Goal: Task Accomplishment & Management: Complete application form

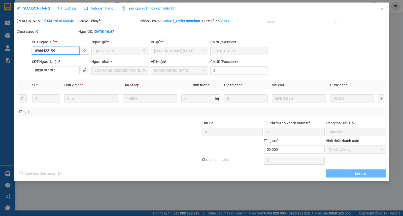
type input "0966422199"
type input "QUỐC TOÀN"
type input "0839797797"
type input "CỬA HÀNG [GEOGRAPHIC_DATA]"
type input "0"
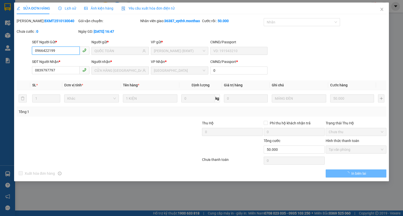
type input "0"
type input "50.000"
drag, startPoint x: 386, startPoint y: 7, endPoint x: 383, endPoint y: 8, distance: 3.4
click at [386, 7] on span "Close" at bounding box center [382, 10] width 14 height 14
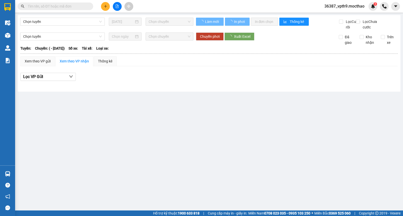
click at [79, 5] on input "text" at bounding box center [57, 7] width 59 height 6
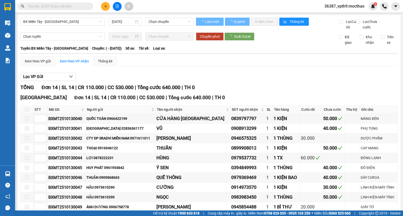
type input "[DATE]"
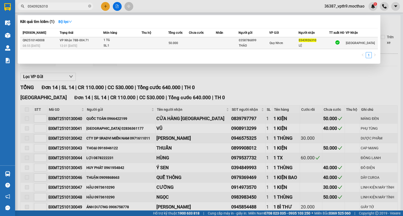
type input "0343926310"
click at [259, 43] on div "THẢO" at bounding box center [254, 45] width 30 height 5
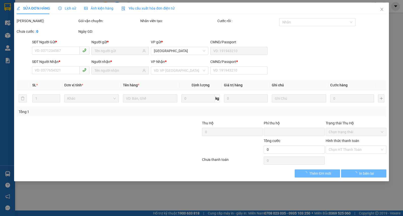
type input "0358786899"
type input "THẢO"
type input "0343926310"
type input "LỆ"
type input "A"
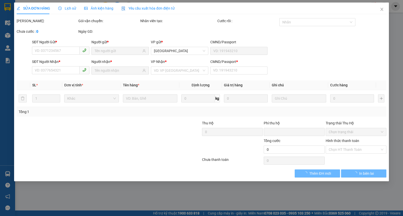
type input "0"
type input "50.000"
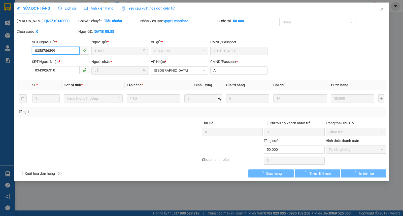
checkbox input "true"
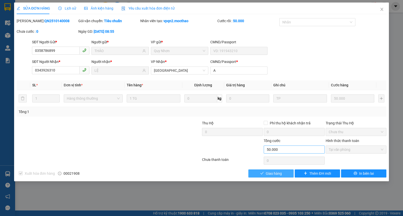
drag, startPoint x: 278, startPoint y: 176, endPoint x: 311, endPoint y: 146, distance: 44.6
click at [280, 176] on span "Giao hàng" at bounding box center [274, 174] width 16 height 6
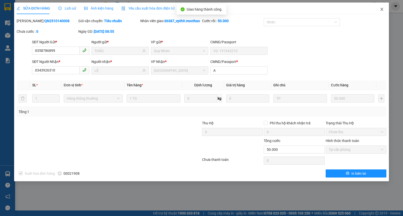
click at [382, 8] on icon "close" at bounding box center [382, 9] width 4 height 4
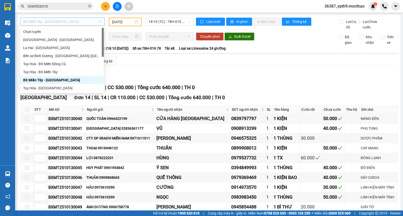
click at [71, 23] on span "BX Miền Tây - Tuy Hòa" at bounding box center [62, 22] width 79 height 8
type input "M"
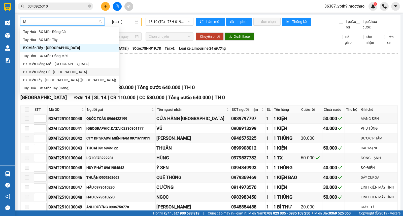
click at [47, 72] on div "BX Miền Đông Cũ - Tuy Hoà" at bounding box center [69, 72] width 93 height 6
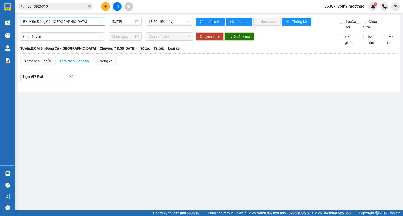
click at [168, 27] on div "BX Miền Đông Cũ - Tuy Hoà BX Miền Đông Cũ - Tuy Hoà 14/10/2025 18:50 - (Đã hủy)" at bounding box center [106, 24] width 173 height 12
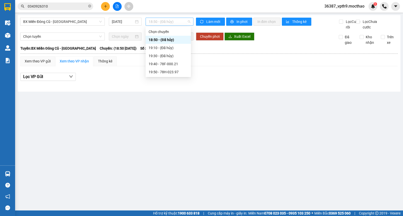
click at [175, 22] on span "18:50 - (Đã hủy)" at bounding box center [170, 22] width 42 height 8
click at [165, 74] on div "19:50 - 78H-023.97" at bounding box center [168, 72] width 39 height 6
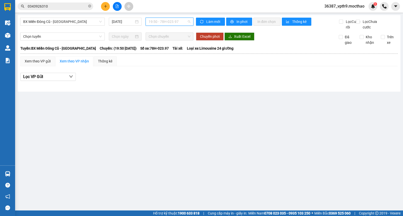
click at [152, 21] on span "19:50 - 78H-023.97" at bounding box center [170, 22] width 42 height 8
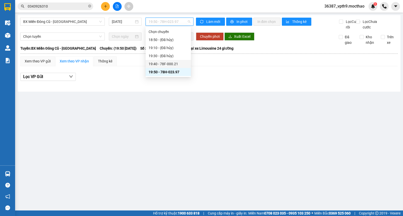
click at [172, 64] on div "19:40 - 78F-000.21" at bounding box center [168, 64] width 39 height 6
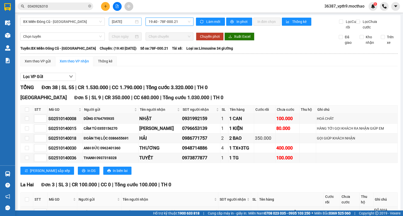
click at [123, 24] on input "[DATE]" at bounding box center [123, 22] width 22 height 6
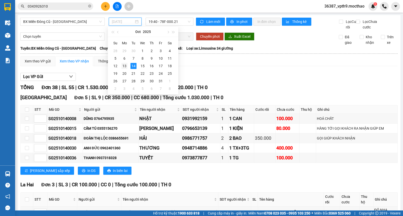
click at [125, 65] on div "13" at bounding box center [124, 66] width 6 height 6
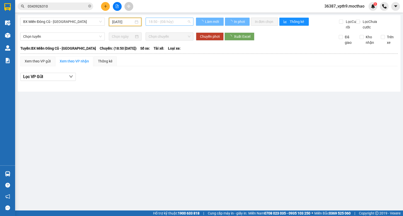
click at [173, 22] on span "18:50 - (Đã hủy)" at bounding box center [170, 22] width 42 height 8
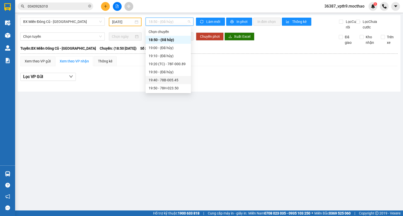
click at [175, 82] on div "19:40 - 78B-005.45" at bounding box center [168, 80] width 39 height 6
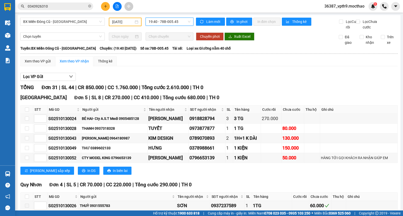
click at [126, 22] on input "13/10/2025" at bounding box center [123, 22] width 22 height 6
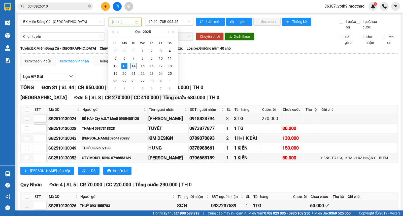
click at [136, 66] on div "14" at bounding box center [134, 66] width 6 height 6
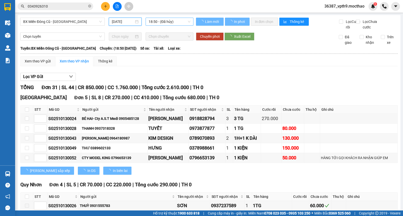
type input "[DATE]"
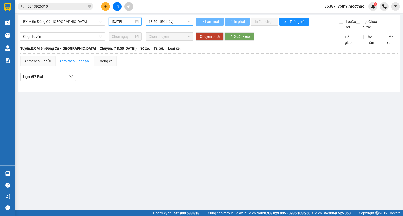
click at [171, 19] on span "18:50 - (Đã hủy)" at bounding box center [170, 22] width 42 height 8
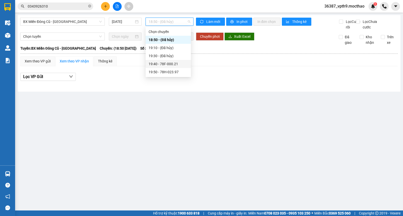
click at [161, 64] on div "19:40 - 78F-000.21" at bounding box center [168, 64] width 39 height 6
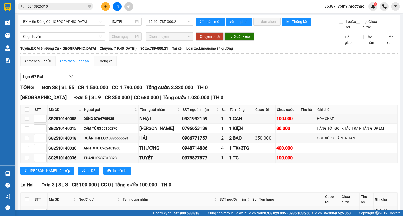
drag, startPoint x: 160, startPoint y: 63, endPoint x: 245, endPoint y: 82, distance: 86.5
click at [245, 81] on div "Lọc VP Gửi" at bounding box center [209, 77] width 378 height 8
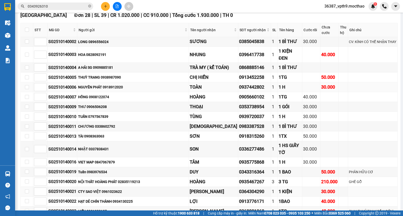
scroll to position [308, 0]
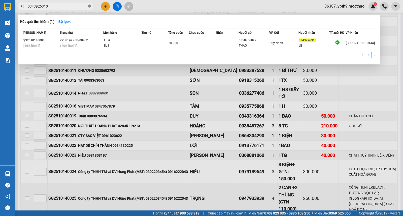
click at [89, 5] on icon "close-circle" at bounding box center [89, 6] width 3 height 3
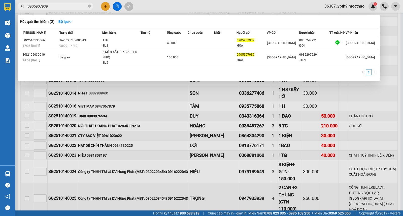
type input "0905907939"
click at [163, 130] on div at bounding box center [201, 108] width 403 height 216
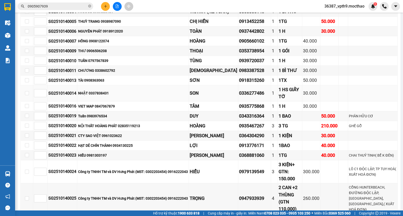
click at [150, 90] on td "NHẬT 0337838431" at bounding box center [133, 93] width 112 height 16
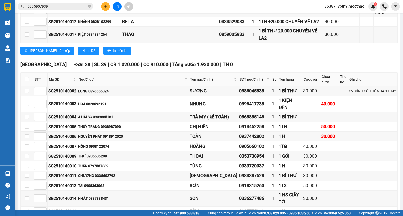
scroll to position [147, 0]
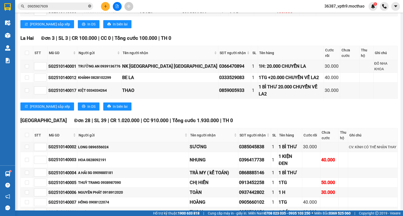
click at [89, 5] on icon "close-circle" at bounding box center [89, 6] width 3 height 3
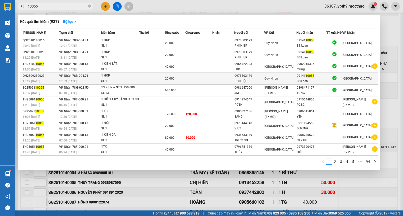
type input "10055"
click at [321, 76] on div "09141 10055" at bounding box center [311, 75] width 29 height 5
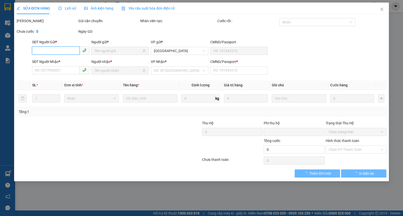
type input "0978503179"
type input "PHI HIỆP"
type input "0914110055"
type input "BS Loan"
type input "a"
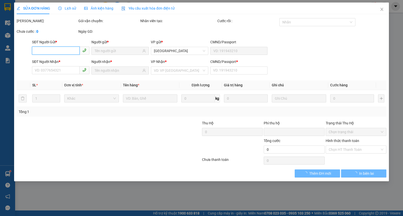
type input "0"
type input "20.000"
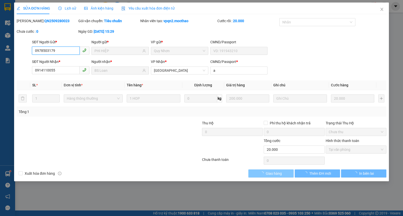
checkbox input "true"
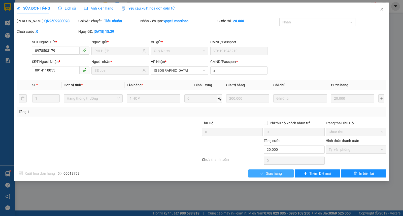
click at [281, 177] on button "Giao hàng" at bounding box center [271, 174] width 45 height 8
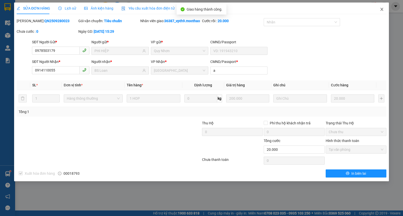
click at [381, 10] on icon "close" at bounding box center [382, 9] width 4 height 4
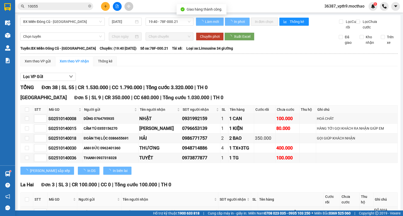
click at [59, 4] on input "10055" at bounding box center [57, 7] width 59 height 6
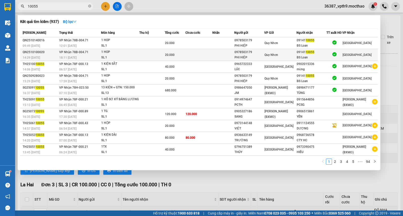
click at [342, 56] on div at bounding box center [334, 55] width 15 height 7
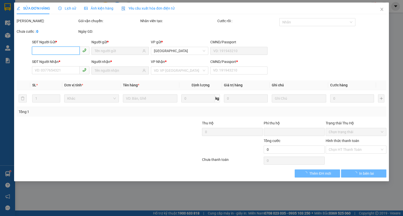
type input "0978503179"
type input "PHI HIỆP"
type input "0914110055"
type input "BS Loan"
type input "a"
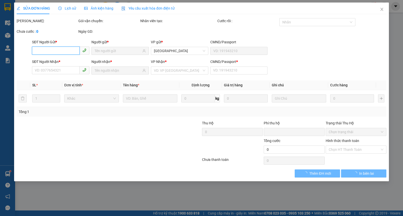
type input "0"
type input "20.000"
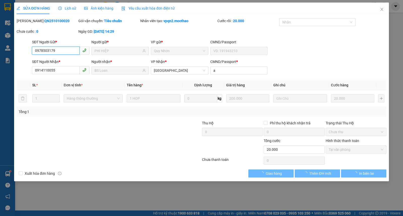
checkbox input "true"
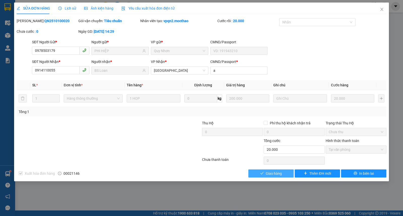
click at [273, 174] on span "Giao hàng" at bounding box center [274, 174] width 16 height 6
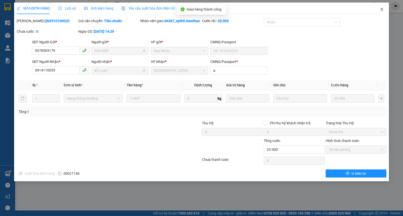
click at [386, 8] on span "Close" at bounding box center [382, 10] width 14 height 14
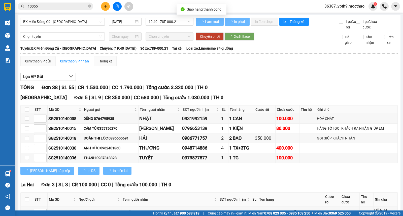
click at [67, 5] on input "10055" at bounding box center [57, 7] width 59 height 6
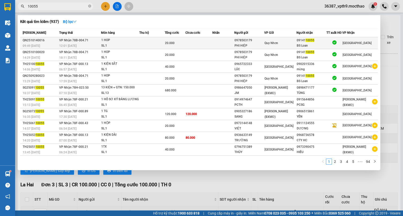
click at [350, 38] on td "[GEOGRAPHIC_DATA]" at bounding box center [361, 43] width 36 height 12
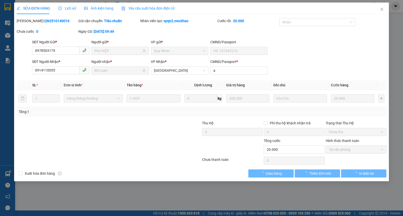
type input "0978503179"
type input "PHI HIỆP"
type input "0914110055"
type input "BS Loan"
type input "a"
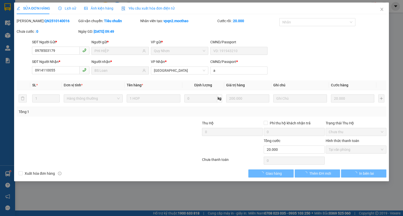
type input "0"
type input "20.000"
checkbox input "true"
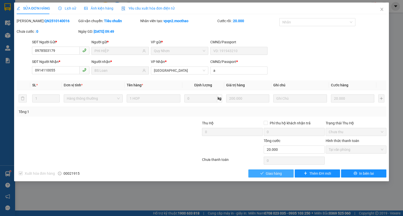
click at [276, 177] on button "Giao hàng" at bounding box center [271, 174] width 45 height 8
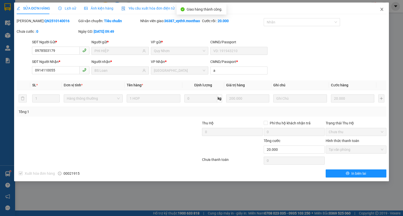
click at [381, 6] on span "Close" at bounding box center [382, 10] width 14 height 14
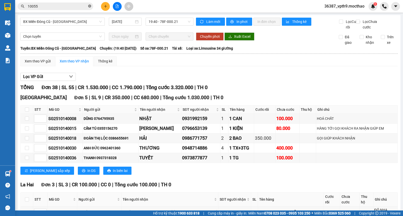
click at [90, 6] on icon "close-circle" at bounding box center [89, 6] width 3 height 3
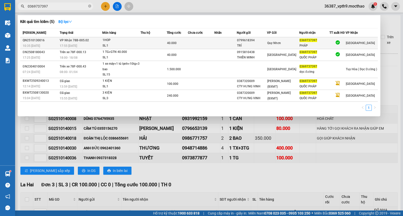
type input "0369737397"
click at [223, 37] on td at bounding box center [226, 43] width 22 height 12
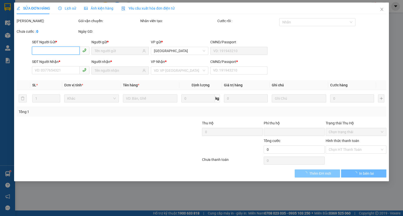
type input "0799618394"
type input "TRÍ"
type input "0369737397"
type input "PHÁP"
type input "T"
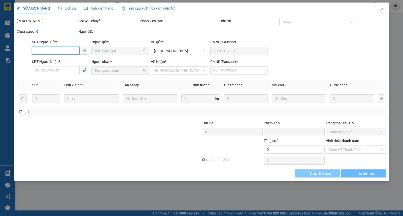
type input "0"
type input "40.000"
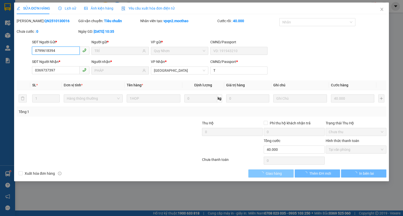
checkbox input "true"
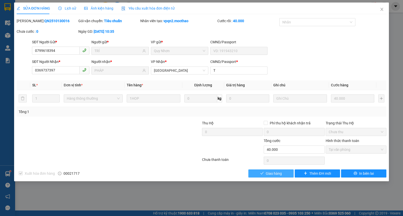
click at [278, 173] on span "Giao hàng" at bounding box center [274, 174] width 16 height 6
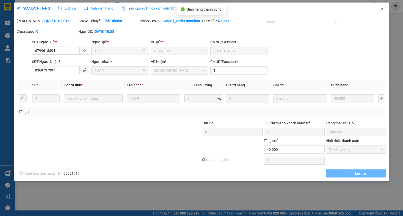
click at [385, 10] on span "Close" at bounding box center [382, 10] width 14 height 14
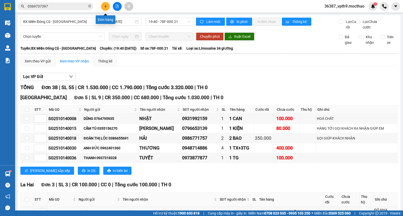
click at [106, 6] on icon "plus" at bounding box center [106, 7] width 4 height 4
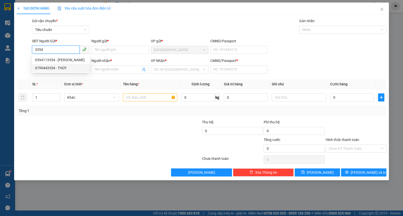
click at [59, 70] on div "0799443354 - THÚY" at bounding box center [60, 68] width 51 height 6
type input "0799443354"
type input "THÚY"
type input "0902724980"
type input "LÂM"
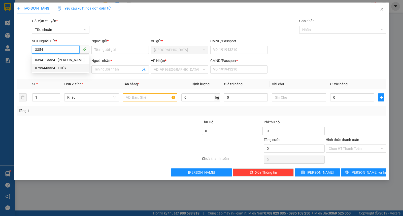
type input "1"
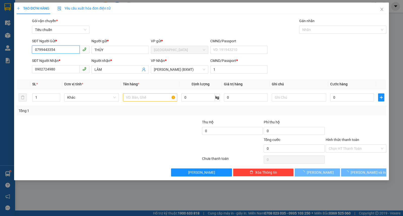
type input "20.000"
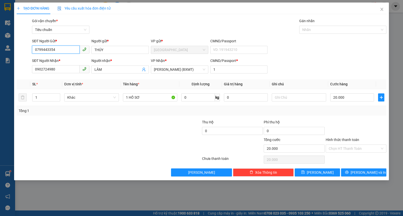
type input "0799443354"
click at [59, 70] on input "0902724980" at bounding box center [56, 69] width 48 height 8
type input "0775586460"
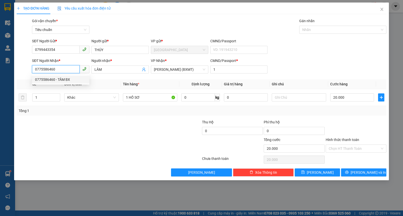
click at [53, 79] on div "0775586460 - TÂM BX" at bounding box center [60, 80] width 51 height 6
type input "TÂM BX"
type input "0775586460"
click at [342, 151] on input "Hình thức thanh toán" at bounding box center [354, 149] width 51 height 8
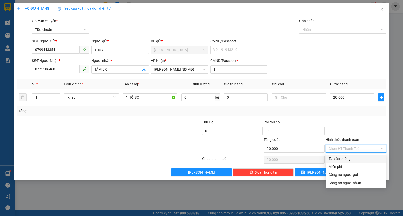
click at [340, 158] on div "Tại văn phòng" at bounding box center [356, 159] width 55 height 6
type input "0"
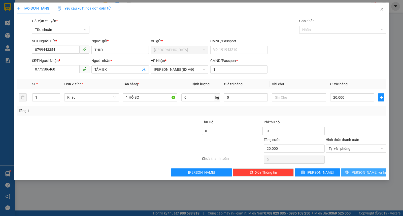
click at [363, 172] on span "Lưu và In" at bounding box center [368, 173] width 35 height 6
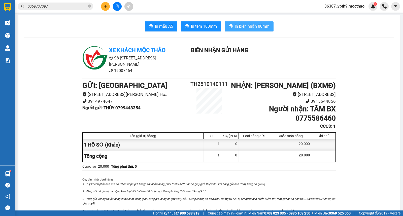
click at [261, 24] on span "In biên nhận 80mm" at bounding box center [252, 26] width 35 height 6
click at [251, 27] on span "In biên nhận 80mm" at bounding box center [252, 26] width 35 height 6
click at [194, 30] on button "In tem 100mm" at bounding box center [201, 26] width 40 height 10
click at [204, 25] on span "In tem 100mm" at bounding box center [204, 26] width 26 height 6
click at [120, 6] on button at bounding box center [117, 6] width 9 height 9
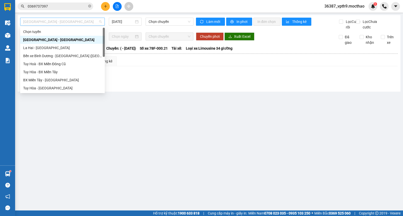
click at [52, 24] on span "Sài Gòn - Tuy Hòa" at bounding box center [62, 22] width 79 height 8
type input "M"
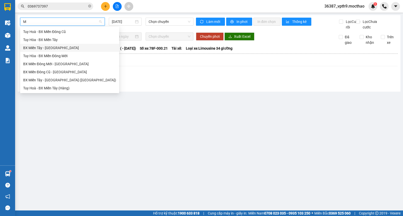
click at [48, 47] on div "BX Miền Tây - [GEOGRAPHIC_DATA]" at bounding box center [69, 48] width 93 height 6
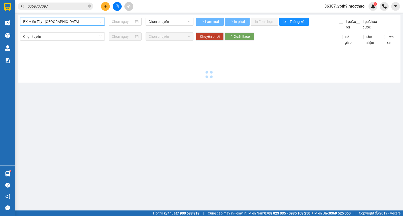
type input "[DATE]"
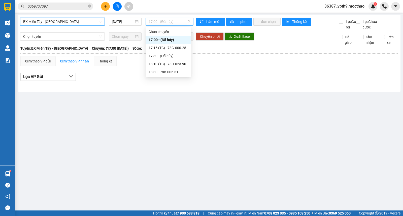
click at [156, 22] on span "17:00 - (Đã hủy)" at bounding box center [170, 22] width 42 height 8
click at [176, 47] on div "17:15 (TC) - 78G-000.25" at bounding box center [168, 48] width 39 height 6
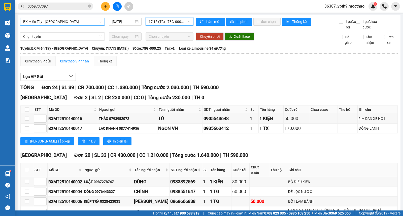
click at [180, 20] on span "17:15 (TC) - 78G-000.25" at bounding box center [170, 22] width 42 height 8
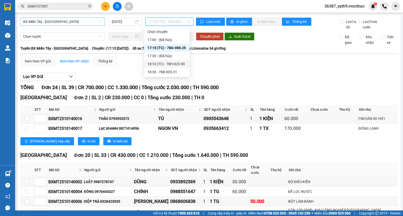
click at [172, 64] on div "18:10 (TC) - 78H-023.90" at bounding box center [166, 64] width 39 height 6
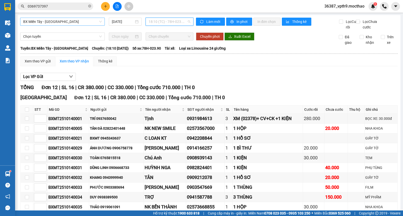
click at [186, 21] on span "18:10 (TC) - 78H-023.90" at bounding box center [170, 22] width 42 height 8
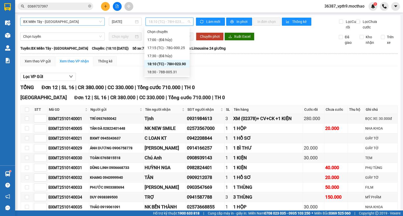
click at [173, 71] on div "18:30 - 78B-005.31" at bounding box center [166, 72] width 39 height 6
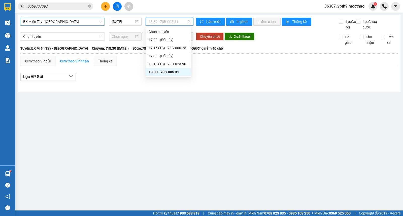
click at [188, 23] on span "18:30 - 78B-005.31" at bounding box center [170, 22] width 42 height 8
click at [177, 65] on div "18:10 (TC) - 78H-023.90" at bounding box center [168, 64] width 39 height 6
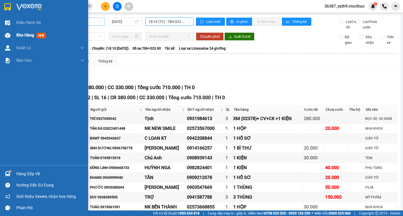
click at [25, 36] on span "Kho hàng" at bounding box center [25, 35] width 18 height 5
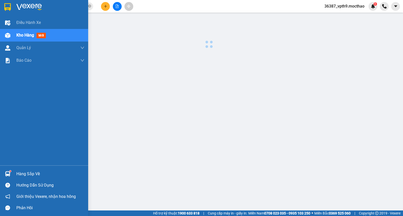
click at [25, 36] on span "Kho hàng" at bounding box center [25, 35] width 18 height 5
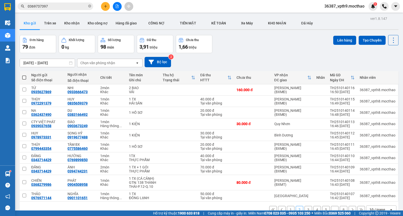
click at [305, 206] on button "3" at bounding box center [309, 210] width 8 height 8
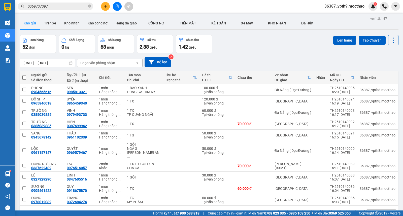
click at [322, 210] on button "4" at bounding box center [326, 214] width 8 height 8
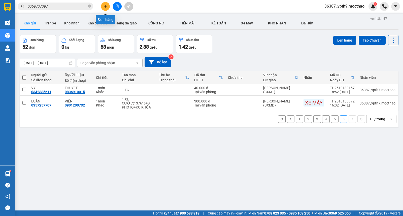
click at [104, 4] on button at bounding box center [105, 6] width 9 height 9
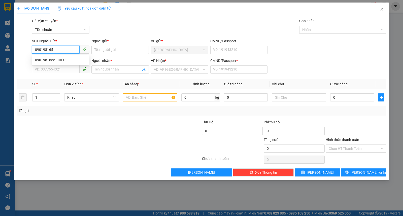
type input "0901981655"
click at [54, 62] on div "0901981655 - HIẾU" at bounding box center [60, 60] width 51 height 6
type input "HIẾU"
type input "0886222357"
type input "NAM"
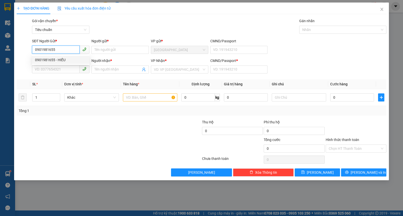
type input "0"
type input "100.000"
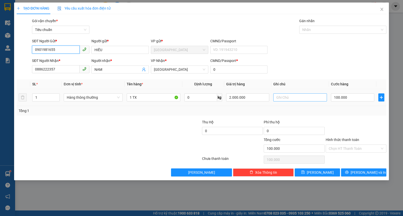
type input "0901981655"
click at [304, 97] on input "text" at bounding box center [300, 98] width 54 height 8
type input "D"
type input "ĐỒ ĂN"
drag, startPoint x: 264, startPoint y: 101, endPoint x: 137, endPoint y: 104, distance: 127.1
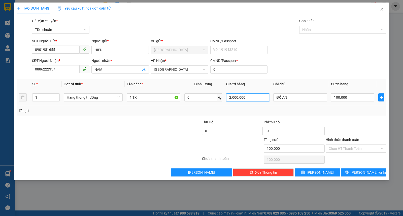
click at [137, 104] on tr "1 Hàng thông thường 1 TX 0 kg 2.000.000 ĐỒ ĂN 100.000" at bounding box center [202, 97] width 370 height 17
type input "150"
click at [363, 173] on span "Lưu và In" at bounding box center [368, 173] width 35 height 6
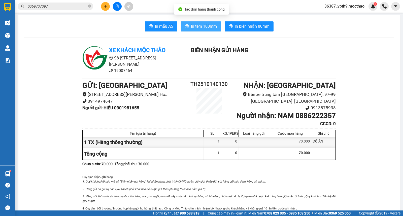
click at [186, 28] on icon "printer" at bounding box center [187, 26] width 4 height 4
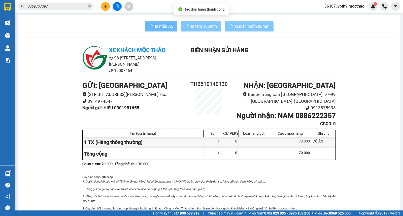
click at [235, 25] on span "In biên nhận 80mm" at bounding box center [252, 26] width 35 height 6
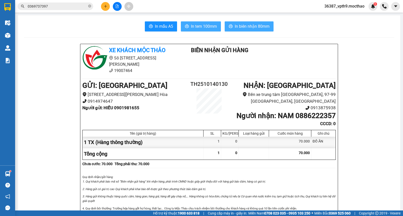
click at [243, 29] on span "In biên nhận 80mm" at bounding box center [252, 26] width 35 height 6
click at [106, 10] on button at bounding box center [105, 6] width 9 height 9
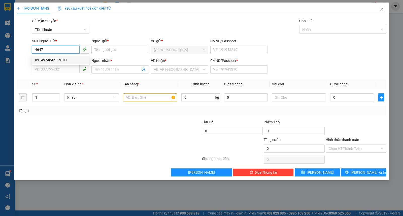
click at [58, 61] on div "0914974647 - PCTH" at bounding box center [60, 60] width 51 height 6
type input "0914974647"
type input "PCTH"
type input "0913875938"
type input "PCĐN"
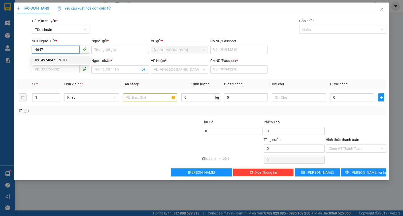
type input "1"
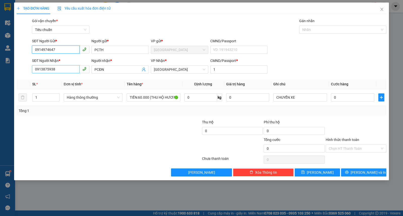
type input "0914974647"
click at [62, 69] on input "0913875938" at bounding box center [56, 69] width 48 height 8
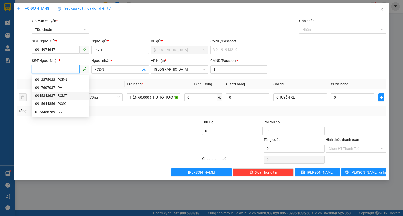
click at [57, 93] on div "0945343637 - BXMT" at bounding box center [60, 96] width 51 height 6
type input "0945343637"
type input "BXMT"
type input "30.000"
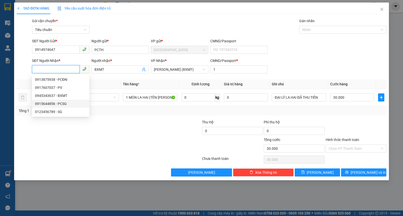
click at [64, 104] on div "0915644856 - PCSG" at bounding box center [60, 104] width 51 height 6
type input "0915644856"
type input "PCSG"
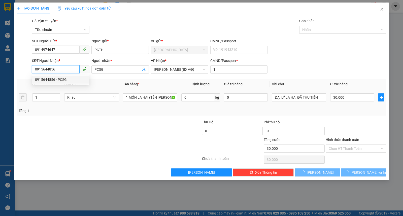
type input "180.000"
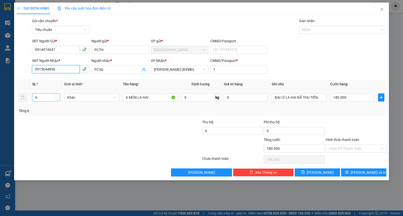
type input "0915644856"
drag, startPoint x: 39, startPoint y: 97, endPoint x: 32, endPoint y: 99, distance: 7.6
click at [32, 99] on div "6" at bounding box center [46, 98] width 28 height 8
type input "10"
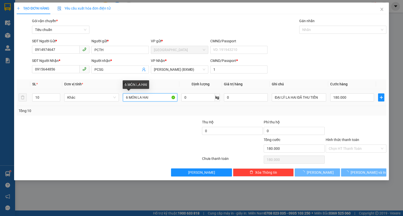
click at [129, 100] on input "6 MÓN LA HAI" at bounding box center [150, 98] width 54 height 8
type input "0"
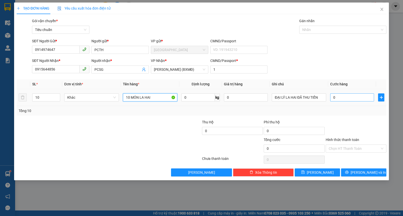
type input "10 MÓN LA HAI"
click at [352, 100] on input "0" at bounding box center [352, 98] width 44 height 8
type input "3"
type input "30"
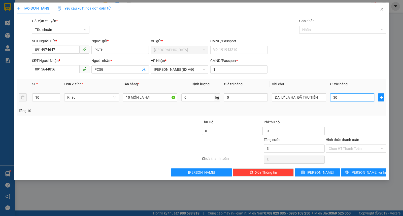
type input "30"
type input "300"
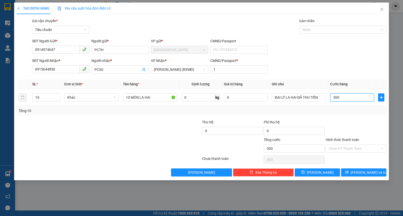
type input "300"
type input "300.000"
click at [340, 153] on div "Hình thức thanh toán Chọn HT Thanh Toán" at bounding box center [356, 146] width 61 height 18
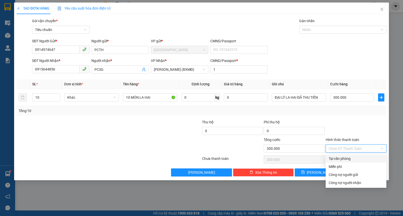
click at [342, 149] on input "Hình thức thanh toán" at bounding box center [354, 149] width 51 height 8
click at [346, 173] on div "Công nợ người gửi" at bounding box center [356, 175] width 55 height 6
type input "0"
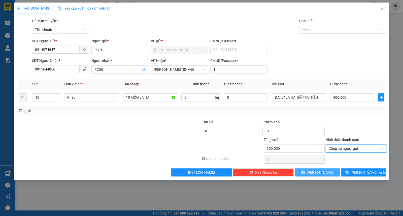
click at [327, 174] on button "Lưu" at bounding box center [317, 173] width 45 height 8
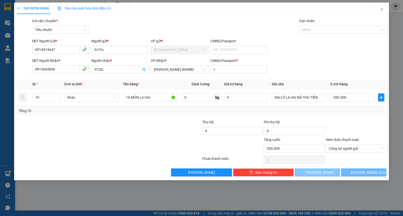
type input "0"
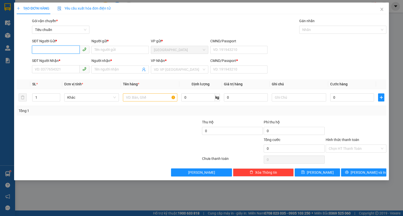
click at [56, 48] on input "SĐT Người Gửi *" at bounding box center [56, 50] width 48 height 8
click at [64, 59] on div "0973202729 - HẰNG" at bounding box center [60, 60] width 51 height 6
type input "0973202729"
type input "HẰNG"
type input "0915274002"
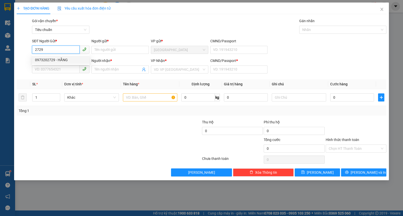
type input "SA"
type input "0"
type input "40.000"
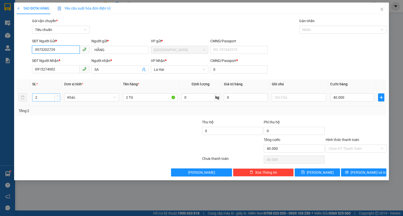
type input "0973202729"
type input "1"
click at [58, 100] on span "down" at bounding box center [57, 99] width 3 height 3
click at [126, 96] on input "2 TG" at bounding box center [150, 98] width 54 height 8
type input "0"
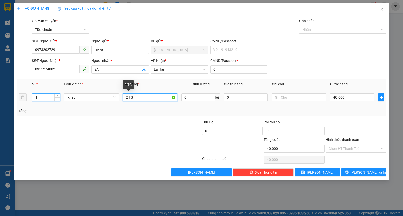
type input "0"
type input "1 TG"
click at [340, 98] on input "0" at bounding box center [352, 98] width 44 height 8
type input "2"
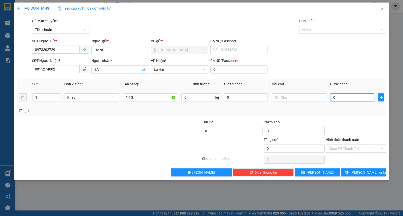
type input "2"
type input "20"
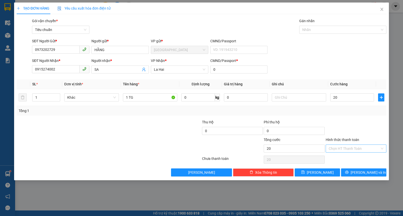
type input "20.000"
click at [335, 151] on input "Hình thức thanh toán" at bounding box center [354, 149] width 51 height 8
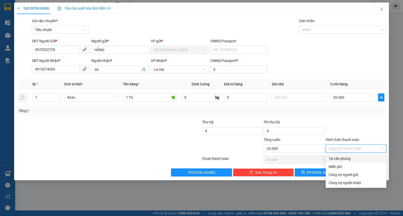
click at [334, 158] on div "Tại văn phòng" at bounding box center [356, 159] width 55 height 6
type input "0"
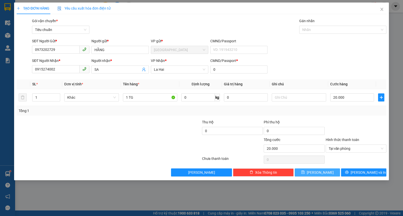
click at [329, 175] on button "Lưu" at bounding box center [317, 173] width 45 height 8
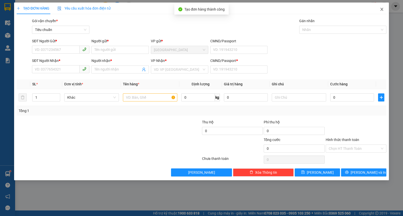
drag, startPoint x: 384, startPoint y: 9, endPoint x: 92, endPoint y: 10, distance: 291.6
click at [383, 9] on icon "close" at bounding box center [382, 9] width 4 height 4
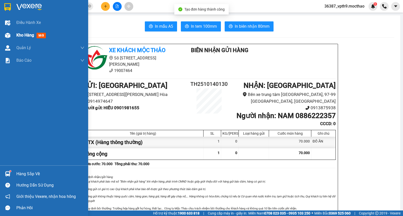
click at [32, 34] on span "Kho hàng" at bounding box center [25, 35] width 18 height 5
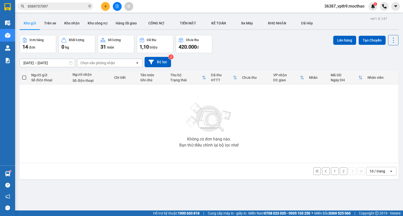
click at [109, 62] on div "Chọn văn phòng nhận" at bounding box center [97, 62] width 35 height 5
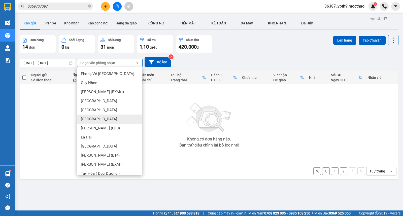
click at [86, 119] on span "[GEOGRAPHIC_DATA]" at bounding box center [99, 119] width 36 height 5
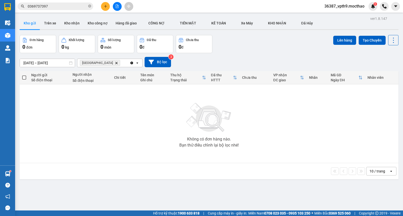
click at [115, 62] on icon "Delete" at bounding box center [116, 63] width 3 height 3
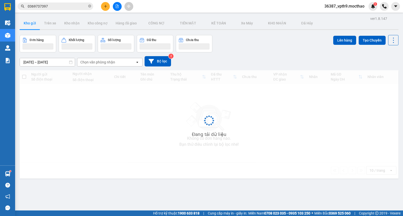
click at [98, 62] on div "Chọn văn phòng nhận" at bounding box center [97, 62] width 35 height 5
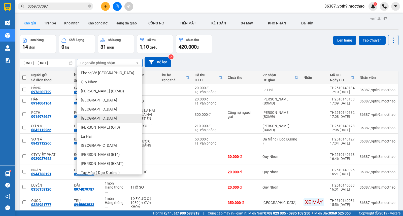
click at [89, 137] on span "La Hai" at bounding box center [86, 136] width 11 height 5
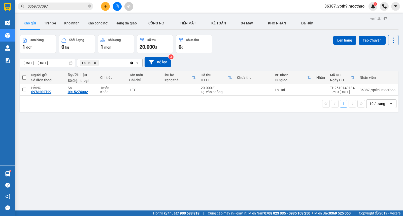
click at [27, 76] on th at bounding box center [24, 77] width 9 height 13
click at [27, 78] on th at bounding box center [24, 77] width 9 height 13
click at [23, 79] on span at bounding box center [24, 78] width 4 height 4
click at [24, 75] on input "checkbox" at bounding box center [24, 75] width 0 height 0
checkbox input "true"
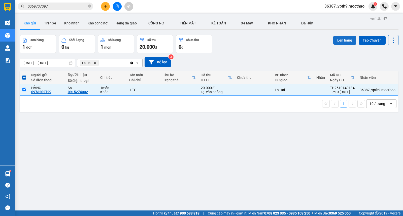
click at [334, 39] on button "Lên hàng" at bounding box center [344, 40] width 23 height 9
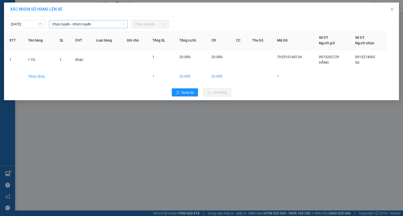
click at [67, 24] on span "Chọn tuyến - nhóm tuyến" at bounding box center [88, 24] width 73 height 8
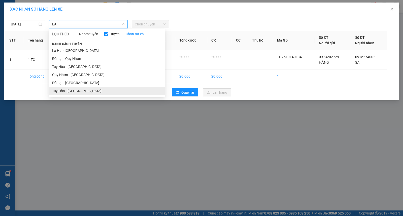
type input "LA"
click at [72, 93] on li "Tuy Hòa - La Hai" at bounding box center [107, 91] width 116 height 8
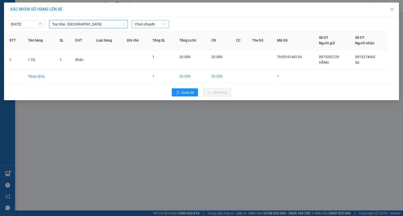
click at [152, 25] on span "Chọn chuyến" at bounding box center [150, 24] width 31 height 8
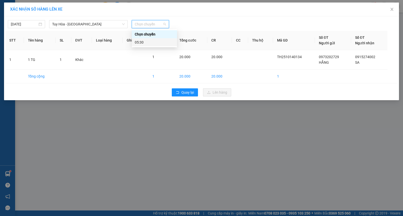
click at [138, 44] on div "05:30" at bounding box center [154, 43] width 39 height 6
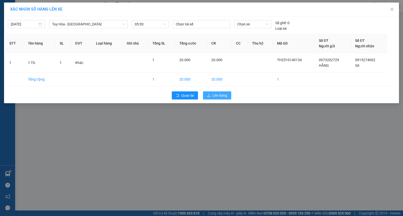
click at [216, 94] on span "Lên hàng" at bounding box center [220, 96] width 15 height 6
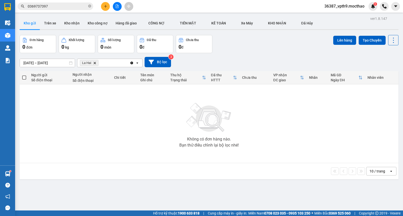
click at [134, 62] on icon "Clear all" at bounding box center [132, 63] width 4 height 4
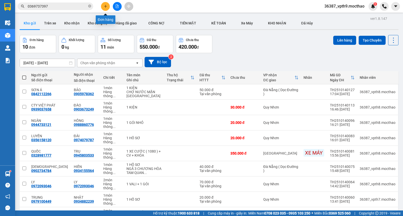
click at [105, 8] on icon "plus" at bounding box center [106, 7] width 4 height 4
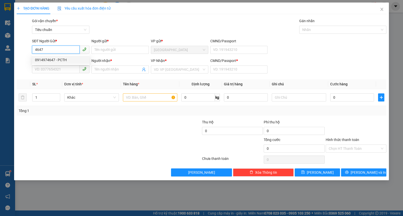
click at [58, 59] on div "0914974647 - PCTH" at bounding box center [60, 60] width 51 height 6
type input "0914974647"
type input "PCTH"
type input "0915644856"
type input "PCSG"
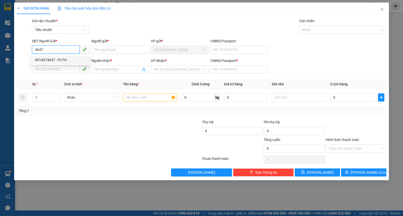
type input "1"
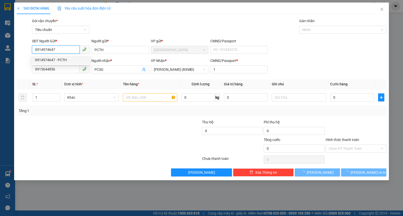
type input "300.000"
type input "0914974647"
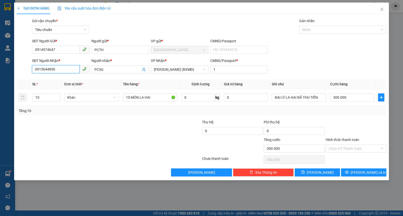
click at [63, 68] on input "0915644856" at bounding box center [56, 69] width 48 height 8
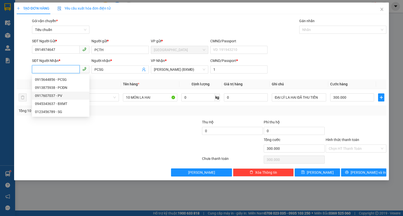
click at [51, 94] on div "0917607037 - PV" at bounding box center [60, 96] width 51 height 6
type input "0917607037"
type input "PV"
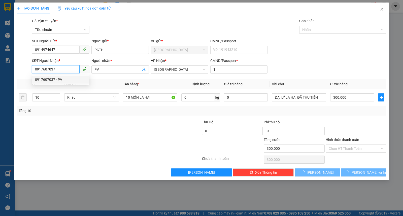
type input "20.000"
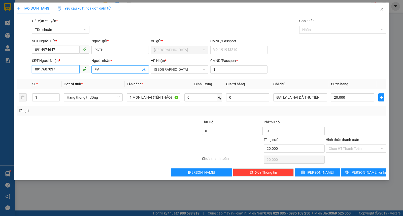
type input "0917607037"
click at [119, 70] on input "PV" at bounding box center [118, 70] width 46 height 6
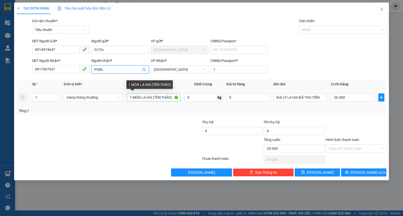
type input "PVĐL"
click at [164, 97] on input "1 MÓN LA HAI (TÊN THẢO)" at bounding box center [154, 98] width 54 height 8
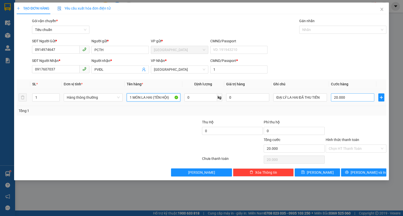
type input "1 MÓN LA HAI (TÊN HỘI)"
click at [347, 99] on input "20.000" at bounding box center [352, 98] width 43 height 8
type input "4"
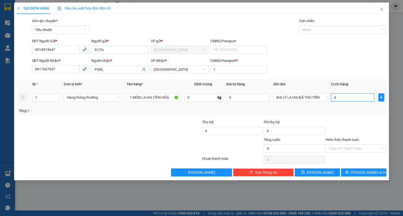
type input "40"
type input "40.000"
click at [361, 151] on input "Hình thức thanh toán" at bounding box center [354, 149] width 51 height 8
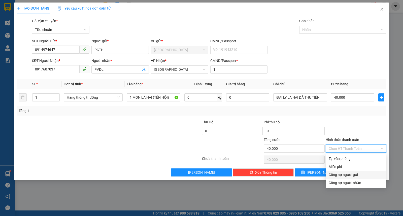
click at [344, 176] on div "Công nợ người gửi" at bounding box center [356, 175] width 55 height 6
type input "0"
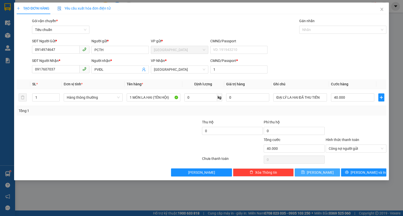
click at [321, 176] on button "Lưu" at bounding box center [317, 173] width 45 height 8
type input "0"
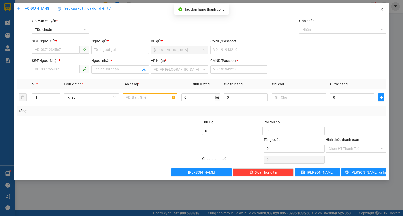
click at [384, 11] on span "Close" at bounding box center [382, 10] width 14 height 14
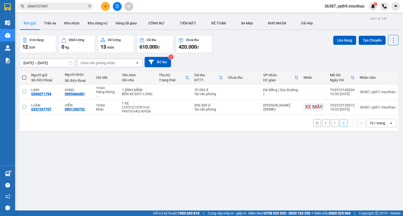
click at [331, 119] on button "1" at bounding box center [335, 123] width 8 height 8
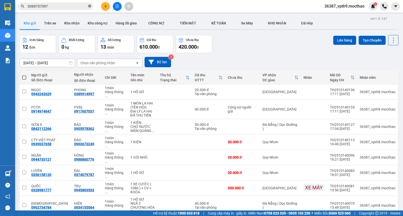
click at [90, 5] on icon "close-circle" at bounding box center [89, 6] width 3 height 3
type input "C"
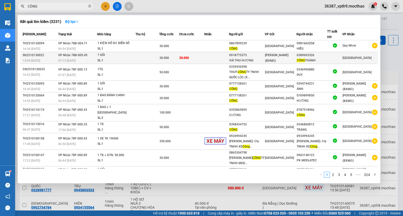
type input "CÔNG"
click at [317, 62] on div "CÔNG THÀNH" at bounding box center [312, 60] width 30 height 5
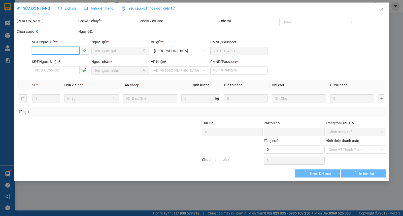
type input "0918775375"
type input "VẢI THU HƯƠNG"
type input "0389693326"
type input "CÔNG THÀNH"
type input "1"
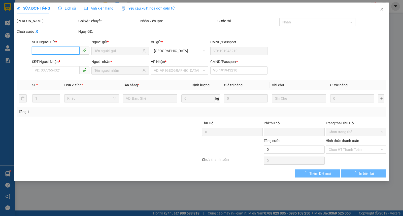
type input "0"
type input "30.000"
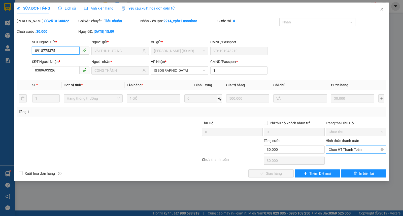
click at [357, 150] on span "Chọn HT Thanh Toán" at bounding box center [356, 150] width 55 height 8
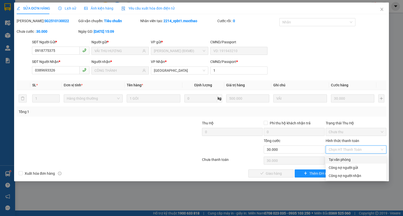
drag, startPoint x: 344, startPoint y: 159, endPoint x: 283, endPoint y: 170, distance: 61.3
click at [343, 159] on div "Tại văn phòng" at bounding box center [356, 160] width 55 height 6
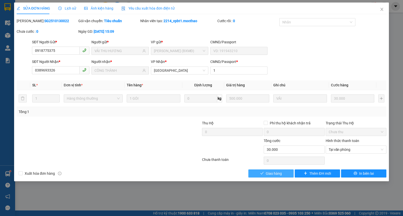
click at [271, 171] on span "Giao hàng" at bounding box center [274, 174] width 16 height 6
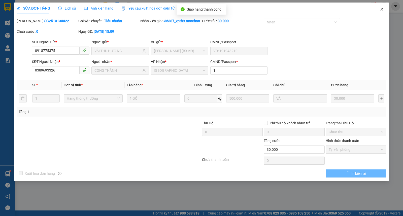
click at [385, 9] on span "Close" at bounding box center [382, 10] width 14 height 14
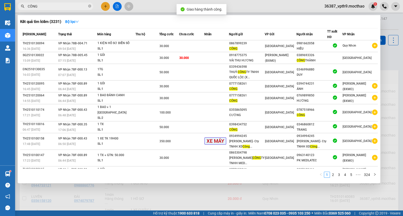
click at [75, 5] on input "CÔNG" at bounding box center [57, 7] width 59 height 6
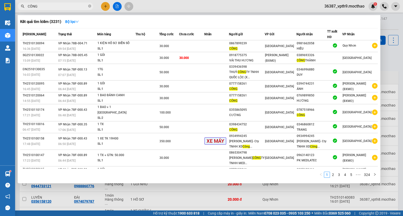
click at [283, 202] on div at bounding box center [201, 108] width 403 height 216
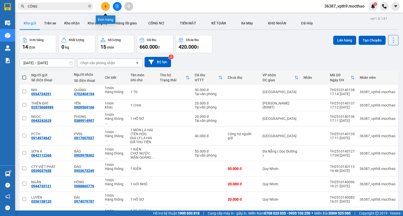
click at [104, 4] on button at bounding box center [105, 6] width 9 height 9
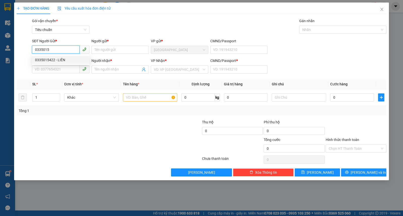
click at [52, 60] on div "0335015422 - LIÊN" at bounding box center [60, 60] width 51 height 6
type input "0335015422"
type input "LIÊN"
type input "0934994960"
type input "LỆ"
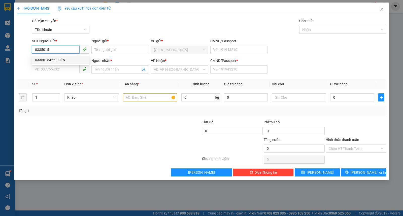
type input "1"
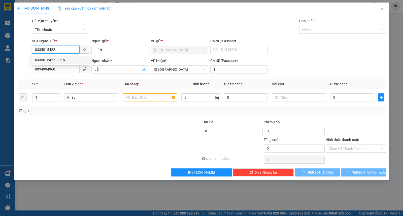
type input "50.000"
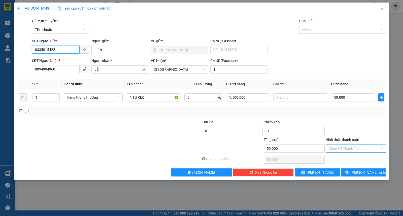
type input "0335015422"
click at [349, 147] on input "Hình thức thanh toán" at bounding box center [354, 149] width 51 height 8
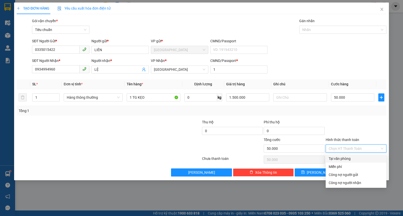
click at [342, 157] on div "Tại văn phòng" at bounding box center [356, 159] width 55 height 6
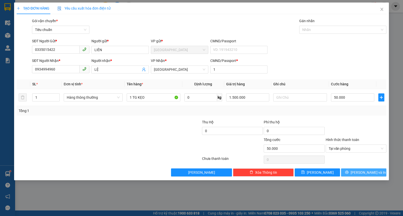
click at [351, 174] on button "Lưu và In" at bounding box center [363, 173] width 45 height 8
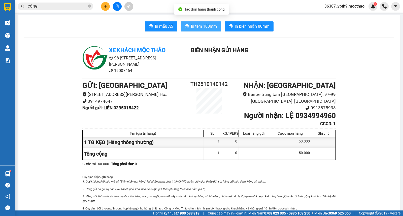
click at [191, 29] on span "In tem 100mm" at bounding box center [204, 26] width 26 height 6
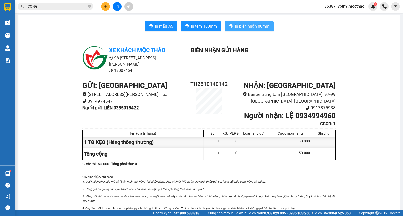
click at [244, 24] on span "In biên nhận 80mm" at bounding box center [252, 26] width 35 height 6
click at [89, 6] on icon "close-circle" at bounding box center [89, 6] width 3 height 3
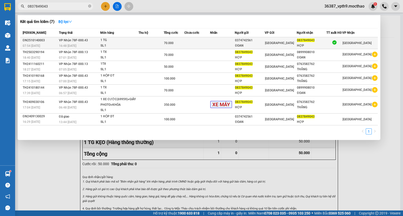
type input "0837849043"
click at [148, 40] on td at bounding box center [151, 43] width 25 height 12
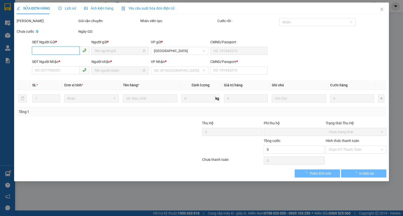
type input "0374742561"
type input "ĐOAN"
type input "0837849043"
type input "HỢP"
type input "0"
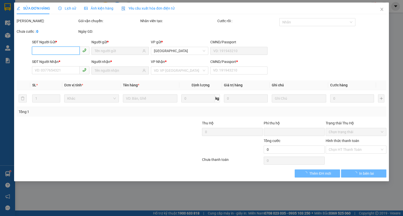
type input "0"
type input "70.000"
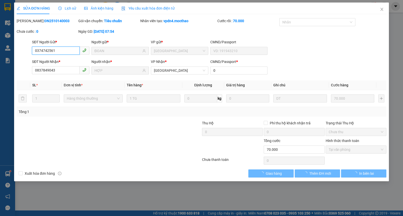
checkbox input "true"
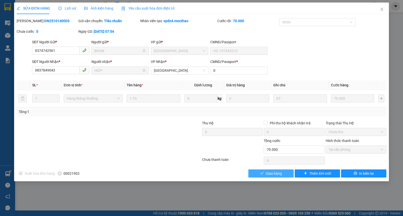
click at [271, 172] on span "Giao hàng" at bounding box center [274, 174] width 16 height 6
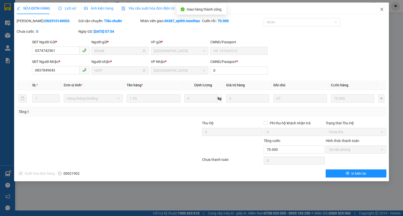
click at [383, 7] on span "Close" at bounding box center [382, 10] width 14 height 14
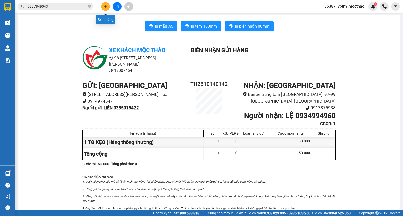
click at [107, 7] on icon "plus" at bounding box center [106, 7] width 4 height 4
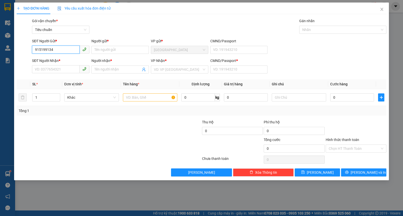
type input "0915199134"
click at [62, 59] on div "0915199134 - CẦN" at bounding box center [60, 60] width 51 height 6
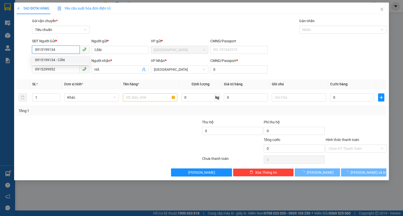
type input "CẦN"
type input "0915299952"
type input "HÀ"
type input "0"
type input "50.000"
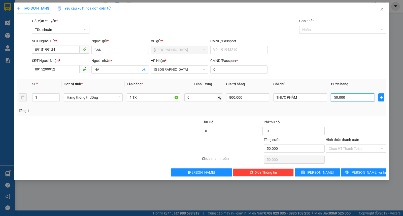
click at [351, 100] on input "50.000" at bounding box center [352, 98] width 43 height 8
click at [355, 148] on input "Hình thức thanh toán" at bounding box center [354, 149] width 51 height 8
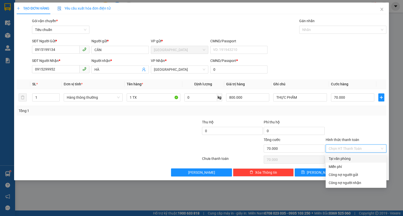
click at [342, 157] on div "Tại văn phòng" at bounding box center [356, 159] width 55 height 6
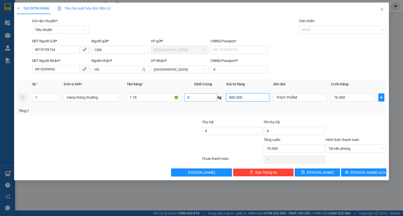
drag, startPoint x: 244, startPoint y: 99, endPoint x: 190, endPoint y: 97, distance: 53.7
click at [190, 97] on tr "1 Hàng thông thường 1 TX 0 kg 800.000 THỰC PHẨM 70.000" at bounding box center [202, 97] width 370 height 17
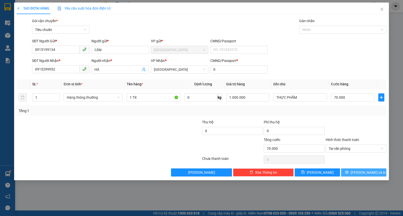
click at [364, 170] on span "Lưu và In" at bounding box center [368, 173] width 35 height 6
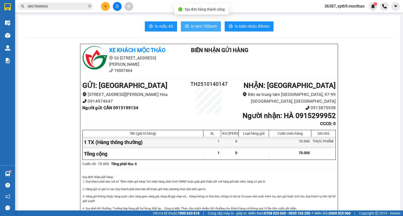
click at [207, 27] on span "In tem 100mm" at bounding box center [204, 26] width 26 height 6
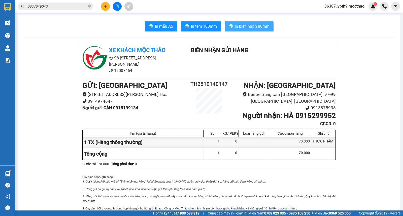
click at [251, 25] on span "In biên nhận 80mm" at bounding box center [252, 26] width 35 height 6
click at [114, 6] on button at bounding box center [117, 6] width 9 height 9
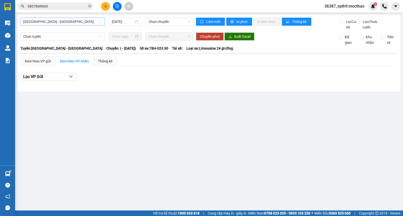
click at [85, 24] on span "Sài Gòn - Tuy Hòa" at bounding box center [62, 22] width 79 height 8
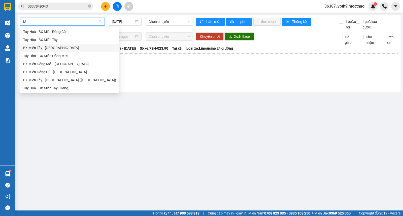
click at [53, 48] on div "BX Miền Tây - [GEOGRAPHIC_DATA]" at bounding box center [69, 48] width 93 height 6
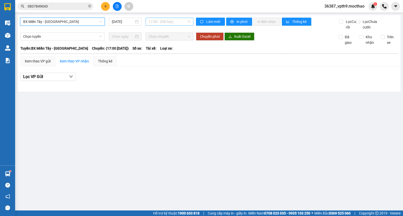
click at [167, 23] on span "17:00 - (Đã hủy)" at bounding box center [170, 22] width 42 height 8
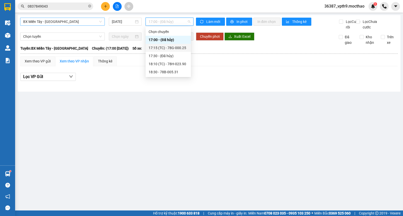
click at [182, 44] on div "17:15 (TC) - 78G-000.25" at bounding box center [168, 48] width 45 height 8
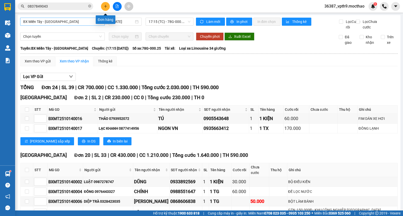
click at [107, 4] on button at bounding box center [105, 6] width 9 height 9
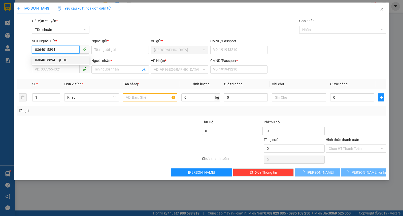
click at [59, 59] on div "0364015894 - QUỐC" at bounding box center [60, 60] width 51 height 6
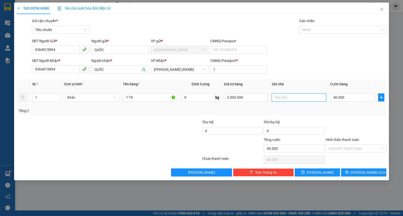
click at [292, 98] on input "text" at bounding box center [299, 98] width 54 height 8
drag, startPoint x: 250, startPoint y: 98, endPoint x: 199, endPoint y: 98, distance: 50.4
click at [199, 98] on tr "1 Khác 1 TX 0 kg 2.000.000 HẢI SẢN 40.000" at bounding box center [202, 97] width 370 height 17
click at [354, 98] on input "0" at bounding box center [352, 98] width 44 height 8
click at [135, 97] on input "1 TX" at bounding box center [150, 98] width 54 height 8
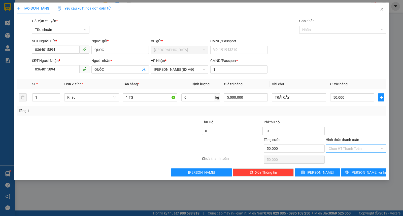
click at [349, 149] on input "Hình thức thanh toán" at bounding box center [354, 149] width 51 height 8
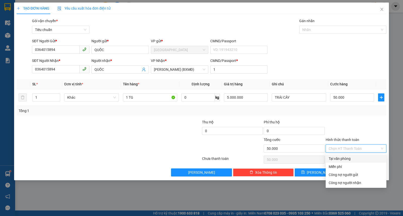
click at [341, 159] on div "Tại văn phòng" at bounding box center [356, 159] width 55 height 6
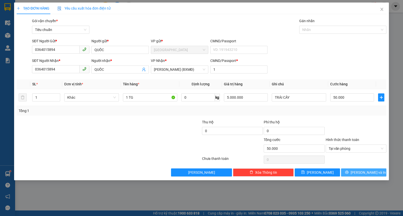
click at [351, 173] on button "Lưu và In" at bounding box center [363, 173] width 45 height 8
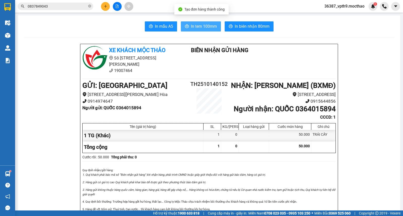
click at [203, 26] on span "In tem 100mm" at bounding box center [204, 26] width 26 height 6
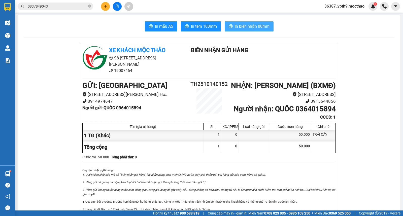
click at [241, 24] on span "In biên nhận 80mm" at bounding box center [252, 26] width 35 height 6
click at [117, 8] on icon "file-add" at bounding box center [117, 7] width 3 height 4
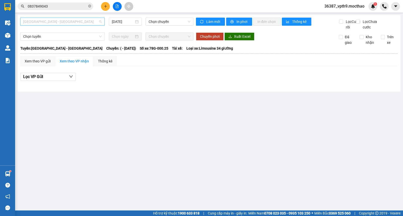
click at [62, 24] on span "Sài Gòn - Tuy Hòa" at bounding box center [62, 22] width 79 height 8
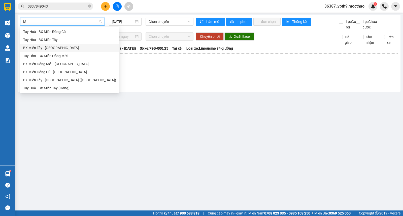
click at [59, 49] on div "BX Miền Tây - [GEOGRAPHIC_DATA]" at bounding box center [69, 48] width 93 height 6
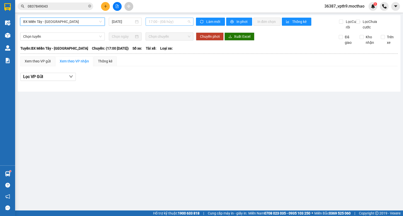
click at [172, 24] on span "17:00 - (Đã hủy)" at bounding box center [170, 22] width 42 height 8
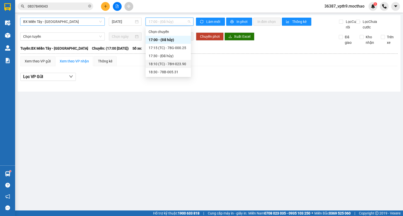
click at [171, 63] on div "18:10 (TC) - 78H-023.90" at bounding box center [168, 64] width 39 height 6
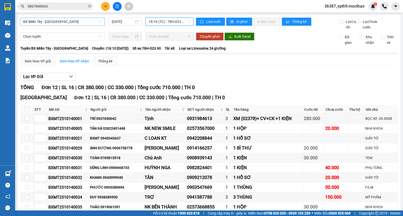
click at [169, 18] on span "18:10 (TC) - 78H-023.90" at bounding box center [170, 22] width 42 height 8
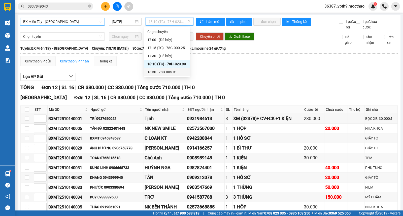
click at [165, 71] on div "18:30 - 78B-005.31" at bounding box center [166, 72] width 39 height 6
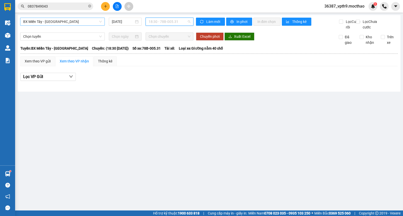
click at [183, 21] on span "18:30 - 78B-005.31" at bounding box center [170, 22] width 42 height 8
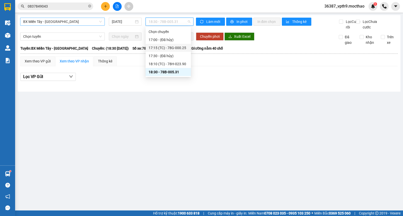
click at [178, 47] on div "17:15 (TC) - 78G-000.25" at bounding box center [168, 48] width 39 height 6
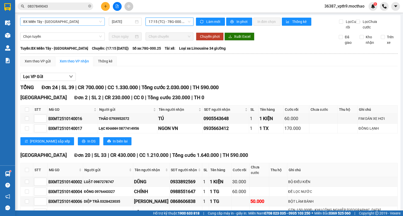
drag, startPoint x: 66, startPoint y: 194, endPoint x: 37, endPoint y: 157, distance: 46.5
click at [181, 23] on span "17:15 (TC) - 78G-000.25" at bounding box center [170, 22] width 42 height 8
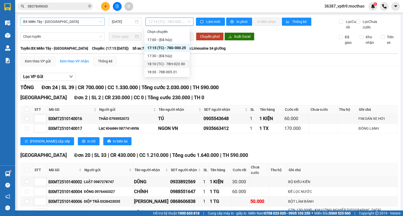
click at [181, 63] on div "18:10 (TC) - 78H-023.90" at bounding box center [166, 64] width 39 height 6
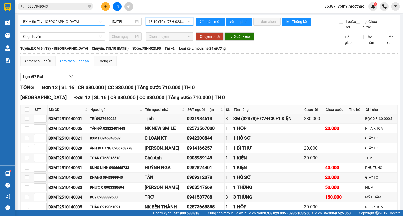
click at [176, 21] on span "18:10 (TC) - 78H-023.90" at bounding box center [170, 22] width 42 height 8
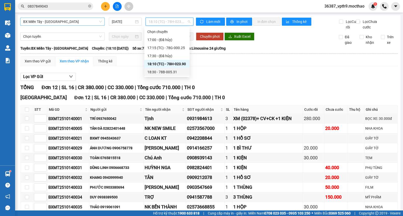
click at [172, 73] on div "18:30 - 78B-005.31" at bounding box center [166, 72] width 39 height 6
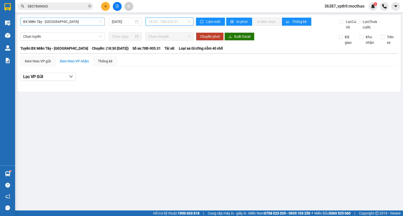
click at [176, 20] on span "18:30 - 78B-005.31" at bounding box center [170, 22] width 42 height 8
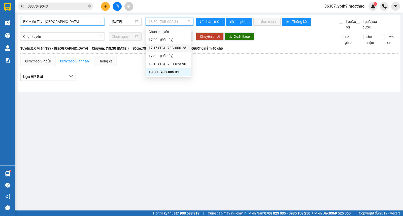
click at [177, 46] on div "17:15 (TC) - 78G-000.25" at bounding box center [168, 48] width 39 height 6
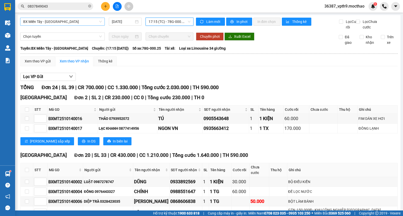
click at [172, 22] on span "17:15 (TC) - 78G-000.25" at bounding box center [170, 22] width 42 height 8
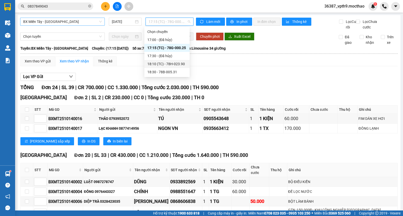
click at [180, 65] on div "18:10 (TC) - 78H-023.90" at bounding box center [166, 64] width 39 height 6
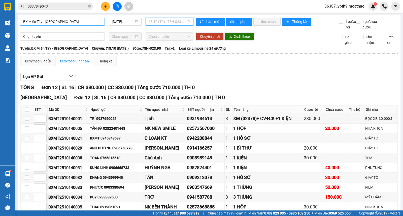
click at [178, 21] on span "18:10 (TC) - 78H-023.90" at bounding box center [170, 22] width 42 height 8
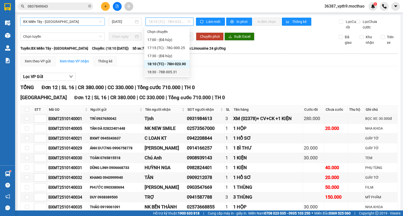
click at [168, 71] on div "18:30 - 78B-005.31" at bounding box center [166, 72] width 39 height 6
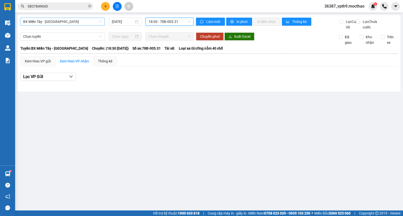
click at [69, 21] on span "BX Miền Tây - [GEOGRAPHIC_DATA]" at bounding box center [62, 22] width 79 height 8
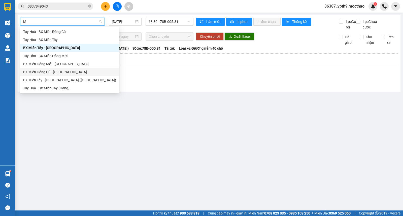
click at [57, 72] on div "BX Miền Đông Cũ - Tuy Hoà" at bounding box center [69, 72] width 93 height 6
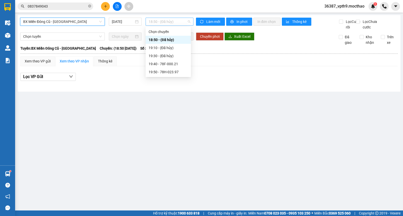
click at [169, 23] on span "18:50 - (Đã hủy)" at bounding box center [170, 22] width 42 height 8
click at [173, 64] on div "19:40 - 78F-000.21" at bounding box center [168, 64] width 39 height 6
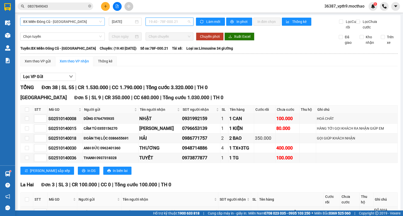
click at [181, 18] on div "19:40 - 78F-000.21" at bounding box center [170, 22] width 48 height 8
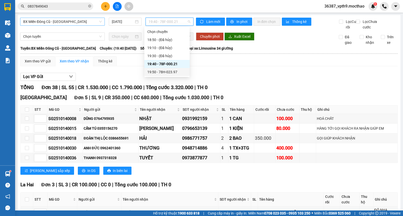
click at [172, 72] on div "19:50 - 78H-023.97" at bounding box center [166, 72] width 39 height 6
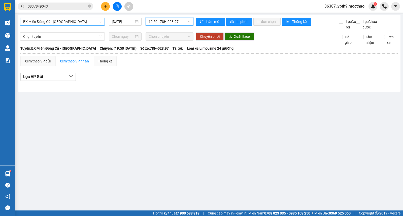
click at [188, 24] on span "19:50 - 78H-023.97" at bounding box center [170, 22] width 42 height 8
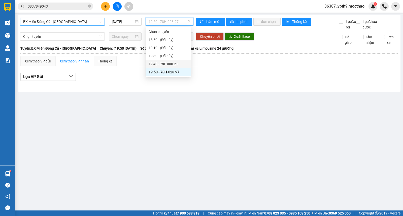
click at [171, 62] on div "19:40 - 78F-000.21" at bounding box center [168, 64] width 39 height 6
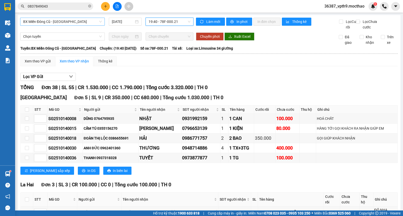
click at [56, 22] on span "BX Miền Đông Cũ - Tuy Hoà" at bounding box center [62, 22] width 79 height 8
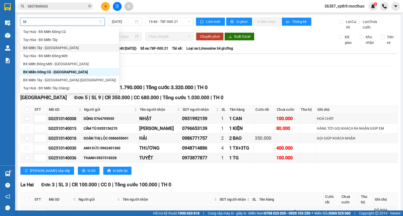
click at [46, 45] on div "BX Miền Tây - [GEOGRAPHIC_DATA]" at bounding box center [69, 48] width 93 height 6
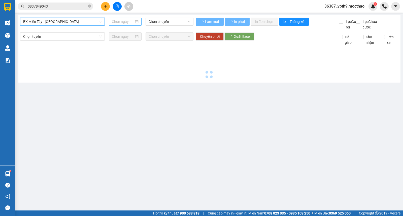
click at [116, 21] on input at bounding box center [123, 22] width 22 height 6
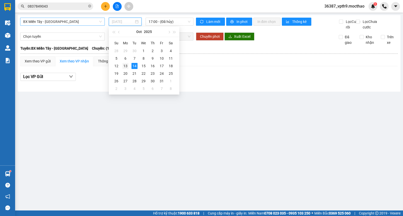
click at [127, 67] on div "13" at bounding box center [126, 66] width 6 height 6
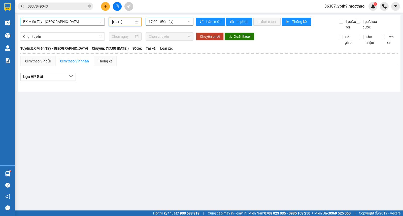
click at [171, 23] on span "17:00 - (Đã hủy)" at bounding box center [170, 22] width 42 height 8
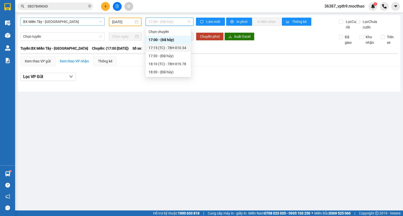
click at [170, 45] on div "17:15 (TC) - 78H-010.34" at bounding box center [168, 48] width 39 height 6
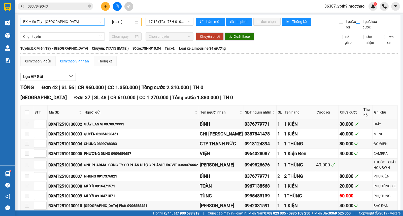
click at [361, 24] on span "Lọc Chưa cước" at bounding box center [371, 24] width 20 height 11
click at [357, 24] on input "Lọc Chưa cước" at bounding box center [358, 22] width 5 height 4
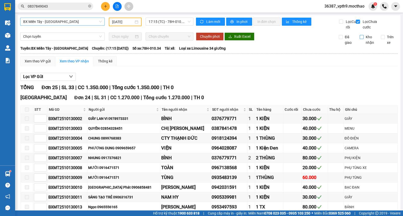
click at [360, 39] on input "Kho nhận" at bounding box center [362, 37] width 4 height 4
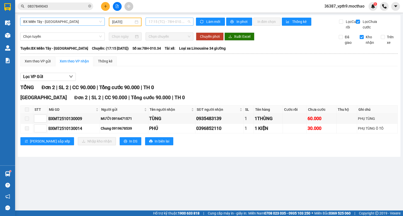
click at [184, 23] on span "17:15 (TC) - 78H-010.34" at bounding box center [170, 22] width 42 height 8
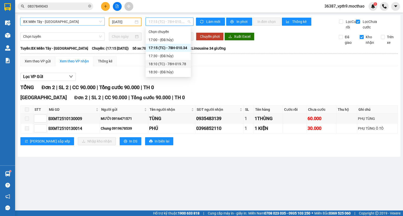
click at [174, 66] on div "18:10 (TC) - 78H-019.78" at bounding box center [168, 64] width 39 height 6
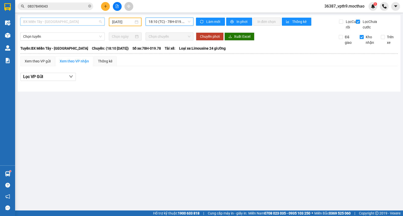
click at [76, 24] on span "BX Miền Tây - [GEOGRAPHIC_DATA]" at bounding box center [62, 22] width 79 height 8
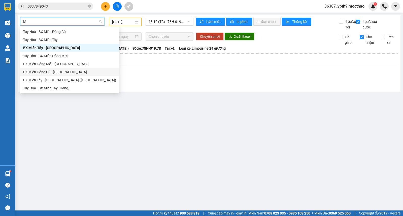
click at [62, 70] on div "BX Miền Đông Cũ - Tuy Hoà" at bounding box center [69, 72] width 93 height 6
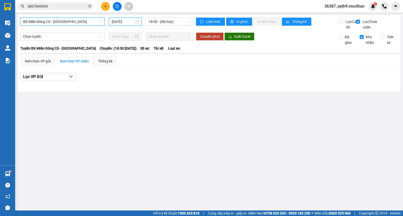
click at [126, 20] on input "[DATE]" at bounding box center [123, 22] width 22 height 6
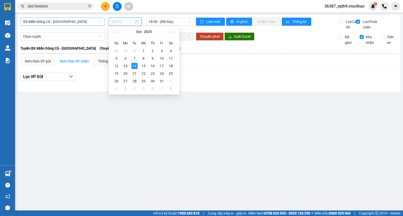
click at [126, 69] on div "13" at bounding box center [126, 66] width 6 height 6
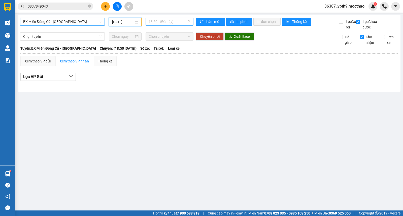
click at [191, 24] on div "18:50 - (Đã hủy)" at bounding box center [170, 22] width 48 height 8
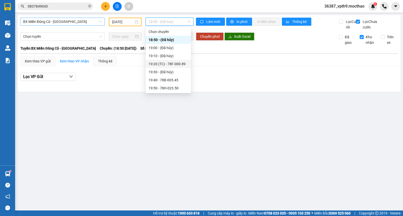
click at [182, 64] on div "19:20 (TC) - 78F-000.89" at bounding box center [168, 64] width 39 height 6
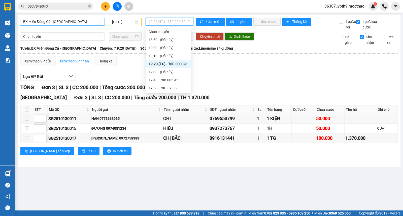
click at [189, 22] on span "19:20 (TC) - 78F-000.89" at bounding box center [170, 22] width 42 height 8
click at [175, 79] on div "19:40 - 78B-005.45" at bounding box center [168, 80] width 39 height 6
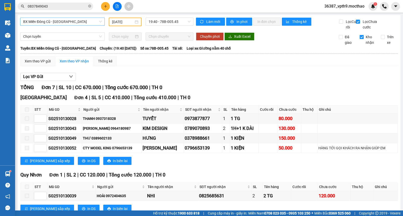
click at [360, 39] on input "Kho nhận" at bounding box center [362, 37] width 4 height 4
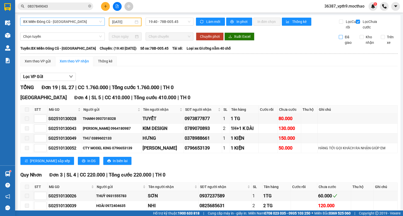
click at [346, 45] on span "Đã giao" at bounding box center [349, 39] width 13 height 11
click at [343, 39] on input "Đã giao" at bounding box center [341, 37] width 4 height 4
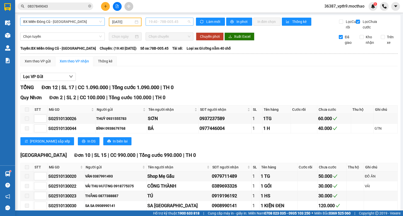
click at [177, 24] on span "19:40 - 78B-005.45" at bounding box center [170, 22] width 42 height 8
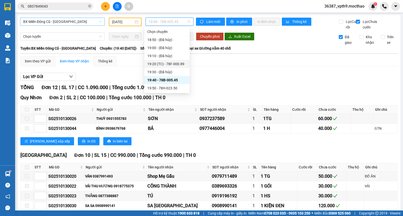
click at [180, 65] on div "19:20 (TC) - 78F-000.89" at bounding box center [166, 64] width 39 height 6
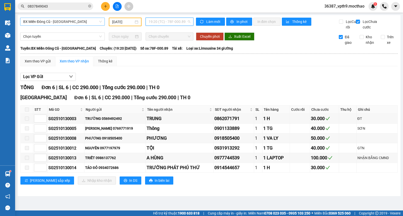
click at [190, 20] on span "19:20 (TC) - 78F-000.89" at bounding box center [170, 22] width 42 height 8
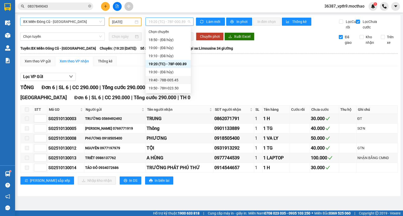
click at [178, 79] on div "19:40 - 78B-005.45" at bounding box center [168, 80] width 39 height 6
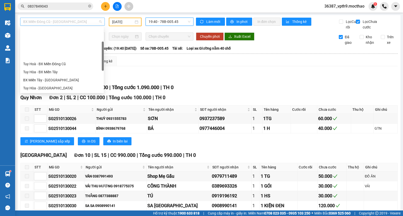
scroll to position [40, 0]
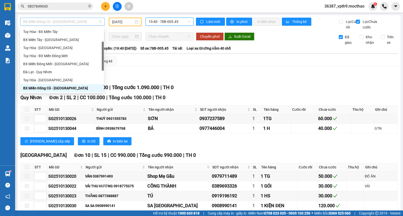
click at [69, 20] on span "BX Miền Đông Cũ - Tuy Hoà" at bounding box center [62, 22] width 79 height 8
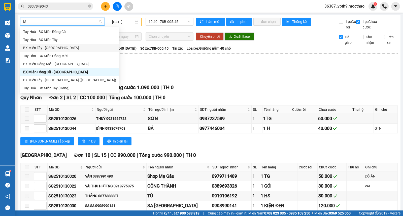
click at [44, 48] on div "BX Miền Tây - [GEOGRAPHIC_DATA]" at bounding box center [69, 48] width 93 height 6
click at [118, 21] on input at bounding box center [123, 22] width 22 height 6
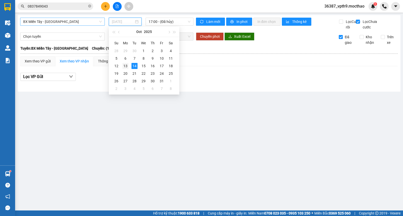
click at [126, 66] on div "13" at bounding box center [126, 66] width 6 height 6
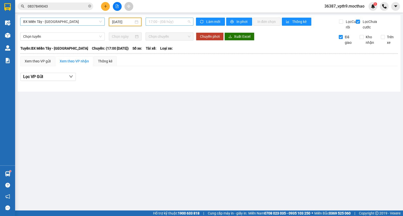
click at [175, 21] on span "17:00 - (Đã hủy)" at bounding box center [170, 22] width 42 height 8
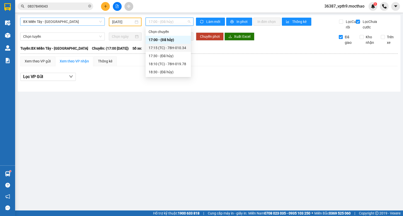
click at [169, 46] on div "17:15 (TC) - 78H-010.34" at bounding box center [168, 48] width 39 height 6
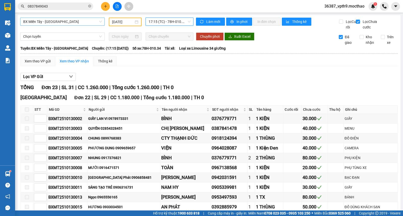
click at [178, 23] on span "17:15 (TC) - 78H-010.34" at bounding box center [170, 22] width 42 height 8
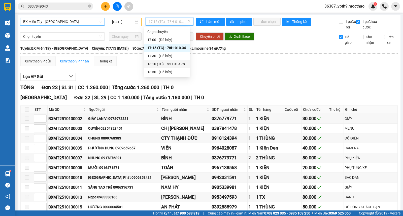
click at [174, 66] on div "18:10 (TC) - 78H-019.78" at bounding box center [166, 64] width 39 height 6
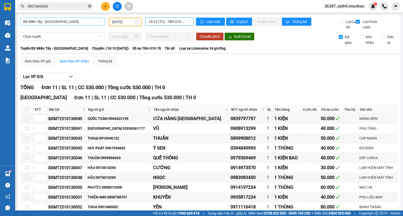
click at [89, 7] on icon "close-circle" at bounding box center [89, 6] width 3 height 3
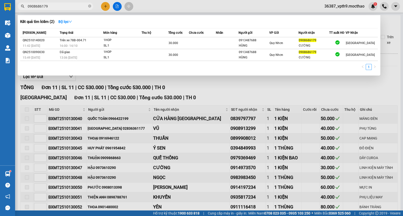
click at [177, 104] on div at bounding box center [201, 108] width 403 height 216
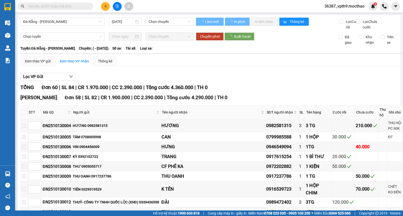
type input "[DATE]"
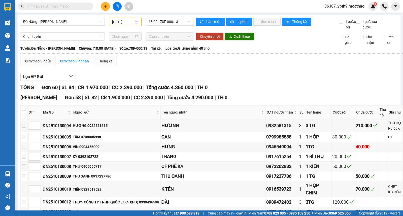
click at [74, 3] on span at bounding box center [56, 7] width 76 height 8
click at [73, 7] on input "text" at bounding box center [57, 7] width 59 height 6
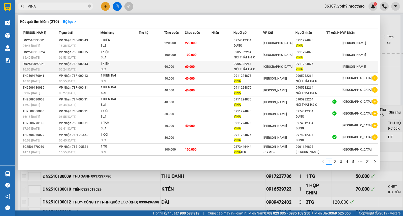
type input "VINA"
click at [184, 65] on div "60.000" at bounding box center [175, 67] width 20 height 6
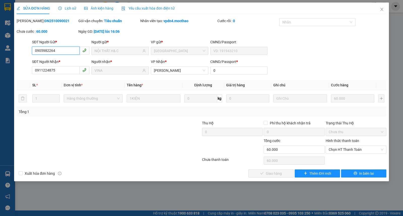
type input "0905982264"
type input "NỘI THẤT H& C"
type input "0911224875"
type input "VINA"
type input "0"
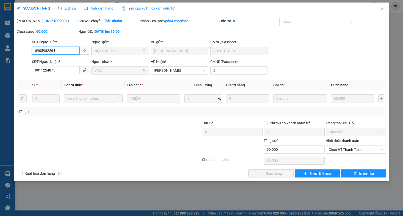
type input "0"
type input "60.000"
click at [346, 150] on span "Chọn HT Thanh Toán" at bounding box center [356, 150] width 55 height 8
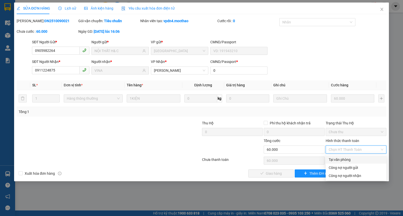
click at [342, 162] on div "Tại văn phòng" at bounding box center [356, 160] width 55 height 6
type input "0"
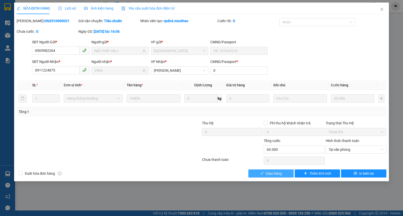
click at [275, 172] on span "Giao hàng" at bounding box center [274, 174] width 16 height 6
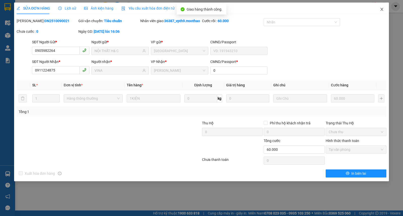
click at [386, 9] on span "Close" at bounding box center [382, 10] width 14 height 14
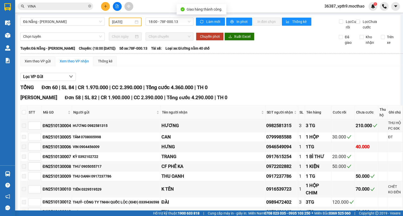
click at [76, 7] on input "VINA" at bounding box center [57, 7] width 59 height 6
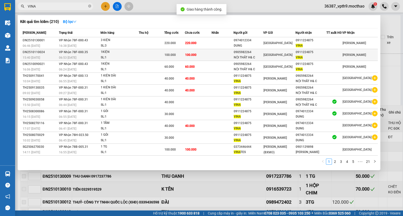
click at [274, 53] on span "[GEOGRAPHIC_DATA]" at bounding box center [278, 55] width 29 height 4
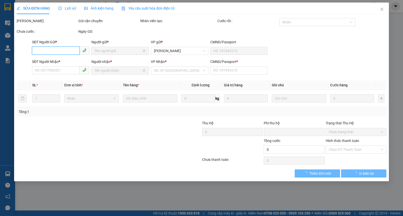
type input "0905982264"
type input "NỘI THẤT H& C"
type input "0911224875"
type input "VINA"
type input "0"
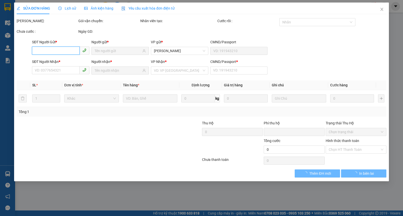
type input "0"
type input "100.000"
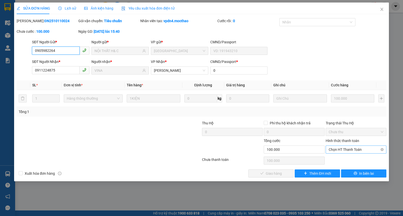
click at [340, 150] on span "Chọn HT Thanh Toán" at bounding box center [356, 150] width 55 height 8
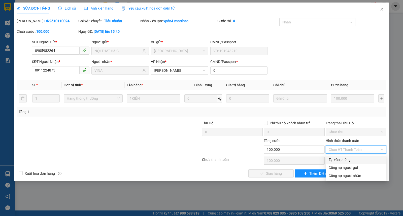
click at [341, 160] on div "Tại văn phòng" at bounding box center [356, 160] width 55 height 6
type input "0"
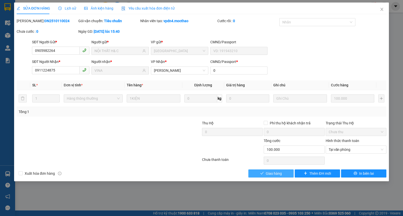
click at [268, 173] on span "Giao hàng" at bounding box center [274, 174] width 16 height 6
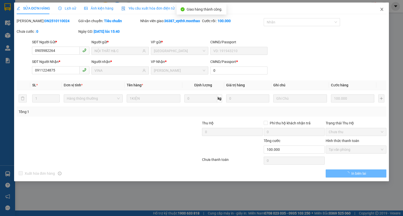
click at [381, 8] on icon "close" at bounding box center [382, 9] width 4 height 4
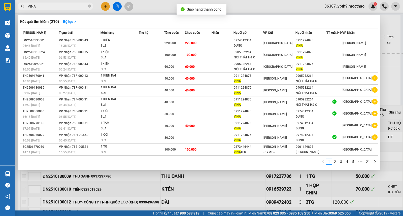
click at [57, 8] on input "VINA" at bounding box center [57, 7] width 59 height 6
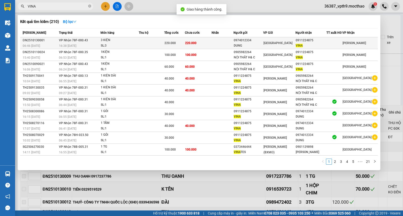
click at [246, 39] on div "0974012334" at bounding box center [248, 40] width 29 height 5
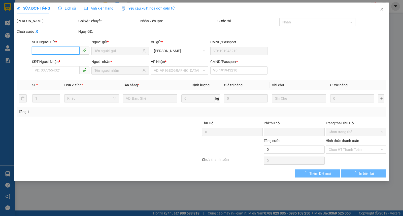
type input "0974012334"
type input "DUNG"
type input "0911224875"
type input "VINA"
type input "0"
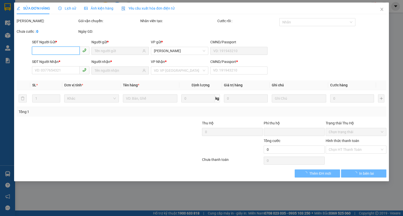
type input "0"
type input "220.000"
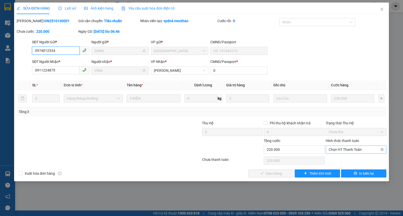
click at [350, 149] on span "Chọn HT Thanh Toán" at bounding box center [356, 150] width 55 height 8
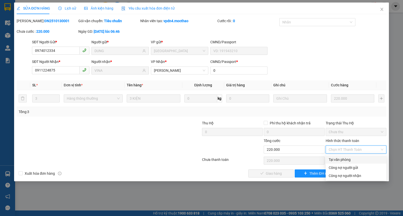
click at [342, 158] on div "Tại văn phòng" at bounding box center [356, 160] width 55 height 6
type input "0"
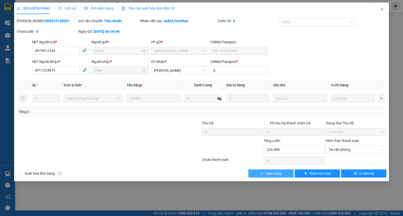
click at [274, 176] on span "Giao hàng" at bounding box center [274, 174] width 16 height 6
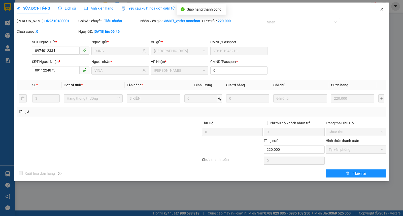
click at [383, 12] on span "Close" at bounding box center [382, 10] width 14 height 14
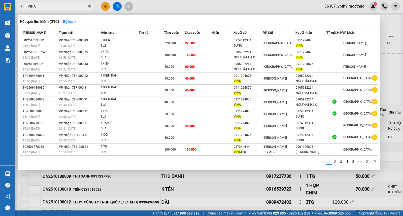
click at [89, 7] on icon "close-circle" at bounding box center [89, 6] width 3 height 3
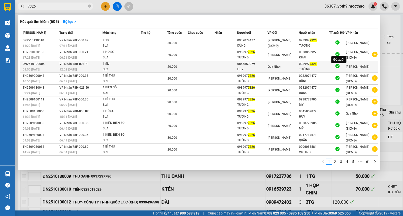
type input "7326"
click at [338, 65] on icon at bounding box center [337, 66] width 4 height 4
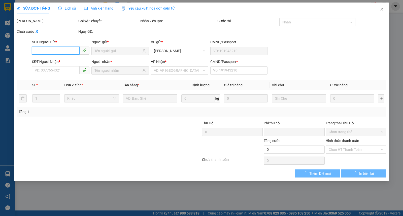
type input "0845859879"
type input "HUY"
type input "0989977326"
type input "TƯỜNG"
type input "J"
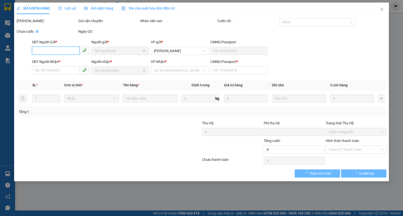
type input "0"
type input "20.000"
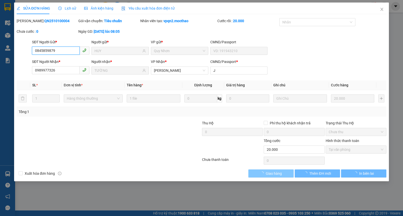
checkbox input "true"
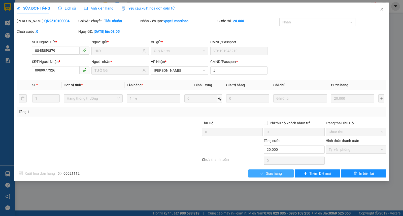
click at [269, 176] on span "Giao hàng" at bounding box center [274, 174] width 16 height 6
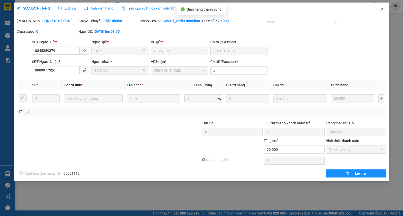
click at [384, 9] on span "Close" at bounding box center [382, 10] width 14 height 14
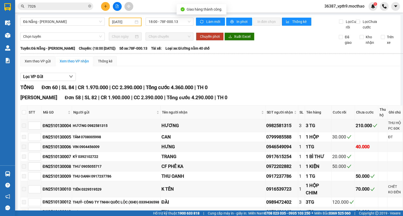
click at [60, 8] on input "7326" at bounding box center [57, 7] width 59 height 6
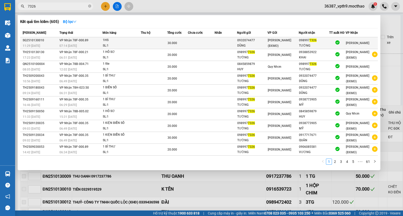
click at [291, 45] on span "[PERSON_NAME] (BXMĐ)" at bounding box center [279, 43] width 23 height 9
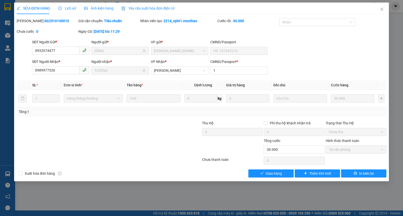
type input "0932074477"
type input "DŨNG"
type input "0989977326"
type input "TƯỜNG"
type input "1"
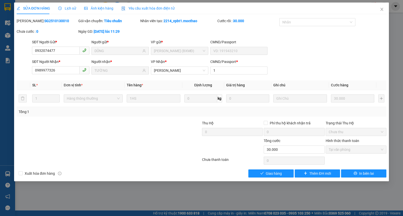
type input "0"
type input "30.000"
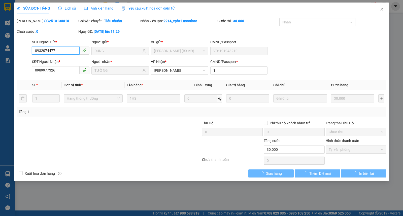
checkbox input "true"
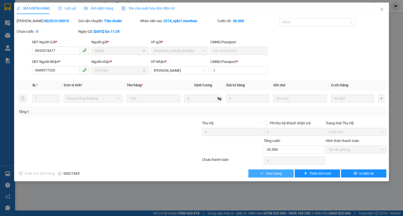
click at [265, 173] on button "Giao hàng" at bounding box center [271, 174] width 45 height 8
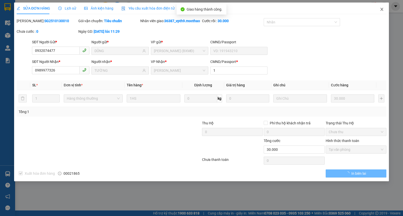
click at [382, 7] on span "Close" at bounding box center [382, 10] width 14 height 14
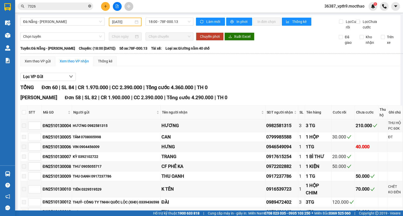
click at [90, 6] on icon "close-circle" at bounding box center [89, 6] width 3 height 3
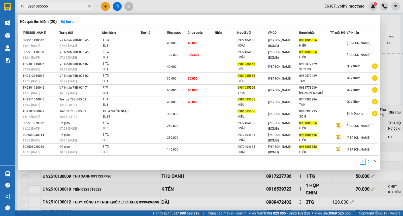
type input "0981085556"
click at [369, 162] on link "2" at bounding box center [369, 162] width 6 height 6
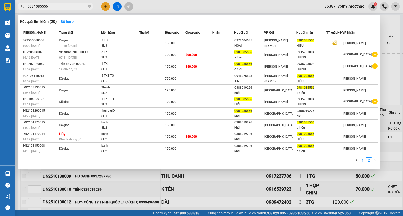
click at [362, 163] on link "1" at bounding box center [363, 161] width 6 height 6
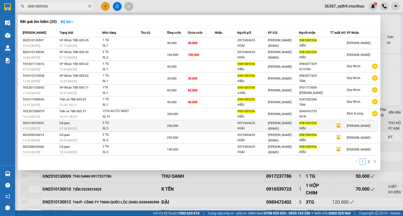
click at [178, 129] on div "250.000" at bounding box center [177, 126] width 20 height 6
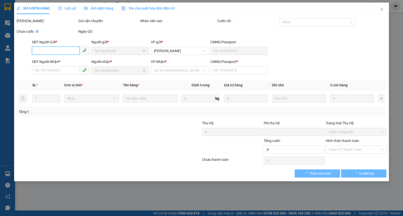
type input "0972404635"
type input "HOÀI"
type input "0981085556"
type input "HIẾU"
type input "1"
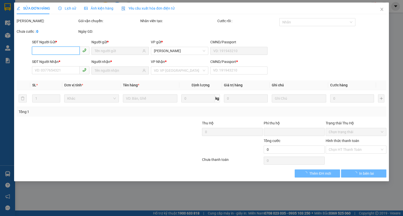
type input "0"
type input "250.000"
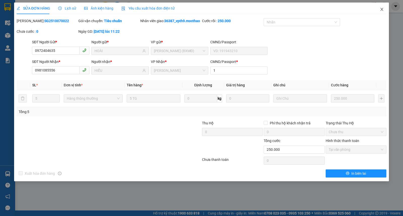
click at [383, 9] on icon "close" at bounding box center [382, 9] width 3 height 3
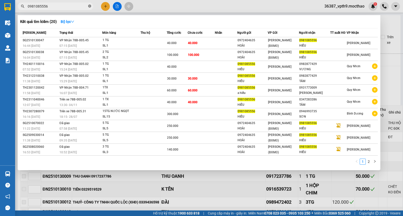
click at [88, 5] on icon "close-circle" at bounding box center [89, 6] width 3 height 3
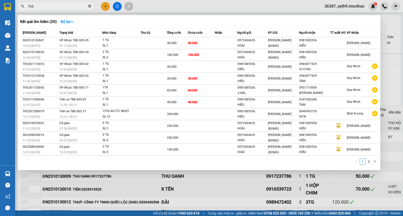
type input "7668"
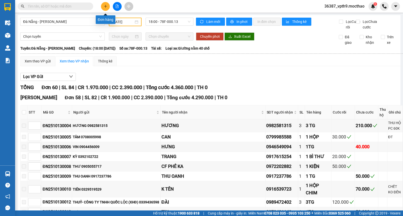
click at [107, 5] on icon "plus" at bounding box center [106, 7] width 4 height 4
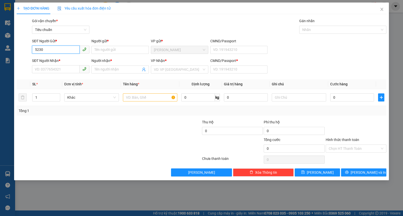
click at [47, 52] on input "5230" at bounding box center [56, 50] width 48 height 8
type input "0908285230"
click at [59, 62] on div "0908285230 - QUANG" at bounding box center [60, 60] width 51 height 6
type input "QUANG"
type input "0973500713"
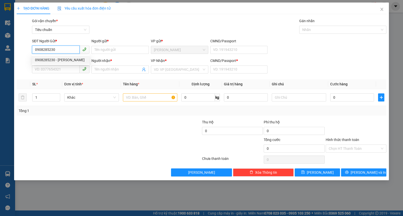
type input "ĐẠT"
type input "0"
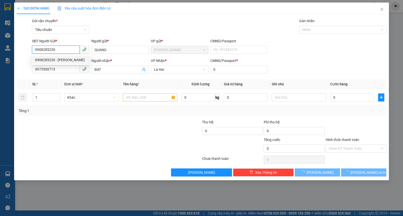
type input "20.000"
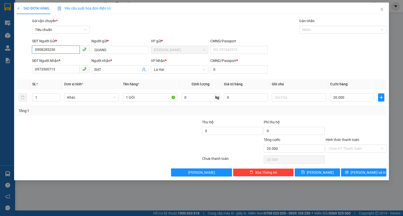
type input "0908285230"
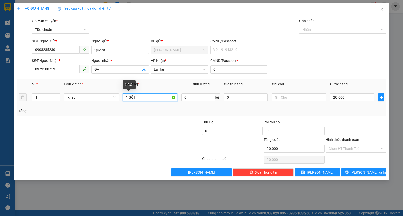
click at [140, 98] on input "1 GÓI" at bounding box center [150, 98] width 54 height 8
type input "1 HỘP"
click at [362, 143] on div "Hình thức thanh toán" at bounding box center [356, 141] width 61 height 8
click at [359, 148] on input "Hình thức thanh toán" at bounding box center [354, 149] width 51 height 8
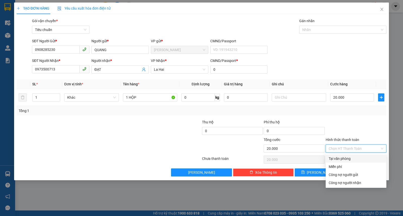
click at [347, 158] on div "Tại văn phòng" at bounding box center [356, 159] width 55 height 6
type input "0"
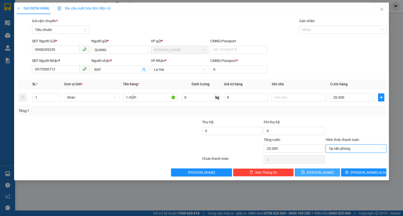
click at [321, 172] on span "Lưu" at bounding box center [320, 173] width 27 height 6
type input "0"
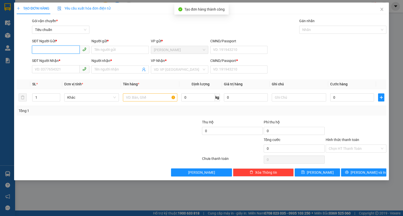
click at [50, 50] on input "SĐT Người Gửi *" at bounding box center [56, 50] width 48 height 8
click at [63, 58] on div "0934007432 - LABO HÀ PHAN" at bounding box center [60, 60] width 51 height 6
type input "0934007432"
type input "LABO HÀ PHAN"
type input "0366470894"
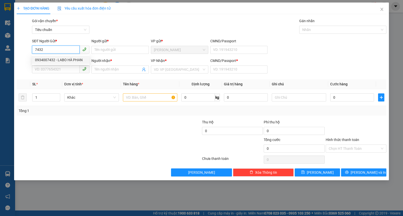
type input "NK SÀI GÒN PHÚ YÊN"
type input "0"
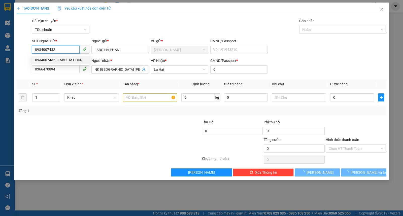
type input "20.000"
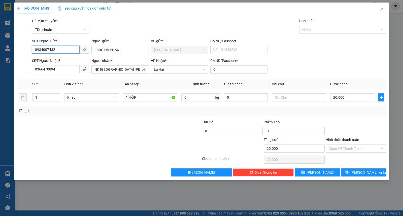
type input "0934007432"
click at [342, 151] on input "Hình thức thanh toán" at bounding box center [354, 149] width 51 height 8
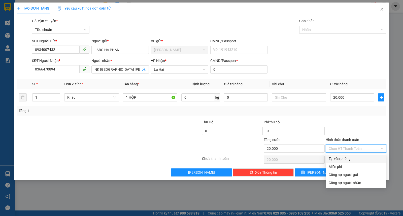
click at [340, 159] on div "Tại văn phòng" at bounding box center [356, 159] width 55 height 6
type input "0"
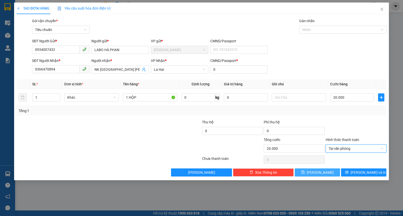
click at [305, 173] on icon "save" at bounding box center [303, 173] width 4 height 4
type input "0"
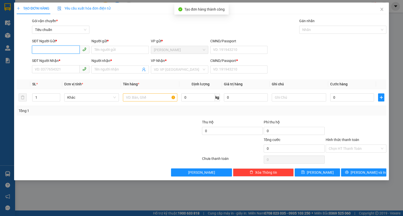
click at [39, 51] on input "SĐT Người Gửi *" at bounding box center [56, 50] width 48 height 8
type input "0392138407"
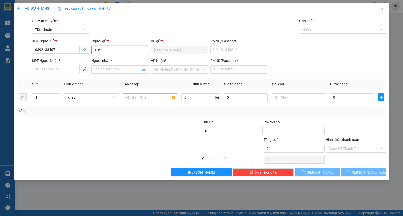
type input "THY"
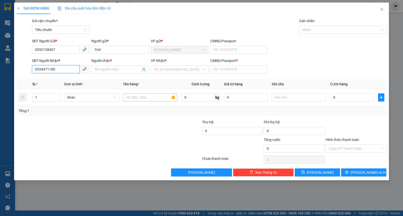
type input "0334471180"
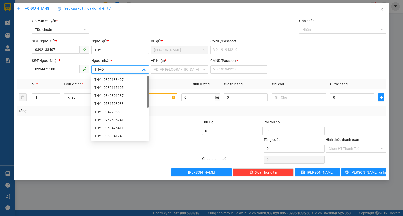
type input "THẢO"
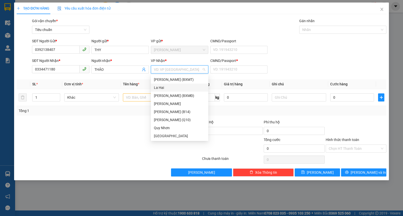
click at [156, 90] on div "La Hai" at bounding box center [179, 88] width 51 height 6
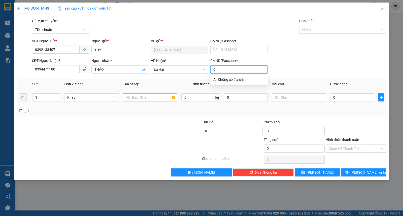
type input "0"
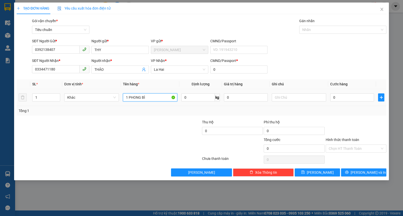
type input "1 PHONG BÌ"
click at [348, 100] on input "0" at bounding box center [352, 98] width 44 height 8
type input "2"
type input "20"
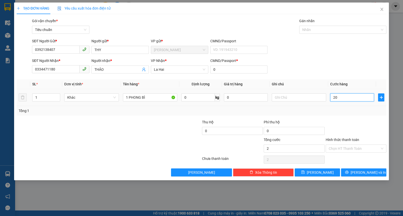
type input "20"
type input "20.000"
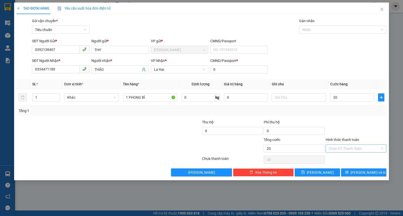
type input "20.000"
click at [341, 148] on input "Hình thức thanh toán" at bounding box center [354, 149] width 51 height 8
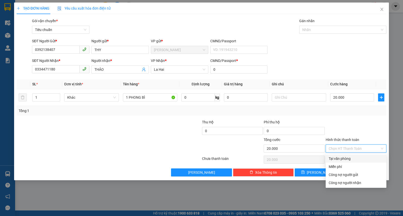
click at [337, 157] on div "Tại văn phòng" at bounding box center [356, 159] width 55 height 6
type input "0"
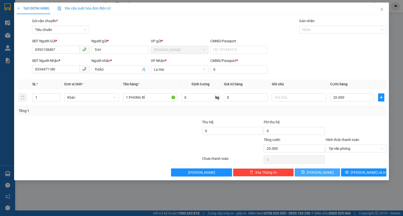
click at [328, 175] on button "Lưu" at bounding box center [317, 173] width 45 height 8
type input "0"
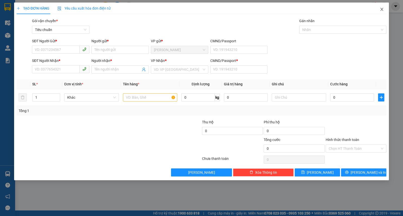
click at [384, 8] on span "Close" at bounding box center [382, 10] width 14 height 14
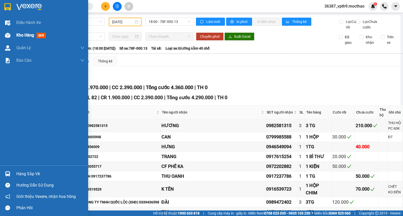
click at [37, 35] on span "mới" at bounding box center [41, 36] width 9 height 6
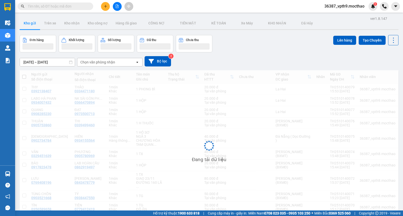
click at [113, 63] on div "Chọn văn phòng nhận" at bounding box center [97, 62] width 35 height 5
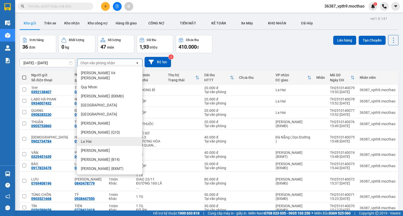
click at [87, 139] on span "La Hai" at bounding box center [86, 141] width 11 height 5
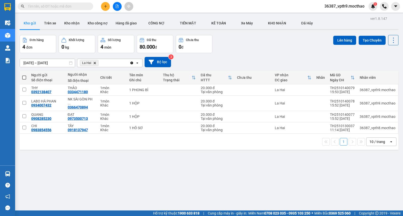
click at [26, 77] on span at bounding box center [24, 78] width 4 height 4
click at [24, 75] on input "checkbox" at bounding box center [24, 75] width 0 height 0
checkbox input "true"
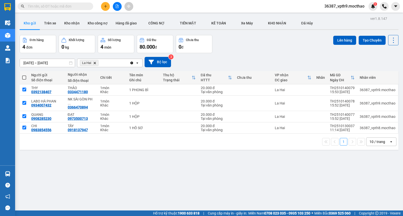
checkbox input "true"
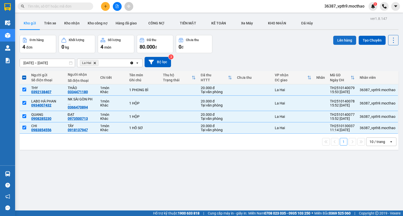
click at [339, 40] on button "Lên hàng" at bounding box center [344, 40] width 23 height 9
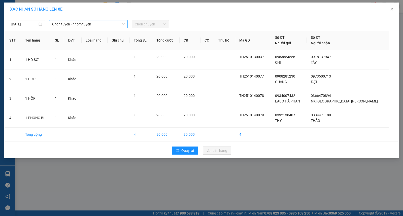
click at [108, 23] on span "Chọn tuyến - nhóm tuyến" at bounding box center [88, 24] width 73 height 8
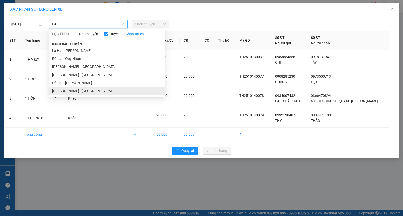
type input "LA"
drag, startPoint x: 64, startPoint y: 92, endPoint x: 98, endPoint y: 65, distance: 44.2
click at [64, 92] on li "Tuy Hòa - La Hai" at bounding box center [107, 91] width 116 height 8
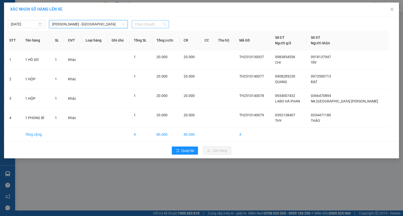
click at [151, 24] on span "Chọn chuyến" at bounding box center [150, 24] width 31 height 8
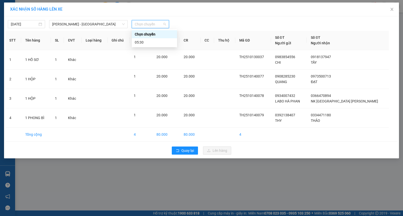
type input "0"
click at [148, 36] on div "05:30" at bounding box center [154, 35] width 39 height 6
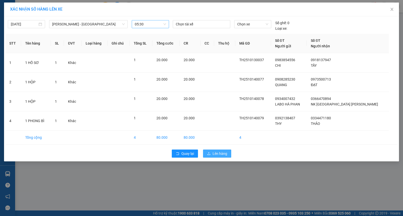
click at [218, 154] on span "Lên hàng" at bounding box center [220, 154] width 15 height 6
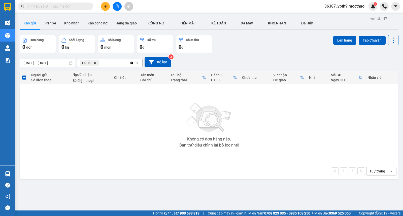
click at [131, 65] on icon "Clear all" at bounding box center [132, 63] width 4 height 4
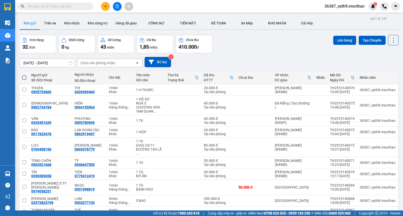
click at [70, 5] on input "text" at bounding box center [57, 7] width 59 height 6
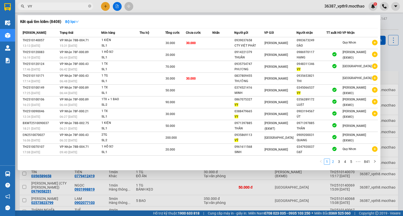
click at [334, 162] on link "2" at bounding box center [333, 162] width 6 height 6
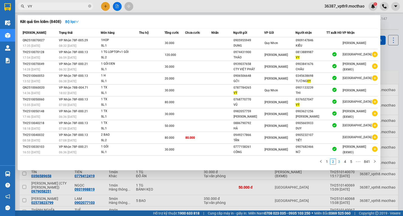
click at [338, 164] on link "3" at bounding box center [340, 162] width 6 height 6
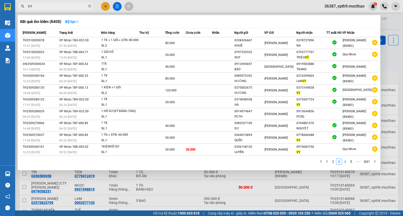
click at [345, 165] on link "4" at bounding box center [346, 162] width 6 height 6
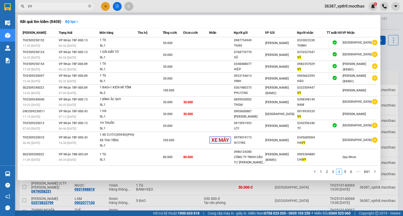
click at [63, 6] on input "VY" at bounding box center [57, 7] width 59 height 6
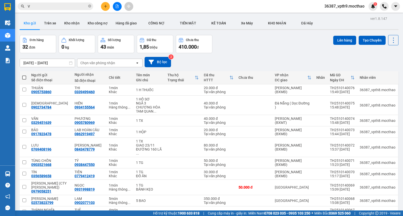
type input "VY"
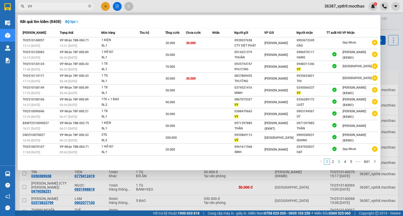
click at [340, 164] on link "3" at bounding box center [340, 162] width 6 height 6
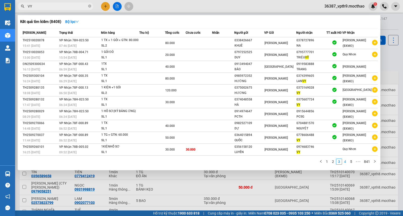
click at [346, 165] on link "4" at bounding box center [346, 162] width 6 height 6
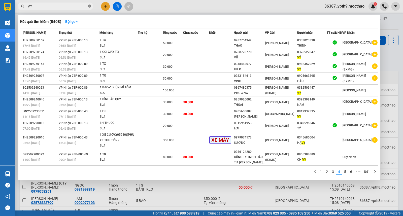
click at [91, 6] on icon "close-circle" at bounding box center [89, 6] width 3 height 3
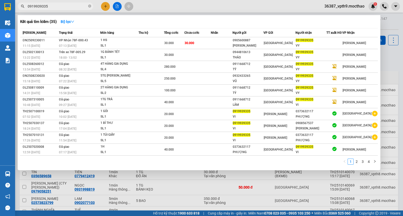
type input "0919939335"
drag, startPoint x: 107, startPoint y: 188, endPoint x: 100, endPoint y: 187, distance: 6.6
click at [102, 188] on div at bounding box center [201, 108] width 403 height 216
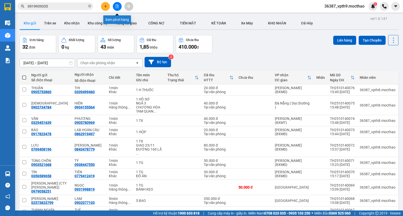
click at [118, 7] on icon "file-add" at bounding box center [117, 7] width 4 height 4
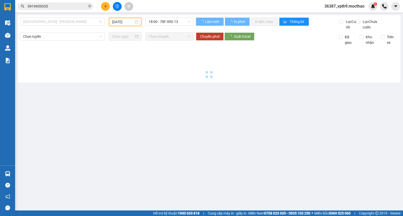
click at [43, 19] on span "Sài Gòn - Tuy Hòa" at bounding box center [62, 22] width 79 height 8
type input "[DATE]"
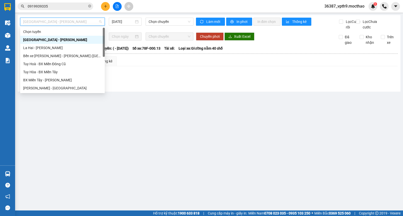
type input "D"
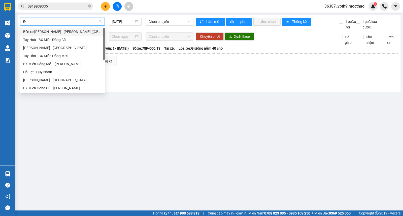
type input "ĐA"
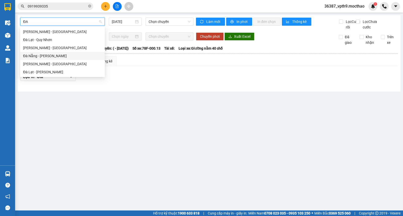
click at [46, 58] on div "Đà Nẵng - Tuy Hoà" at bounding box center [62, 56] width 79 height 6
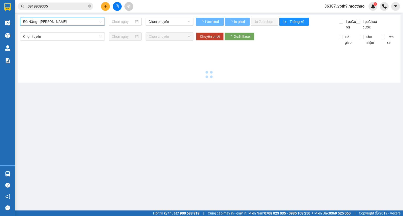
type input "[DATE]"
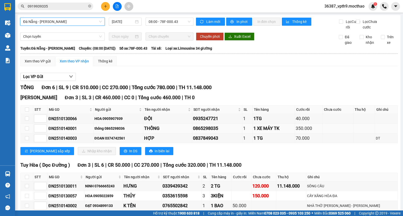
scroll to position [32, 0]
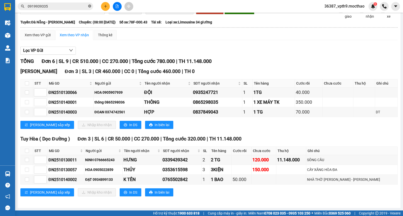
click at [91, 6] on icon "close-circle" at bounding box center [89, 6] width 3 height 3
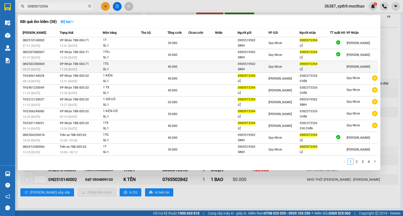
type input "0985973394"
click at [151, 65] on td at bounding box center [154, 67] width 26 height 12
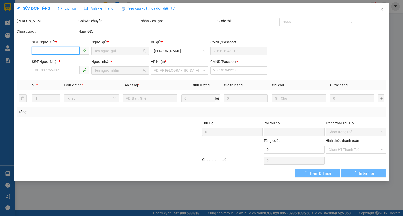
type input "0905519502"
type input "SINH"
type input "0985973394"
type input "LỆ"
type input "D"
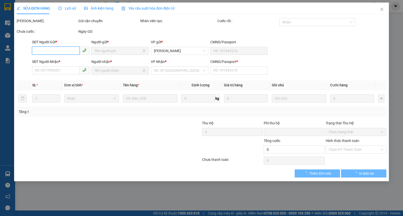
type input "0"
type input "40.000"
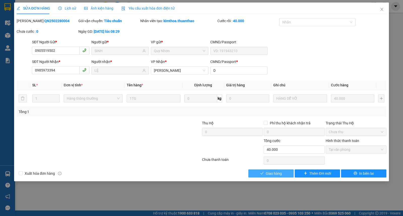
click at [274, 174] on span "Giao hàng" at bounding box center [274, 174] width 16 height 6
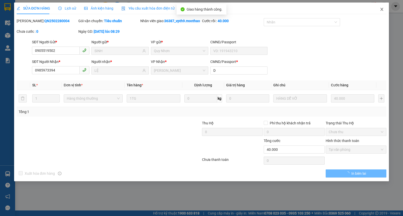
click at [380, 10] on icon "close" at bounding box center [382, 9] width 4 height 4
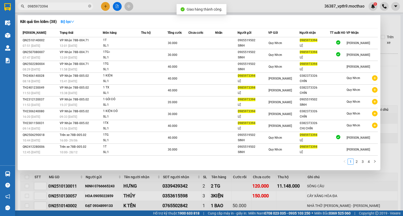
click at [70, 5] on input "0985973394" at bounding box center [57, 7] width 59 height 6
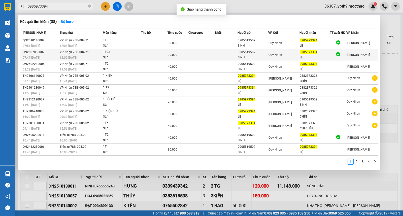
click at [60, 58] on span "12:09 - 08/07" at bounding box center [68, 58] width 17 height 4
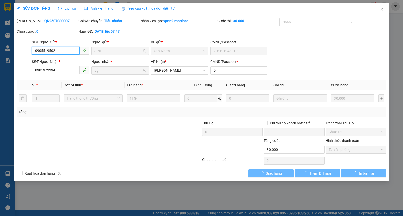
type input "0905519502"
type input "SINH"
type input "0985973394"
type input "LỆ"
type input "D"
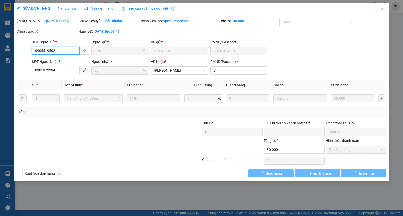
type input "0"
type input "30.000"
checkbox input "true"
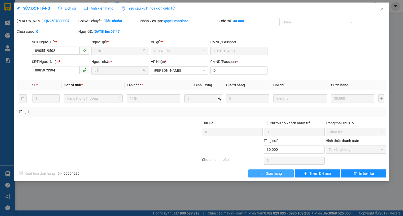
click at [281, 173] on span "Giao hàng" at bounding box center [274, 174] width 16 height 6
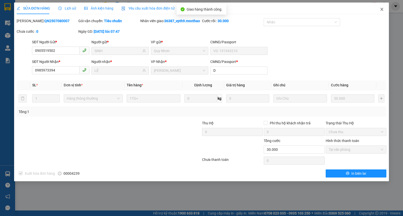
click at [378, 11] on span "Close" at bounding box center [382, 10] width 14 height 14
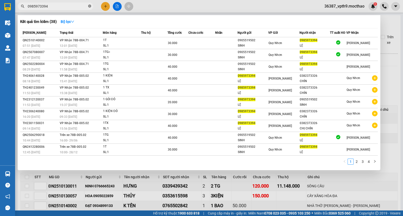
click at [90, 7] on icon "close-circle" at bounding box center [89, 6] width 3 height 3
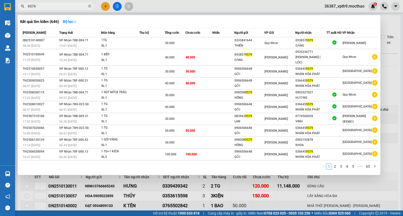
type input "9579"
click at [344, 179] on div at bounding box center [201, 108] width 403 height 216
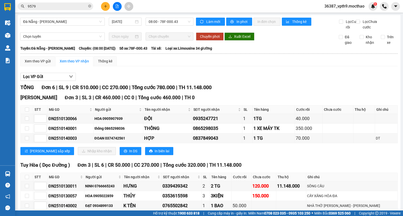
scroll to position [32, 0]
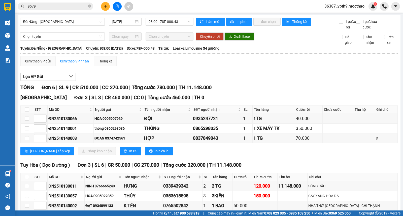
scroll to position [32, 0]
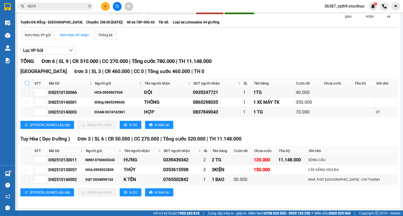
click at [28, 84] on input "checkbox" at bounding box center [27, 83] width 4 height 4
checkbox input "true"
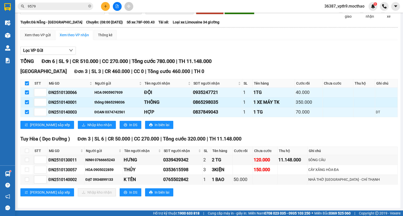
click at [28, 102] on input "checkbox" at bounding box center [27, 102] width 4 height 4
checkbox input "false"
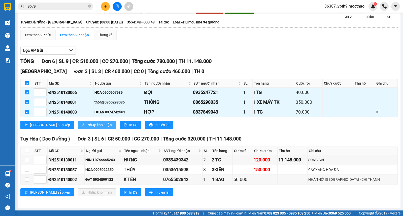
checkbox input "false"
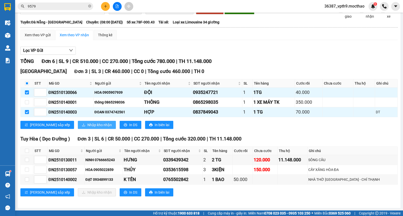
click at [82, 126] on icon "download" at bounding box center [83, 125] width 3 height 3
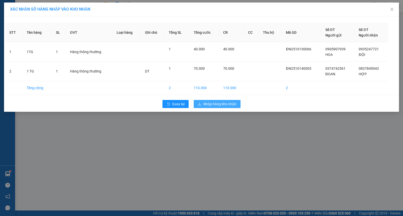
click at [221, 105] on span "Nhập hàng kho nhận" at bounding box center [219, 104] width 33 height 6
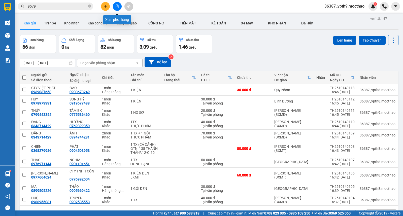
click at [117, 6] on icon "file-add" at bounding box center [117, 7] width 4 height 4
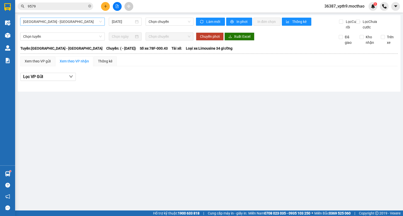
click at [59, 24] on span "Sài Gòn - Tuy Hòa" at bounding box center [62, 22] width 79 height 8
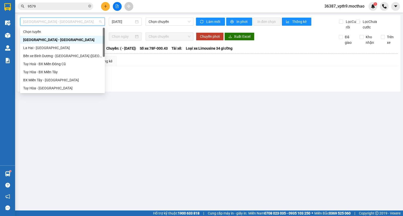
type input "M"
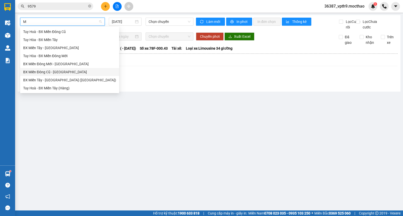
click at [51, 72] on div "BX Miền Đông Cũ - Tuy Hoà" at bounding box center [69, 72] width 93 height 6
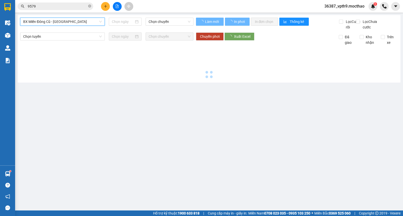
type input "[DATE]"
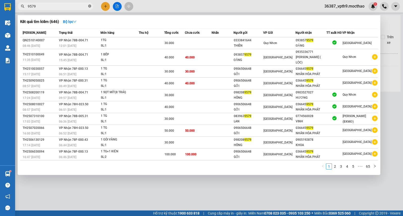
click at [89, 6] on icon "close-circle" at bounding box center [89, 6] width 3 height 3
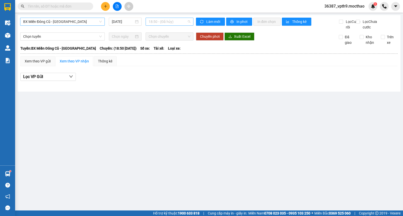
click at [175, 23] on span "18:50 - (Đã hủy)" at bounding box center [170, 22] width 42 height 8
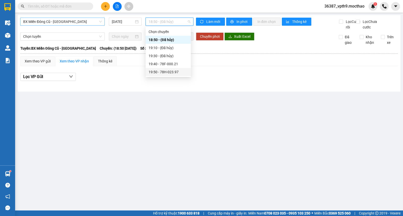
click at [171, 72] on div "19:50 - 78H-023.97" at bounding box center [168, 72] width 39 height 6
click at [171, 21] on span "19:50 - 78H-023.97" at bounding box center [170, 22] width 42 height 8
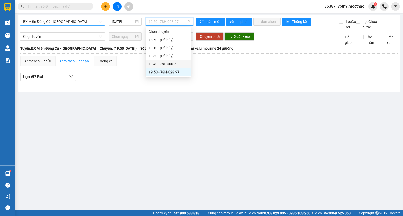
click at [167, 66] on div "19:40 - 78F-000.21" at bounding box center [168, 64] width 39 height 6
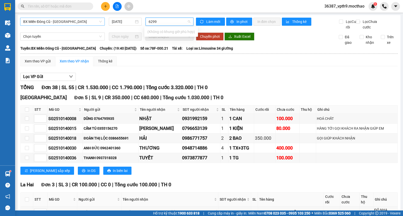
type input "6299"
click at [73, 6] on input "text" at bounding box center [57, 7] width 59 height 6
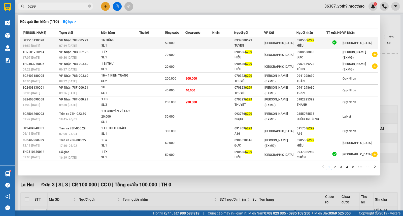
type input "6299"
click at [283, 41] on div "[GEOGRAPHIC_DATA]" at bounding box center [281, 43] width 32 height 6
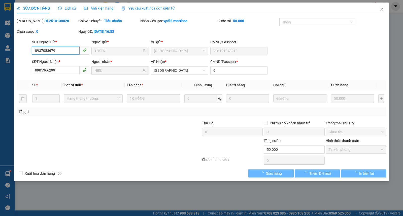
type input "0937088679"
type input "TUYỀN"
type input "0905366299"
type input "HIẾU"
type input "0"
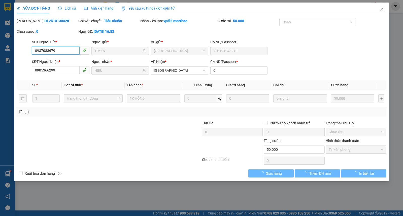
type input "0"
type input "50.000"
checkbox input "true"
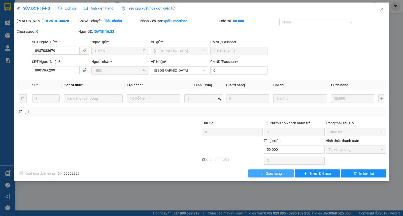
click at [280, 175] on span "Giao hàng" at bounding box center [274, 174] width 16 height 6
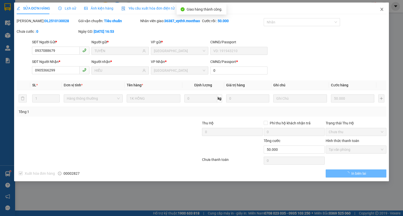
click at [379, 10] on span "Close" at bounding box center [382, 10] width 14 height 14
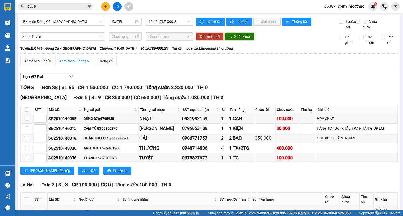
click at [90, 5] on icon "close-circle" at bounding box center [89, 6] width 3 height 3
click at [82, 3] on span at bounding box center [56, 7] width 76 height 8
click at [68, 5] on input "text" at bounding box center [57, 7] width 59 height 6
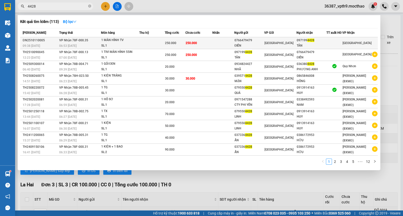
type input "4428"
click at [337, 41] on div at bounding box center [334, 43] width 15 height 5
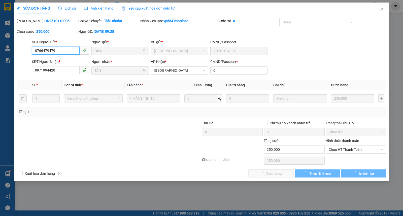
type input "0766479479"
type input "ĐIỀN"
type input "0971994428"
type input "TÂN"
type input "0"
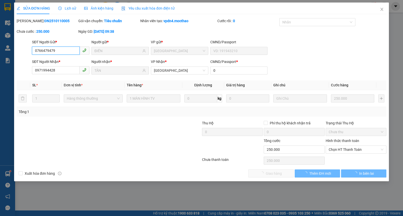
type input "0"
type input "250.000"
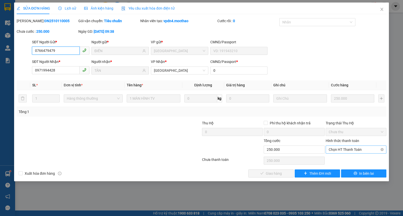
click at [341, 148] on span "Chọn HT Thanh Toán" at bounding box center [356, 150] width 55 height 8
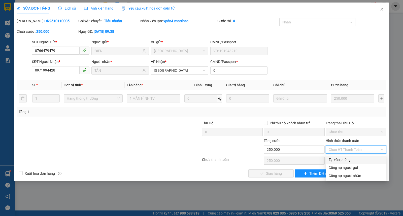
click at [342, 158] on div "Tại văn phòng" at bounding box center [356, 160] width 55 height 6
type input "0"
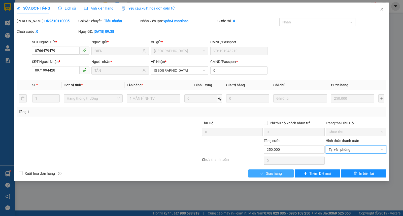
click at [272, 173] on span "Giao hàng" at bounding box center [274, 174] width 16 height 6
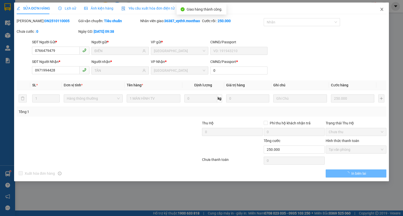
click at [379, 7] on span "Close" at bounding box center [382, 10] width 14 height 14
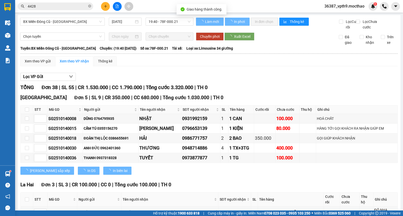
click at [49, 7] on input "4428" at bounding box center [57, 7] width 59 height 6
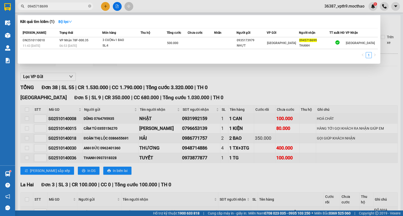
click at [49, 7] on input "0945718699" at bounding box center [57, 7] width 59 height 6
type input "5059"
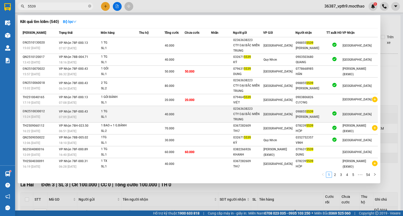
type input "5539"
click at [179, 110] on td "40.000" at bounding box center [175, 114] width 20 height 17
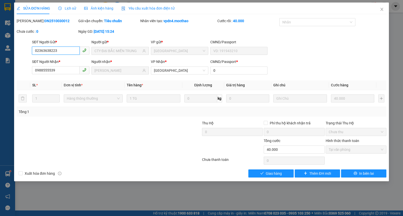
type input "02363638223"
type input "CTY ĐẠI BẮC MIỀN TRUNG"
type input "0988555539"
type input "MINH VŨ"
type input "0"
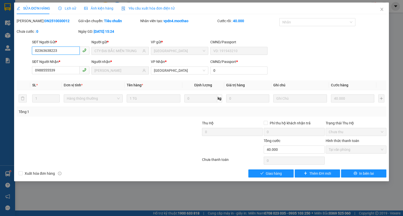
type input "0"
type input "40.000"
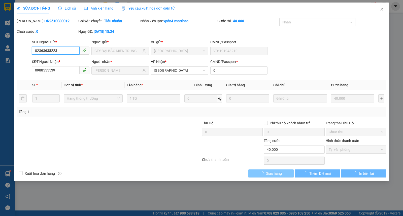
checkbox input "true"
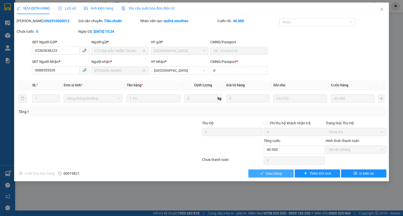
click at [266, 174] on span "Giao hàng" at bounding box center [274, 174] width 16 height 6
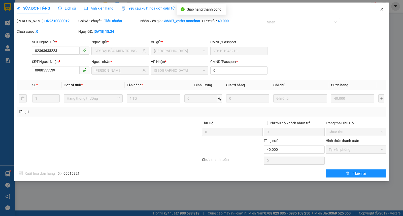
drag, startPoint x: 380, startPoint y: 10, endPoint x: 372, endPoint y: 11, distance: 8.4
click at [379, 10] on span "Close" at bounding box center [382, 10] width 14 height 14
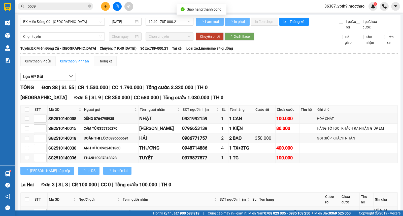
click at [67, 6] on input "5539" at bounding box center [57, 7] width 59 height 6
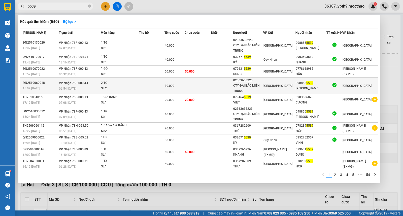
click at [363, 86] on div "[GEOGRAPHIC_DATA]" at bounding box center [360, 86] width 35 height 6
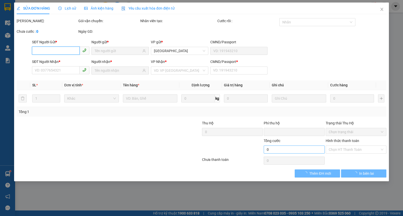
type input "02363638223"
type input "CTY ĐẠI BẮC MIỀN TRUNG"
type input "0988555539"
type input "MINH VŨ"
type input "0"
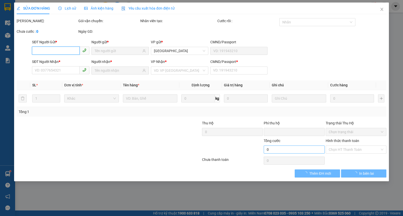
type input "0"
type input "80.000"
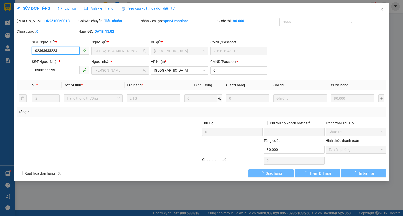
checkbox input "true"
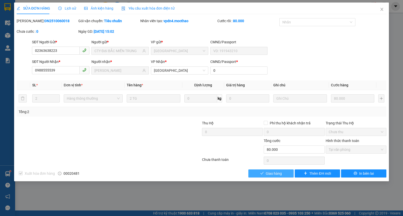
click at [282, 170] on button "Giao hàng" at bounding box center [271, 174] width 45 height 8
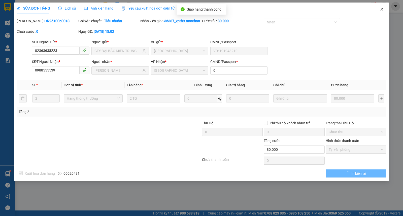
click at [383, 10] on icon "close" at bounding box center [382, 9] width 4 height 4
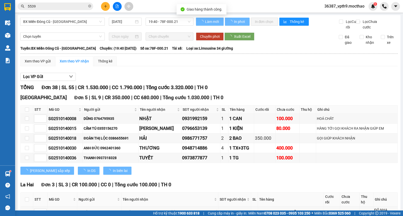
click at [81, 8] on input "5539" at bounding box center [57, 7] width 59 height 6
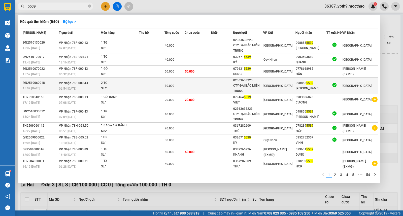
click at [325, 86] on div "MINH VŨ" at bounding box center [311, 88] width 30 height 5
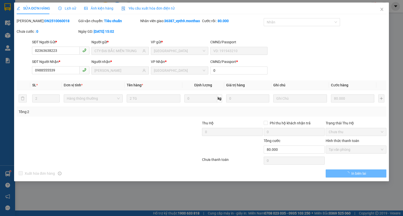
type input "02363638223"
type input "CTY ĐẠI BẮC MIỀN TRUNG"
type input "0988555539"
type input "MINH VŨ"
type input "0"
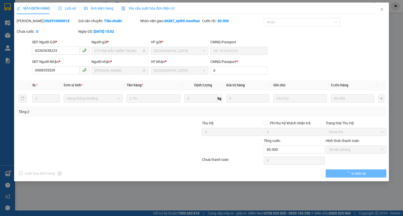
type input "0"
type input "80.000"
checkbox input "true"
click at [382, 9] on icon "close" at bounding box center [382, 9] width 4 height 4
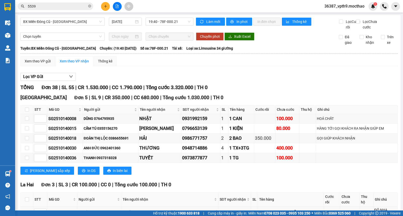
click at [67, 8] on input "5539" at bounding box center [57, 7] width 59 height 6
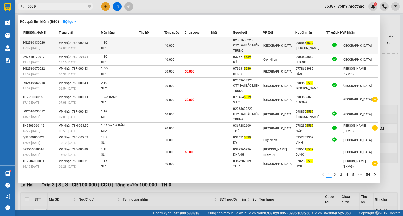
click at [115, 46] on div "SL: 1" at bounding box center [120, 49] width 38 height 6
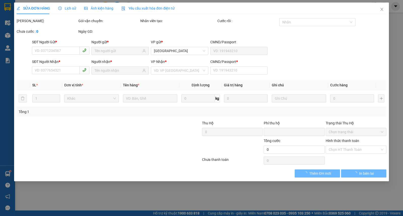
type input "02363638223"
type input "CTY ĐẠI BẮC MIỀN TRUNG"
type input "0988555539"
type input "MINH VŨ"
type input "0"
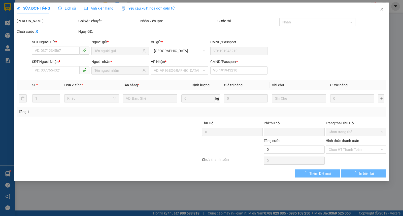
type input "0"
type input "40.000"
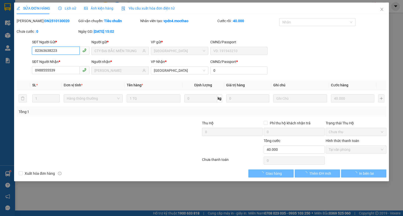
checkbox input "true"
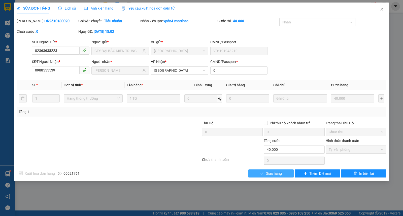
click at [277, 171] on span "Giao hàng" at bounding box center [274, 174] width 16 height 6
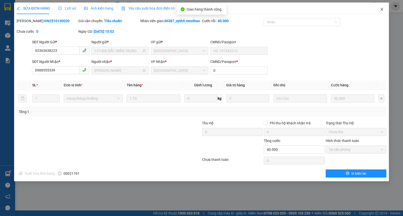
click at [383, 9] on icon "close" at bounding box center [382, 9] width 4 height 4
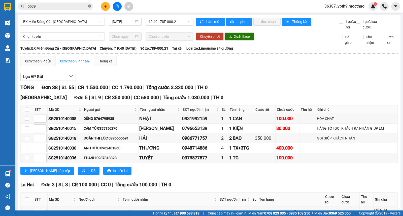
click at [90, 6] on icon "close-circle" at bounding box center [89, 6] width 3 height 3
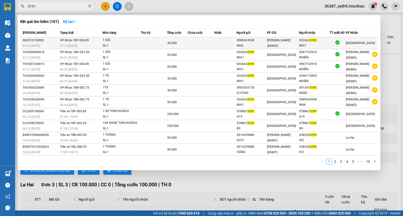
type input "3191"
click at [369, 43] on div "[GEOGRAPHIC_DATA]" at bounding box center [362, 43] width 32 height 6
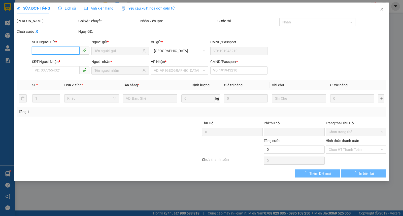
type input "0989424590"
type input "NHA"
type input "0326633191"
type input "NHƯ"
type input "1"
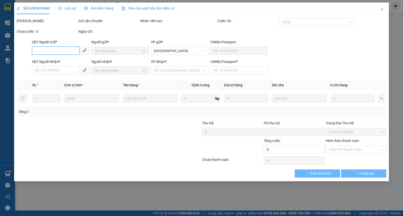
type input "0"
type input "30.000"
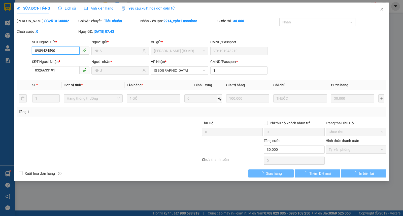
checkbox input "true"
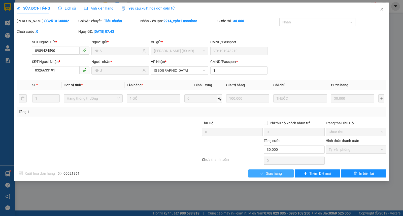
click at [271, 175] on span "Giao hàng" at bounding box center [274, 174] width 16 height 6
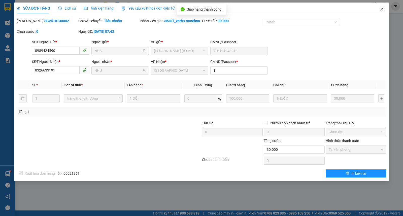
click at [381, 9] on icon "close" at bounding box center [382, 9] width 4 height 4
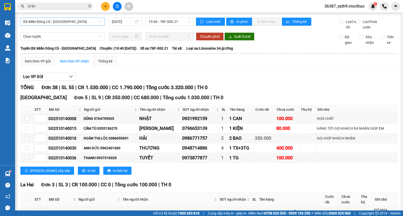
click at [31, 24] on span "BX Miền Đông Cũ - Tuy Hoà" at bounding box center [62, 22] width 79 height 8
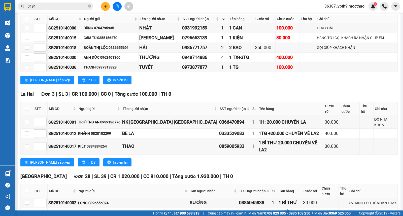
scroll to position [7, 0]
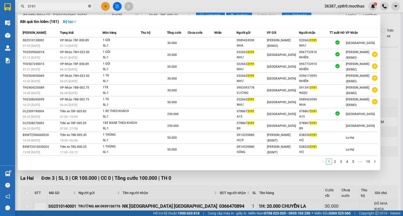
click at [91, 6] on icon "close-circle" at bounding box center [89, 6] width 3 height 3
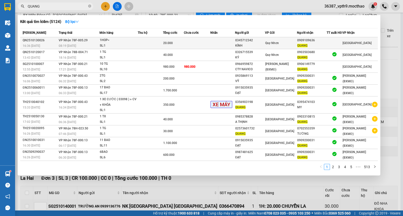
type input "QUANG"
click at [89, 39] on td "VP Nhận 78F-005.29 08:19 - 14/10" at bounding box center [78, 43] width 42 height 12
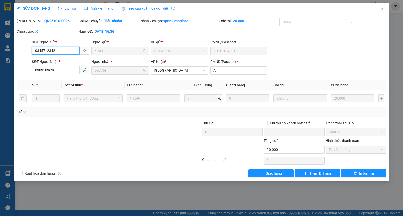
type input "0345712342"
type input "KÍNH"
type input "0909109636"
type input "QUANG"
type input "A"
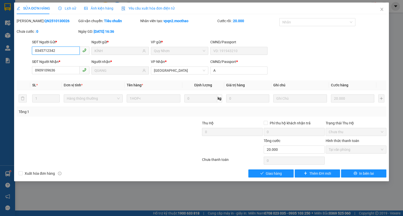
type input "0"
type input "20.000"
click at [277, 175] on span "Giao hàng" at bounding box center [274, 174] width 16 height 6
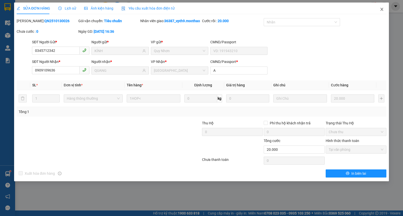
click at [381, 8] on icon "close" at bounding box center [382, 9] width 4 height 4
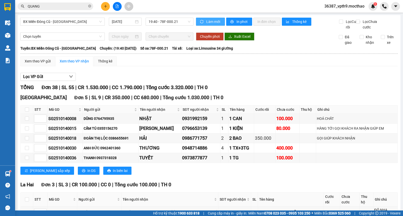
click at [215, 18] on button "Làm mới" at bounding box center [210, 22] width 29 height 8
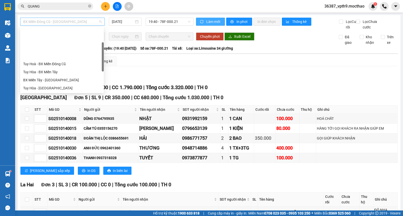
click at [80, 21] on span "BX Miền Đông Cũ - Tuy Hoà" at bounding box center [62, 22] width 79 height 8
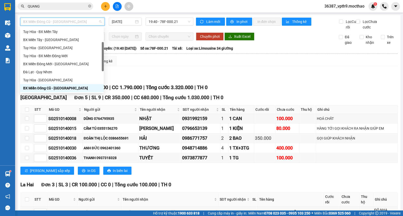
type input "M"
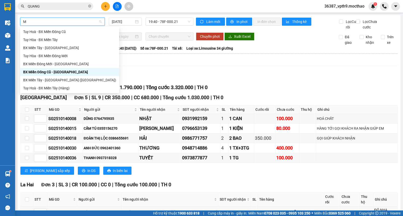
scroll to position [0, 0]
click at [48, 48] on div "BX Miền Tây - [GEOGRAPHIC_DATA]" at bounding box center [69, 48] width 93 height 6
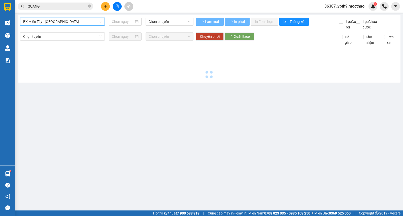
type input "[DATE]"
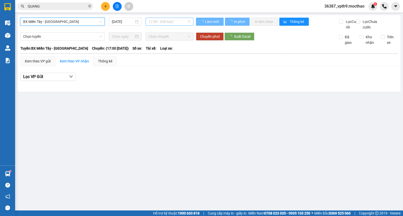
click at [180, 21] on span "17:00 - (Đã hủy)" at bounding box center [170, 22] width 42 height 8
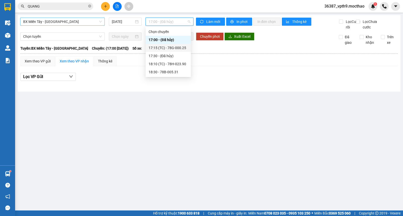
click at [175, 51] on div "17:15 (TC) - 78G-000.25" at bounding box center [168, 48] width 45 height 8
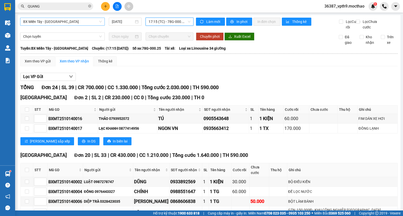
scroll to position [112, 0]
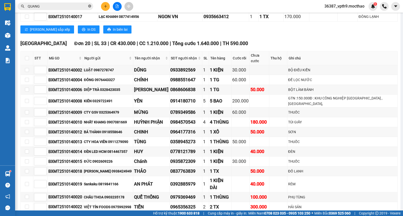
click at [90, 7] on icon "close-circle" at bounding box center [89, 6] width 3 height 3
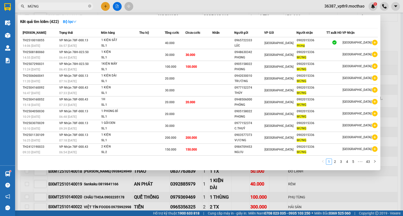
type input "MỪNG"
click at [298, 183] on div at bounding box center [201, 108] width 403 height 216
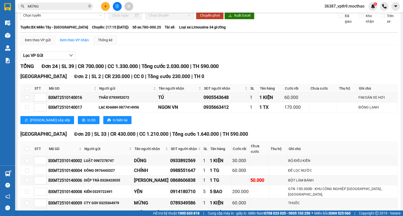
scroll to position [0, 0]
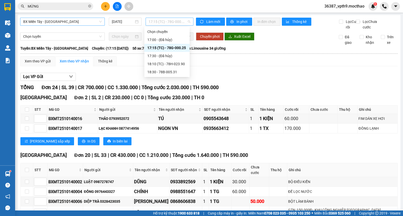
click at [185, 18] on span "17:15 (TC) - 78G-000.25" at bounding box center [170, 22] width 42 height 8
click at [167, 67] on div "18:10 (TC) - 78H-023.90" at bounding box center [166, 64] width 39 height 6
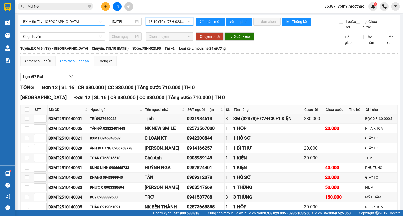
click at [167, 23] on span "18:10 (TC) - 78H-023.90" at bounding box center [170, 22] width 42 height 8
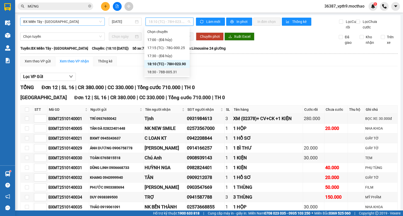
click at [161, 69] on div "18:30 - 78B-005.31" at bounding box center [166, 72] width 39 height 6
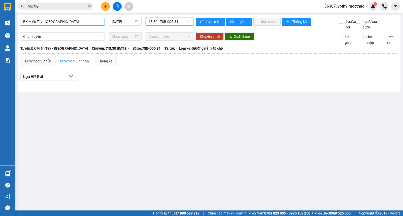
click at [65, 23] on span "BX Miền Tây - [GEOGRAPHIC_DATA]" at bounding box center [62, 22] width 79 height 8
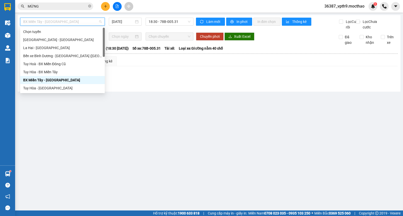
type input "D"
type input "Đ"
type input "Q"
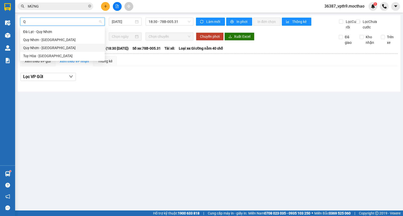
click at [58, 46] on div "Quy Nhơn - Tuy Hòa" at bounding box center [62, 48] width 79 height 6
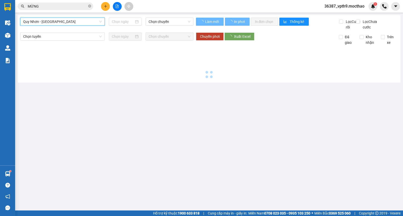
type input "[DATE]"
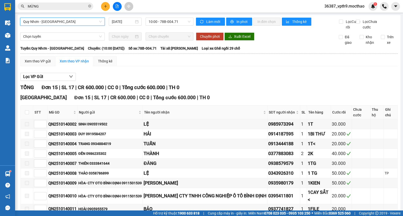
scroll to position [95, 0]
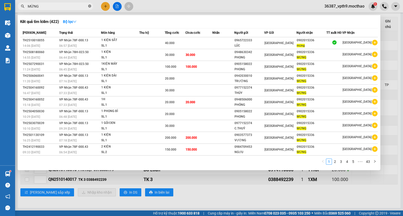
click at [91, 5] on icon "close-circle" at bounding box center [89, 6] width 3 height 3
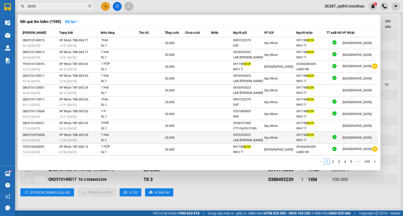
type input "8339"
click at [363, 138] on div "[GEOGRAPHIC_DATA]" at bounding box center [360, 138] width 35 height 6
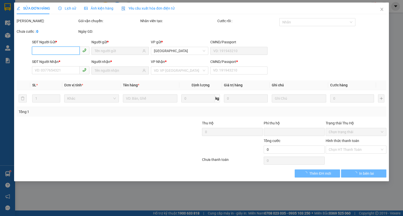
type input "0935593023"
type input "LAB HOÀNG BẢO"
type input "0917488339"
type input "NHƯ Ý"
type input "A"
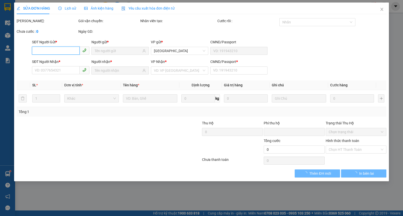
type input "0"
type input "20.000"
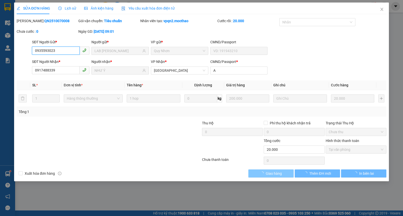
checkbox input "true"
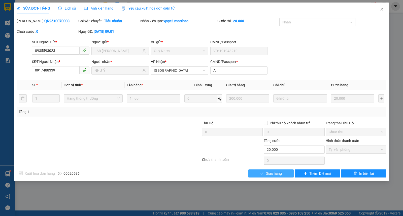
click at [281, 177] on button "Giao hàng" at bounding box center [271, 174] width 45 height 8
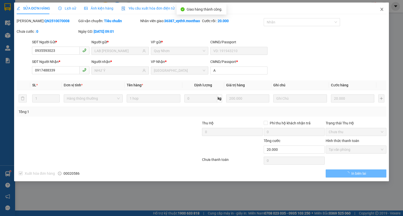
click at [383, 10] on icon "close" at bounding box center [382, 9] width 4 height 4
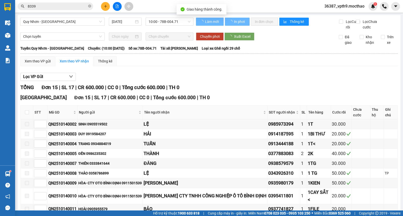
click at [77, 8] on input "8339" at bounding box center [57, 7] width 59 height 6
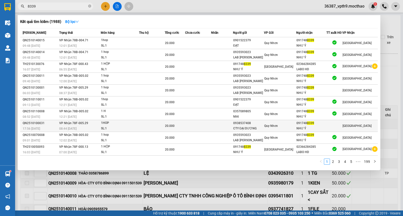
click at [342, 128] on div at bounding box center [334, 126] width 15 height 5
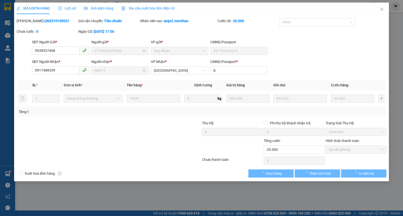
type input "0938537408"
type input "CTY ĐẠI DƯƠNG"
type input "0917488339"
type input "NHƯ Ý"
type input "D"
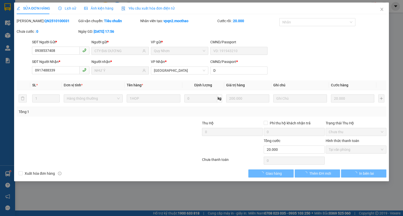
type input "0"
type input "20.000"
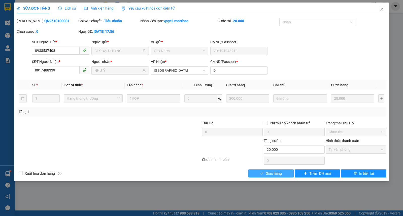
click at [275, 175] on span "Giao hàng" at bounding box center [274, 174] width 16 height 6
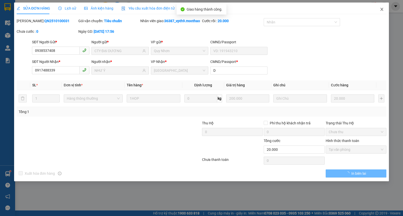
click at [383, 5] on span "Close" at bounding box center [382, 10] width 14 height 14
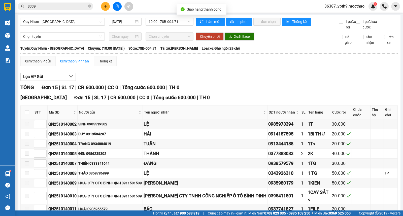
click at [69, 5] on input "8339" at bounding box center [57, 7] width 59 height 6
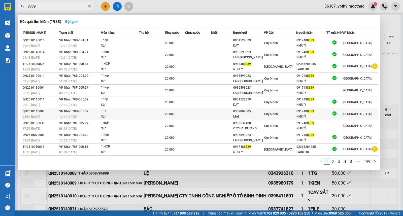
click at [354, 111] on td "[GEOGRAPHIC_DATA]" at bounding box center [361, 114] width 36 height 12
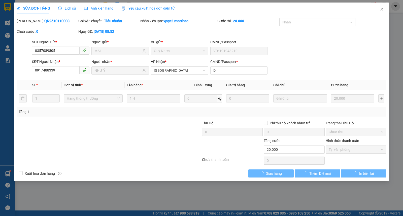
type input "0357089805"
type input "MAI"
type input "0917488339"
type input "NHƯ Ý"
type input "D"
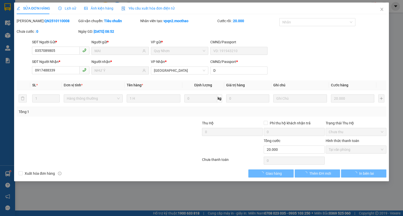
type input "0"
type input "20.000"
checkbox input "true"
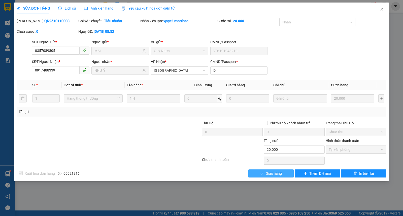
click at [276, 174] on span "Giao hàng" at bounding box center [274, 174] width 16 height 6
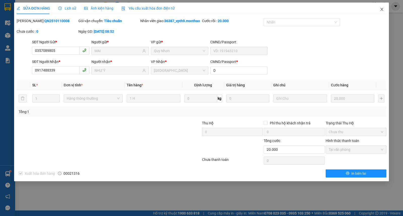
click at [382, 11] on icon "close" at bounding box center [382, 9] width 4 height 4
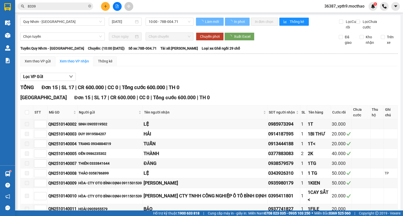
click at [62, 5] on input "8339" at bounding box center [57, 7] width 59 height 6
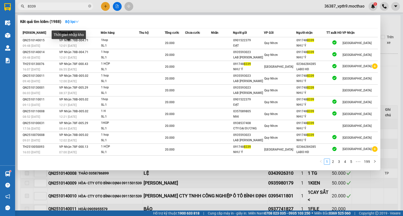
click at [77, 41] on div "Thời gian nhập kho" at bounding box center [69, 36] width 34 height 12
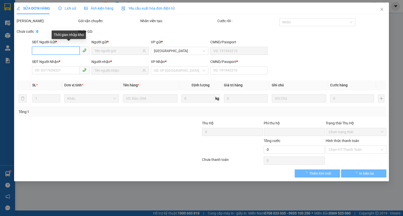
type input "0901522379"
type input "ĐẠT"
type input "0917488339"
type input "NHƯ Ý"
type input "A"
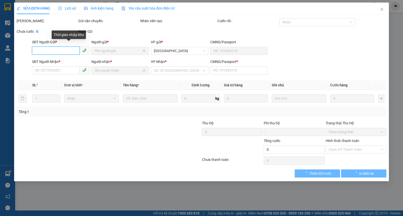
type input "0"
type input "20.000"
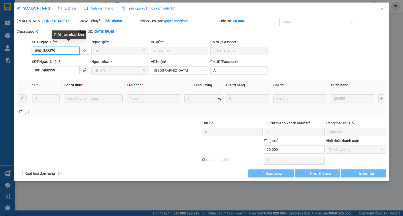
checkbox input "true"
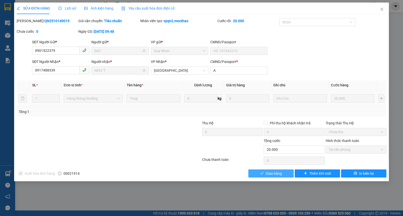
click at [262, 175] on span "check" at bounding box center [262, 174] width 4 height 4
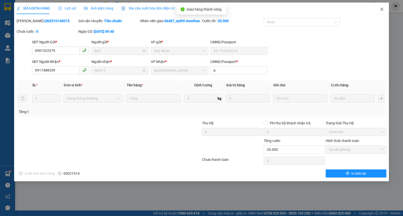
click at [386, 11] on span "Close" at bounding box center [382, 10] width 14 height 14
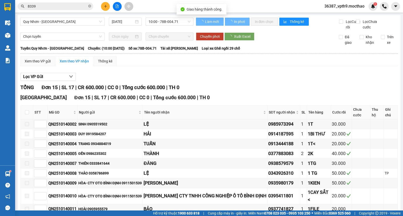
click at [68, 4] on input "8339" at bounding box center [57, 7] width 59 height 6
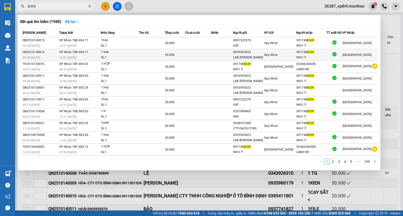
click at [359, 57] on div "[GEOGRAPHIC_DATA]" at bounding box center [357, 55] width 29 height 6
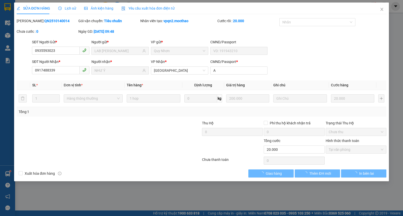
type input "0935593023"
type input "LAB HOÀNG BẢO"
type input "0917488339"
type input "NHƯ Ý"
type input "A"
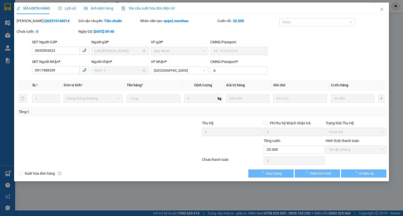
type input "0"
type input "20.000"
checkbox input "true"
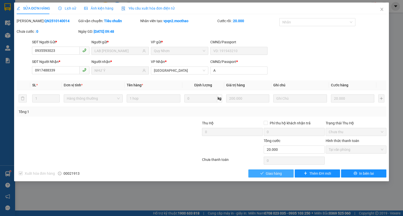
click at [280, 175] on span "Giao hàng" at bounding box center [274, 174] width 16 height 6
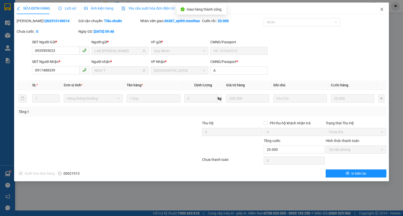
click at [382, 10] on icon "close" at bounding box center [382, 9] width 4 height 4
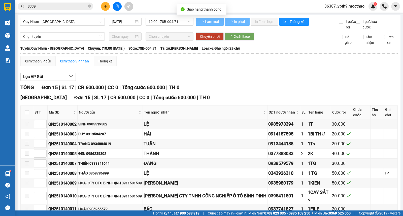
click at [56, 3] on span "8339" at bounding box center [56, 7] width 76 height 8
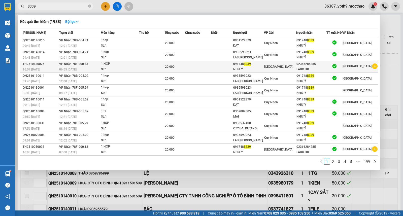
click at [326, 68] on div "LABO HD" at bounding box center [312, 69] width 30 height 5
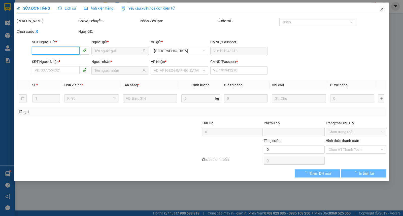
type input "0917488339"
type input "NHƯ Ý"
type input "02366284285"
type input "LABO HD"
type input "0"
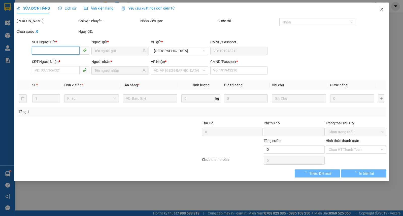
type input "0"
type input "20.000"
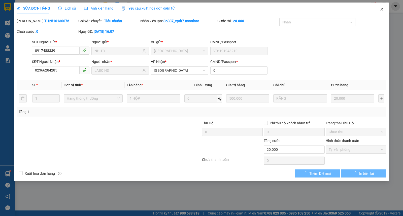
click at [382, 9] on icon "close" at bounding box center [382, 9] width 4 height 4
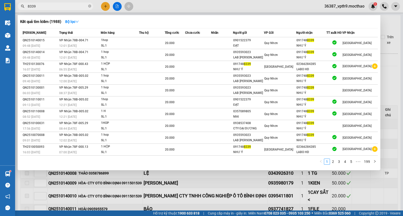
click at [59, 7] on input "8339" at bounding box center [57, 7] width 59 height 6
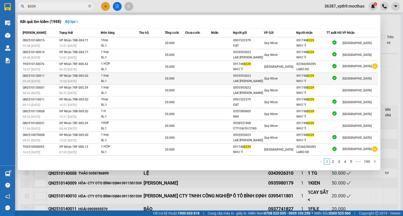
click at [334, 80] on div at bounding box center [334, 78] width 15 height 7
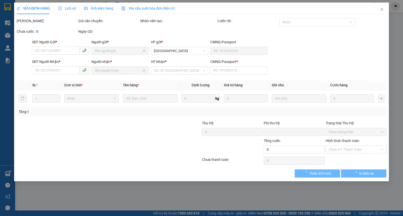
type input "0935593023"
type input "LAB HOÀNG BẢO"
type input "0917488339"
type input "NHƯ Ý"
type input "A"
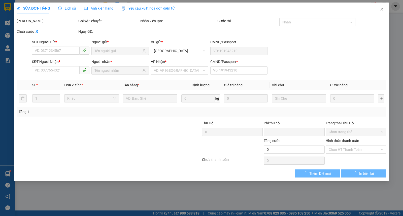
type input "0"
type input "20.000"
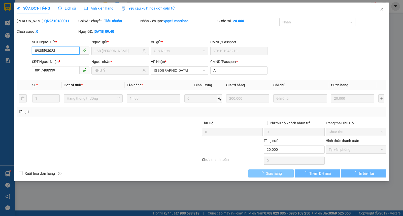
checkbox input "true"
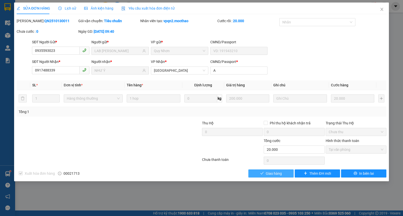
click at [279, 175] on span "Giao hàng" at bounding box center [274, 174] width 16 height 6
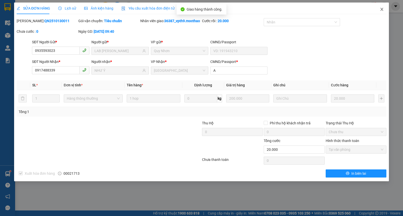
click at [383, 8] on icon "close" at bounding box center [382, 9] width 4 height 4
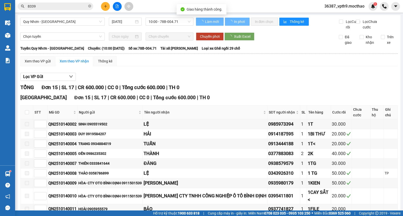
click at [79, 7] on input "8339" at bounding box center [57, 7] width 59 height 6
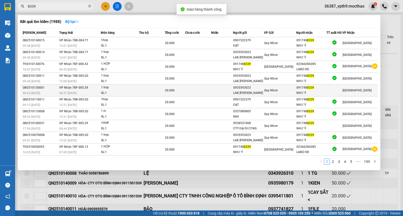
click at [316, 91] on div "NHƯ Ý" at bounding box center [312, 92] width 30 height 5
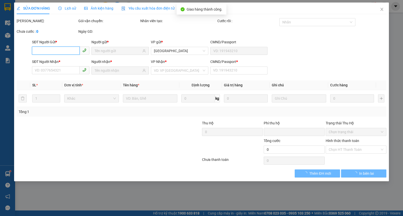
type input "0935593023"
type input "LAB HOÀNG BẢO"
type input "0917488339"
type input "NHƯ Ý"
type input "A"
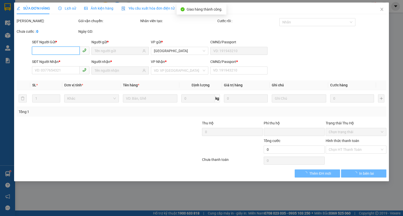
type input "0"
type input "20.000"
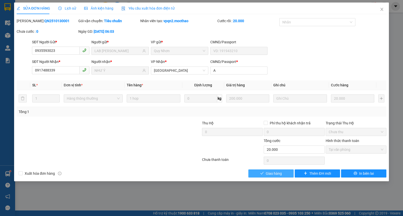
click at [283, 174] on button "Giao hàng" at bounding box center [271, 174] width 45 height 8
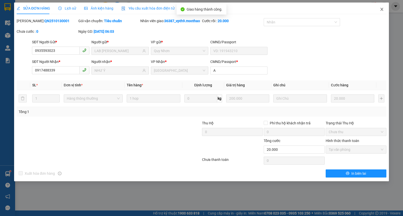
click at [386, 12] on span "Close" at bounding box center [382, 10] width 14 height 14
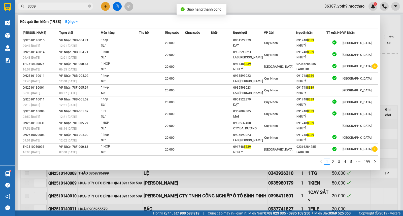
click at [68, 9] on input "8339" at bounding box center [57, 7] width 59 height 6
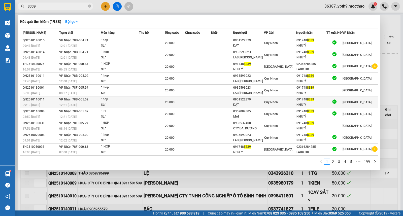
click at [322, 101] on div "091748 8339" at bounding box center [312, 99] width 30 height 5
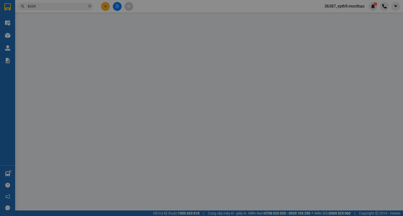
type input "0901522379"
type input "ĐẠT"
type input "0917488339"
type input "NHƯ Ý"
type input "A"
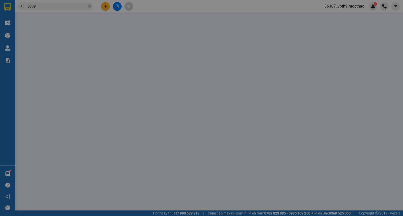
type input "0"
type input "20.000"
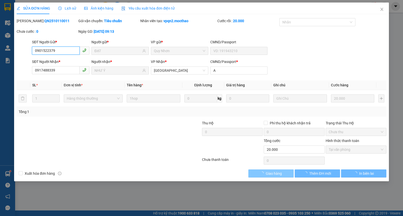
checkbox input "true"
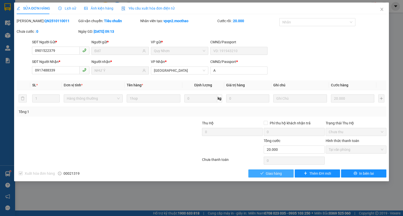
click at [262, 173] on icon "check" at bounding box center [262, 174] width 4 height 4
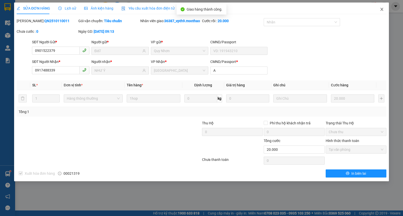
click at [386, 11] on span "Close" at bounding box center [382, 10] width 14 height 14
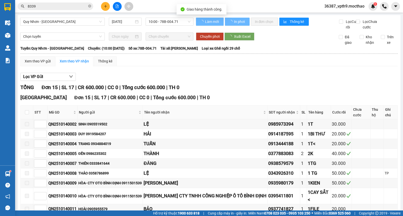
click at [67, 9] on input "8339" at bounding box center [57, 7] width 59 height 6
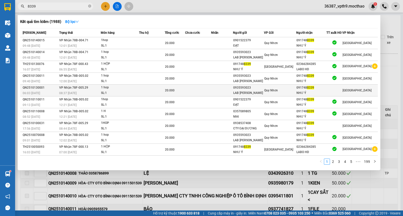
click at [100, 90] on td "VP Nhận 78F-005.29 08:37 - 13/10" at bounding box center [79, 91] width 43 height 12
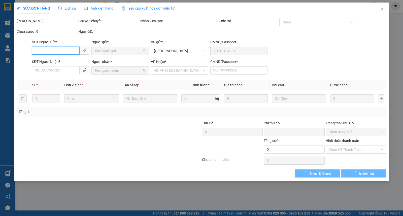
type input "0935593023"
type input "LAB HOÀNG BẢO"
type input "0917488339"
type input "NHƯ Ý"
type input "A"
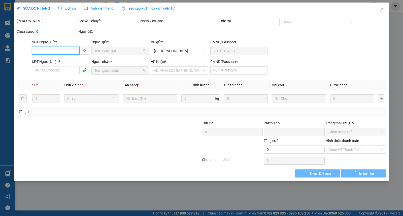
type input "0"
type input "20.000"
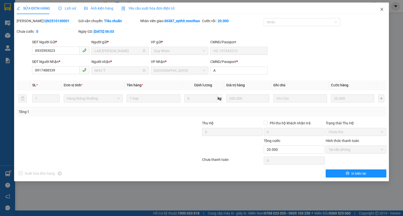
click at [388, 9] on span "Close" at bounding box center [382, 10] width 14 height 14
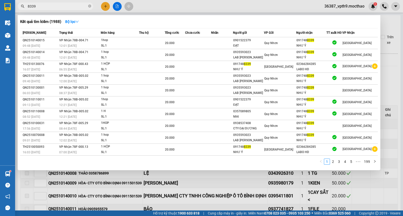
click at [71, 5] on input "8339" at bounding box center [57, 7] width 59 height 6
click at [390, 28] on div at bounding box center [201, 108] width 403 height 216
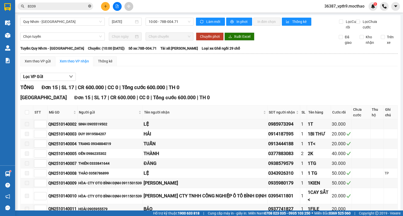
click at [90, 7] on icon "close-circle" at bounding box center [89, 6] width 3 height 3
click at [169, 21] on span "10:00 - 78B-004.71" at bounding box center [170, 22] width 42 height 8
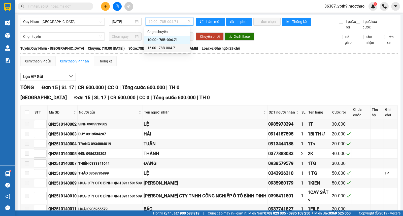
click at [168, 50] on div "16:00 - 78B-004.71" at bounding box center [166, 48] width 39 height 6
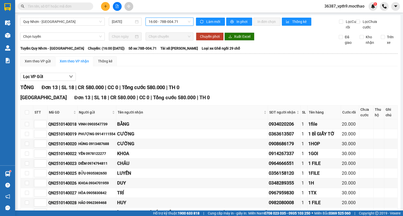
scroll to position [75, 0]
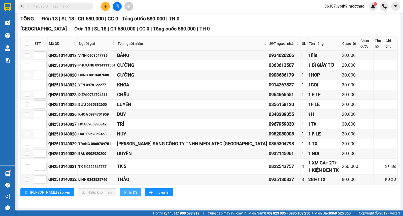
click at [129, 191] on span "In DS" at bounding box center [133, 193] width 8 height 6
click at [215, 114] on div "DUY" at bounding box center [192, 114] width 150 height 7
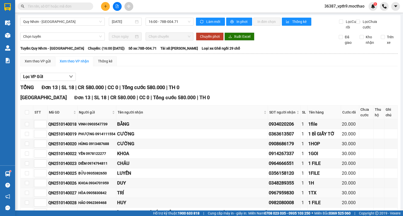
scroll to position [75, 0]
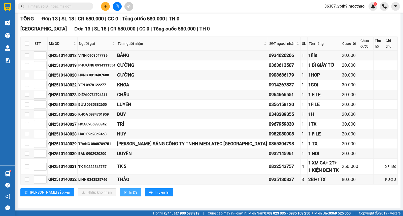
click at [129, 194] on span "In DS" at bounding box center [133, 193] width 8 height 6
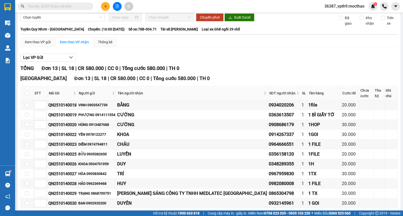
scroll to position [0, 0]
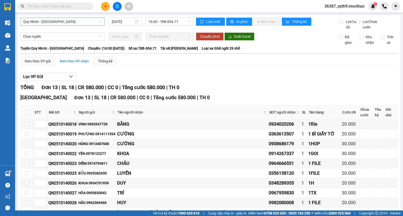
click at [59, 19] on span "Quy Nhơn - Tuy Hòa" at bounding box center [62, 22] width 79 height 8
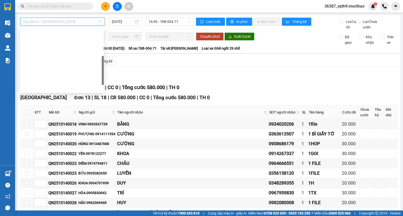
scroll to position [89, 0]
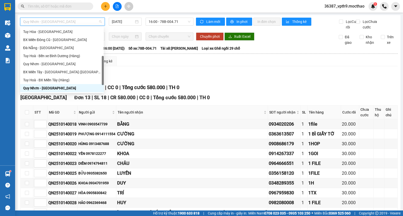
type input "M"
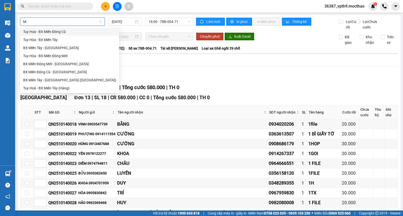
scroll to position [0, 0]
click at [57, 71] on div "BX Miền Đông Cũ - Tuy Hoà" at bounding box center [69, 72] width 93 height 6
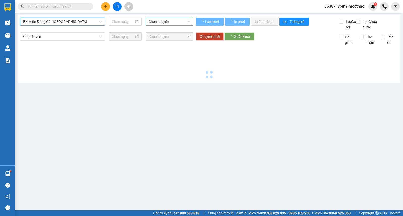
type input "[DATE]"
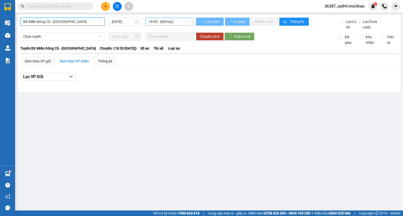
click at [177, 21] on span "18:50 - (Đã hủy)" at bounding box center [170, 22] width 42 height 8
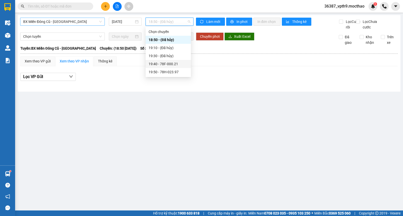
click at [167, 65] on div "19:40 - 78F-000.21" at bounding box center [168, 64] width 39 height 6
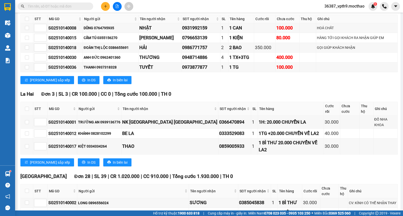
scroll to position [63, 0]
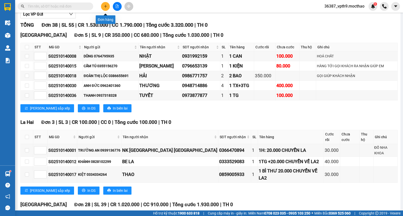
click at [106, 8] on button at bounding box center [105, 6] width 9 height 9
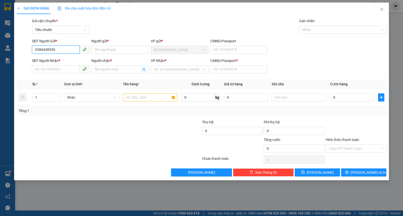
drag, startPoint x: 73, startPoint y: 50, endPoint x: 0, endPoint y: 49, distance: 72.6
click at [0, 49] on div "TẠO ĐƠN HÀNG Yêu cầu xuất hóa đơn điện tử Transit Pickup Surcharge Ids Transit …" at bounding box center [201, 108] width 403 height 216
type input "0386438536"
click at [47, 65] on input "SĐT Người Nhận *" at bounding box center [56, 69] width 48 height 8
click at [54, 73] on input "SĐT Người Nhận *" at bounding box center [56, 69] width 48 height 8
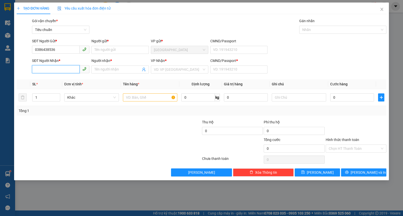
paste input "0386438536"
type input "0386438536"
click at [119, 50] on input "Người gửi *" at bounding box center [119, 50] width 57 height 8
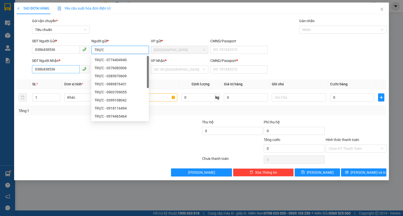
type input "TRỰC"
drag, startPoint x: 69, startPoint y: 71, endPoint x: 7, endPoint y: 71, distance: 62.3
click at [7, 71] on div "TẠO ĐƠN HÀNG Yêu cầu xuất hóa đơn điện tử Transit Pickup Surcharge Ids Transit …" at bounding box center [201, 108] width 403 height 216
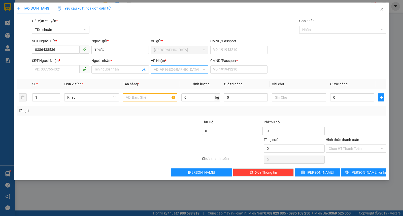
click at [173, 72] on input "search" at bounding box center [178, 70] width 48 height 8
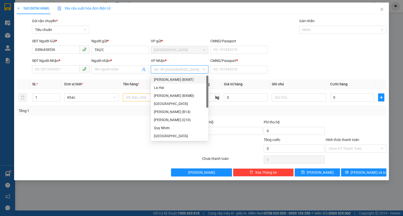
type input "D"
type input "ĐA"
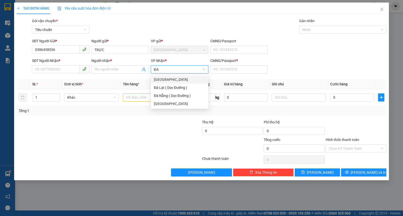
click at [160, 79] on div "Đà Nẵng" at bounding box center [179, 80] width 51 height 6
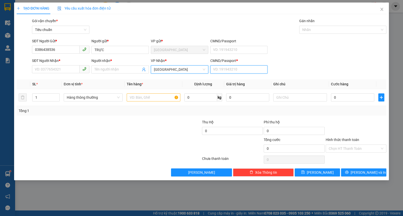
click at [226, 70] on input "CMND/Passport *" at bounding box center [238, 70] width 57 height 8
type input "0"
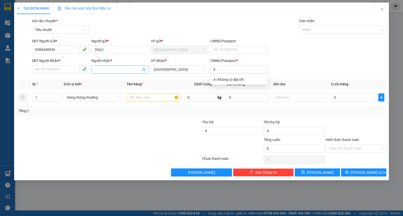
click at [118, 72] on input "Người nhận *" at bounding box center [118, 70] width 46 height 6
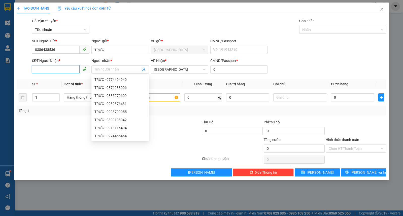
click at [51, 71] on input "SĐT Người Nhận *" at bounding box center [56, 69] width 48 height 8
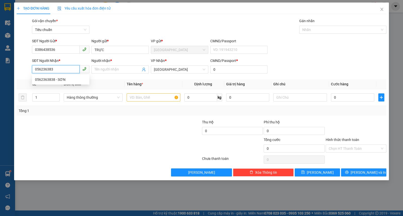
type input "0562363838"
click at [56, 76] on div "0562363838 - SƠN" at bounding box center [60, 80] width 57 height 8
type input "SƠN"
type input "1"
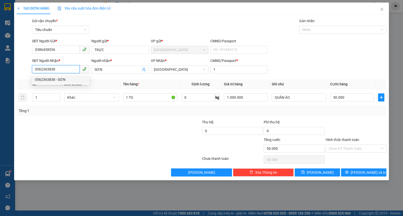
type input "50.000"
type input "0562363838"
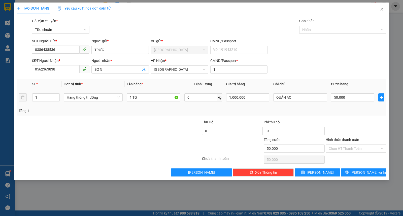
drag, startPoint x: 142, startPoint y: 92, endPoint x: 139, endPoint y: 103, distance: 11.1
click at [142, 95] on td "1 TG" at bounding box center [154, 97] width 58 height 17
click at [147, 99] on input "1 TG" at bounding box center [154, 98] width 54 height 8
type input "1 TG"
click at [302, 97] on input "QUẦN ÁO" at bounding box center [300, 98] width 54 height 8
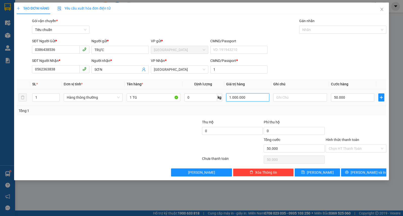
drag, startPoint x: 253, startPoint y: 101, endPoint x: 218, endPoint y: 98, distance: 35.1
click at [218, 98] on tr "1 Hàng thông thường 1 TG 0 kg 1.000.000 50.000" at bounding box center [202, 97] width 370 height 17
type input "2.000.000"
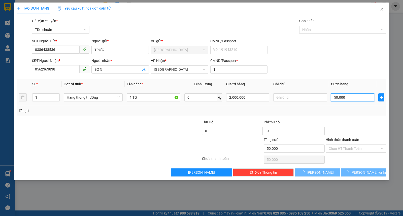
type input "0"
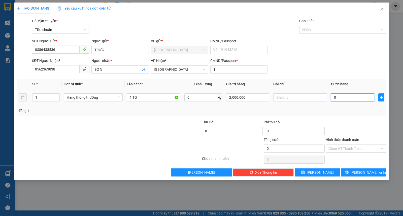
type input "3"
type input "03"
type input "30"
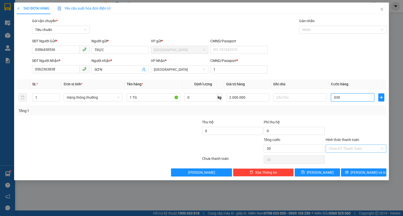
type input "030"
click at [340, 149] on input "Hình thức thanh toán" at bounding box center [354, 149] width 51 height 8
type input "30.000"
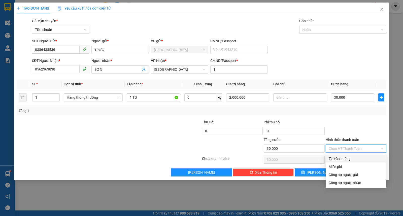
click at [341, 158] on div "Tại văn phòng" at bounding box center [356, 159] width 55 height 6
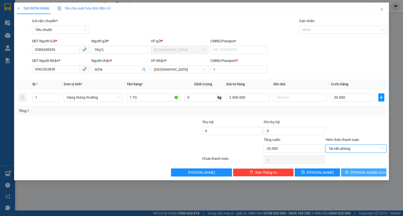
click at [359, 172] on button "Lưu và In" at bounding box center [363, 173] width 45 height 8
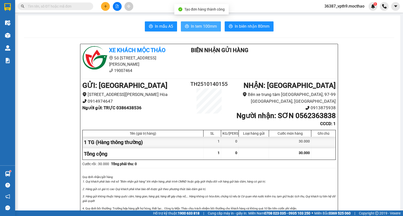
click at [195, 28] on span "In tem 100mm" at bounding box center [204, 26] width 26 height 6
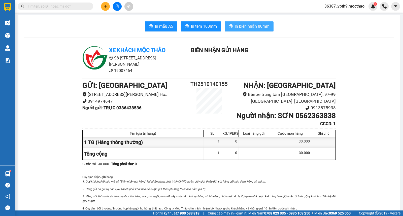
click at [261, 24] on span "In biên nhận 80mm" at bounding box center [252, 26] width 35 height 6
click at [107, 8] on button at bounding box center [105, 6] width 9 height 9
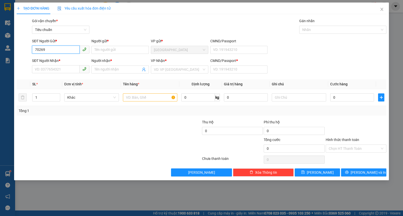
click at [34, 49] on input "70269" at bounding box center [56, 50] width 48 height 8
drag, startPoint x: 54, startPoint y: 51, endPoint x: 17, endPoint y: 47, distance: 37.7
click at [17, 47] on div "SĐT Người Gửi * 70269 70269 Người gửi * Tên người gửi VP gửi * Tuy Hòa CMND/Pas…" at bounding box center [201, 47] width 371 height 18
click at [60, 59] on div "0917197382 - KIỀU LAM" at bounding box center [60, 60] width 51 height 6
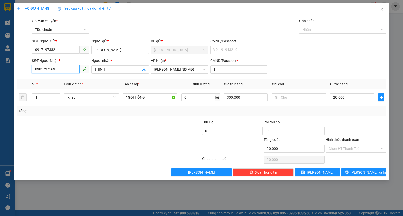
click at [73, 69] on input "0905737569" at bounding box center [56, 69] width 48 height 8
click at [61, 87] on div "0778670269 - NHUNG" at bounding box center [60, 88] width 51 height 6
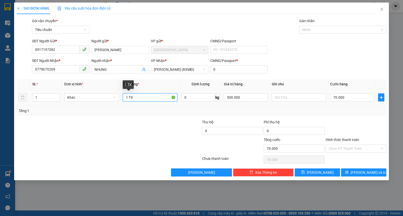
click at [140, 97] on input "1 TX" at bounding box center [150, 98] width 54 height 8
click at [361, 100] on input "70.000" at bounding box center [352, 98] width 44 height 8
click at [354, 151] on input "Hình thức thanh toán" at bounding box center [354, 149] width 51 height 8
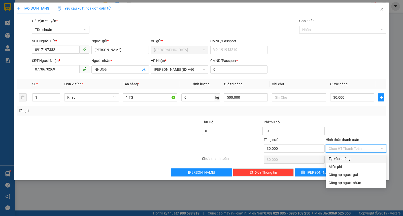
click at [340, 158] on div "Tại văn phòng" at bounding box center [356, 159] width 55 height 6
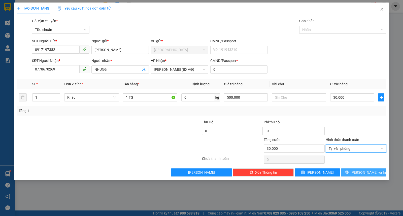
click at [349, 174] on icon "printer" at bounding box center [346, 172] width 3 height 3
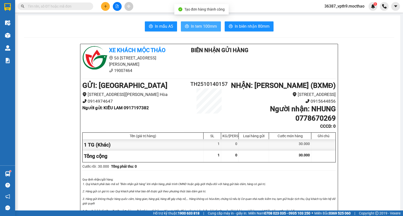
click at [204, 24] on span "In tem 100mm" at bounding box center [204, 26] width 26 height 6
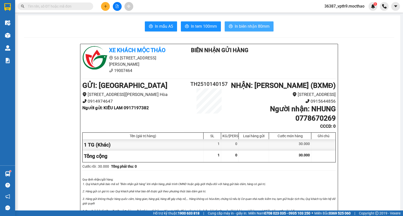
click at [248, 28] on span "In biên nhận 80mm" at bounding box center [252, 26] width 35 height 6
click at [105, 9] on button at bounding box center [105, 6] width 9 height 9
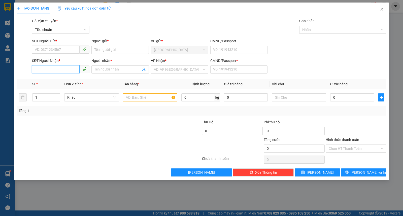
click at [66, 72] on input "SĐT Người Nhận *" at bounding box center [56, 69] width 48 height 8
click at [44, 72] on input "0986481520" at bounding box center [56, 69] width 48 height 8
click at [49, 47] on input "SĐT Người Gửi *" at bounding box center [56, 50] width 48 height 8
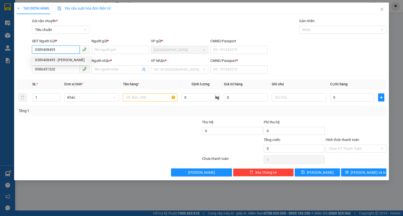
click at [68, 59] on div "0389408495 - PHAN ĐỨC THẮNG" at bounding box center [60, 60] width 51 height 6
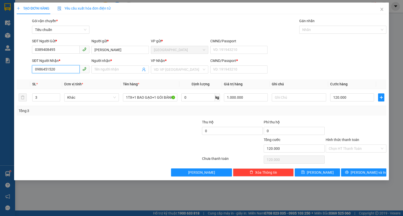
drag, startPoint x: 71, startPoint y: 70, endPoint x: 15, endPoint y: 65, distance: 55.7
click at [15, 65] on div "TẠO ĐƠN HÀNG Yêu cầu xuất hóa đơn điện tử Transit Pickup Surcharge Ids Transit …" at bounding box center [201, 92] width 375 height 178
click at [62, 81] on div "0986461520 - NHÂN" at bounding box center [60, 80] width 51 height 6
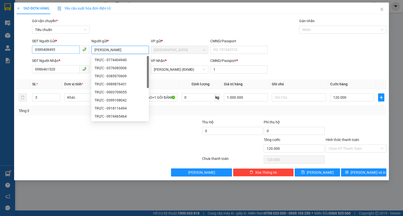
drag, startPoint x: 114, startPoint y: 49, endPoint x: 65, endPoint y: 49, distance: 49.2
click at [65, 49] on div "SĐT Người Gửi * 0389408495 Người gửi * PHAN ĐỨC THẮNG VP gửi * Tuy Hòa CMND/Pas…" at bounding box center [209, 47] width 357 height 18
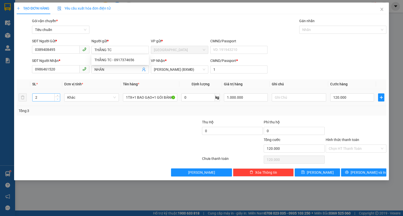
click at [57, 99] on icon "down" at bounding box center [58, 99] width 2 height 2
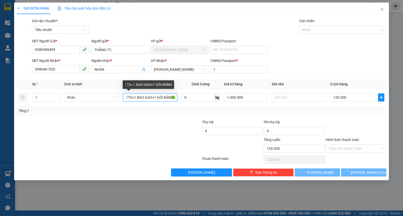
drag, startPoint x: 132, startPoint y: 98, endPoint x: 281, endPoint y: 120, distance: 150.9
click at [281, 120] on div "Transit Pickup Surcharge Ids Transit Deliver Surcharge Ids Transit Deliver Surc…" at bounding box center [202, 97] width 370 height 159
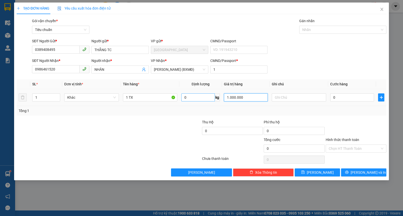
drag, startPoint x: 253, startPoint y: 97, endPoint x: 207, endPoint y: 96, distance: 46.4
click at [207, 96] on tr "1 Khác 1 TX 0 kg 1.000.000 0" at bounding box center [202, 97] width 370 height 17
click at [347, 147] on input "Hình thức thanh toán" at bounding box center [354, 149] width 51 height 8
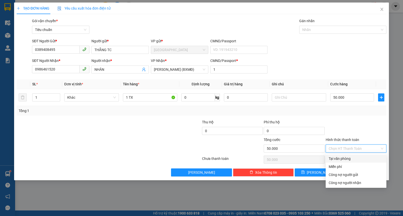
click at [341, 157] on div "Tại văn phòng" at bounding box center [356, 159] width 55 height 6
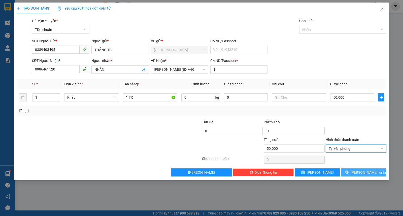
click at [364, 172] on span "Lưu và In" at bounding box center [368, 173] width 35 height 6
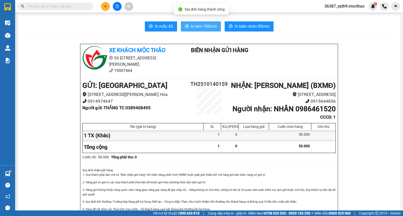
click at [197, 29] on span "In tem 100mm" at bounding box center [204, 26] width 26 height 6
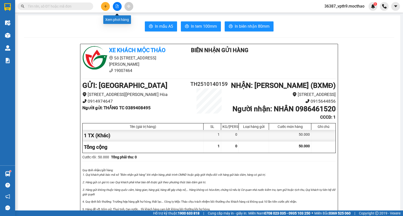
click at [117, 7] on icon "file-add" at bounding box center [117, 7] width 3 height 4
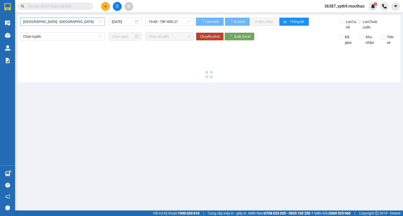
click at [49, 22] on span "Sài Gòn - Tuy Hòa" at bounding box center [62, 22] width 79 height 8
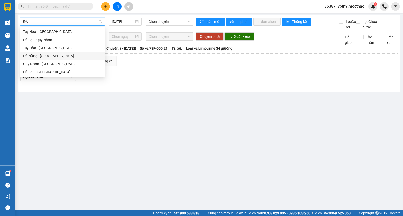
click at [42, 57] on div "Đà Nẵng - Tuy Hoà" at bounding box center [62, 56] width 79 height 6
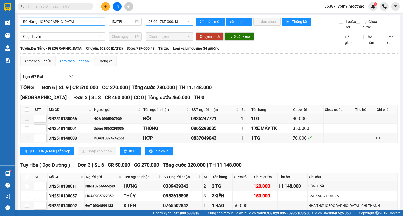
click at [165, 20] on span "08:00 - 78F-000.43" at bounding box center [170, 22] width 42 height 8
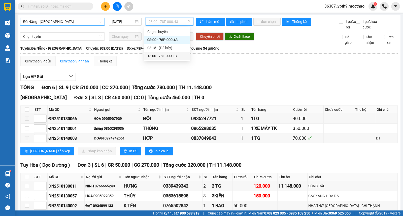
click at [170, 55] on div "18:00 - 78F-000.13" at bounding box center [166, 56] width 39 height 6
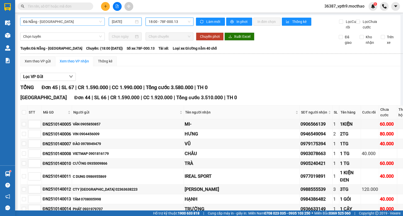
click at [127, 21] on input "[DATE]" at bounding box center [123, 22] width 22 height 6
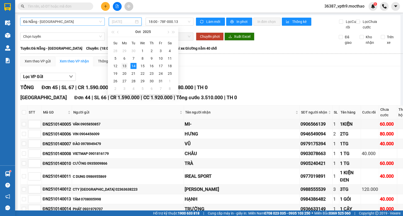
click at [127, 65] on div "13" at bounding box center [124, 66] width 6 height 6
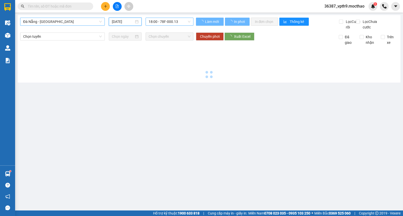
click at [162, 24] on span "18:00 - 78F-000.13" at bounding box center [170, 22] width 42 height 8
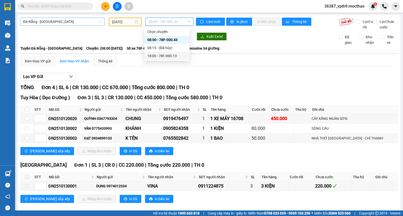
click at [164, 56] on div "18:00 - 78F-000.13" at bounding box center [166, 56] width 39 height 6
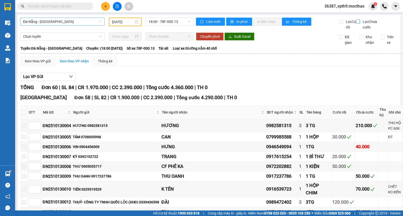
click at [361, 22] on span "Lọc Chưa cước" at bounding box center [371, 24] width 20 height 11
click at [358, 22] on input "Lọc Chưa cước" at bounding box center [358, 22] width 5 height 4
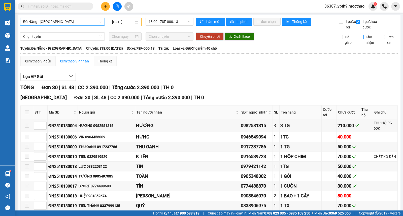
click at [365, 45] on span "Kho nhận" at bounding box center [370, 39] width 13 height 11
click at [364, 39] on input "Kho nhận" at bounding box center [362, 37] width 4 height 4
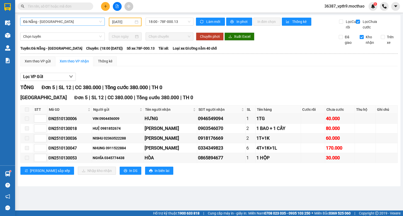
click at [361, 39] on input "Kho nhận" at bounding box center [362, 37] width 4 height 4
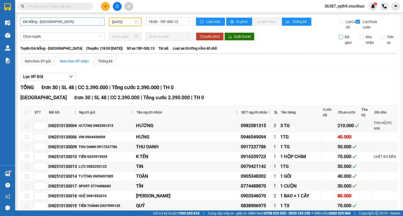
click at [344, 45] on span "Đã giao" at bounding box center [349, 39] width 13 height 11
click at [343, 39] on input "Đã giao" at bounding box center [341, 37] width 4 height 4
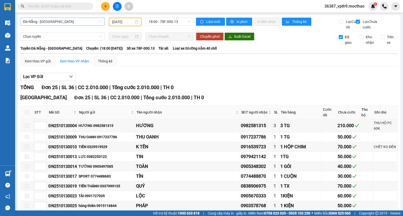
click at [131, 24] on div "[DATE]" at bounding box center [125, 22] width 33 height 9
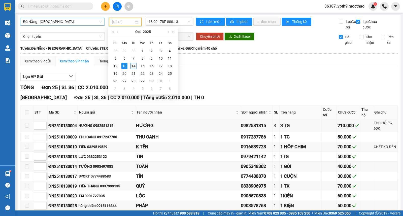
click at [137, 64] on td "14" at bounding box center [133, 66] width 9 height 8
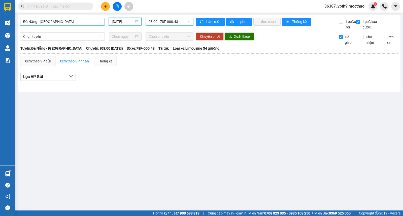
click at [168, 21] on span "08:00 - 78F-000.43" at bounding box center [170, 22] width 42 height 8
click at [120, 23] on input "[DATE]" at bounding box center [123, 22] width 22 height 6
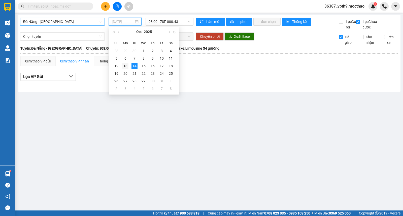
click at [127, 65] on div "13" at bounding box center [126, 66] width 6 height 6
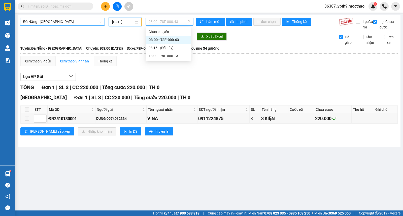
click at [166, 19] on span "08:00 - 78F-000.43" at bounding box center [170, 22] width 42 height 8
click at [170, 57] on div "18:00 - 78F-000.13" at bounding box center [168, 56] width 39 height 6
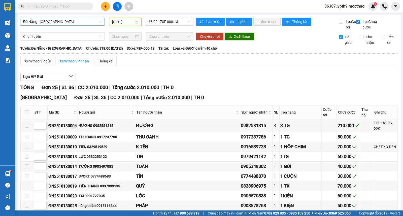
click at [345, 45] on span "Đã giao" at bounding box center [349, 39] width 13 height 11
click at [343, 39] on input "Đã giao" at bounding box center [341, 37] width 4 height 4
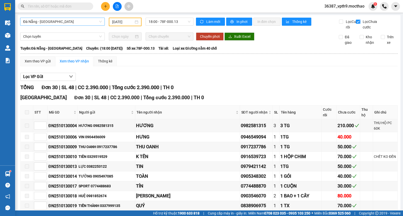
click at [356, 21] on input "Lọc Chưa cước" at bounding box center [358, 22] width 5 height 4
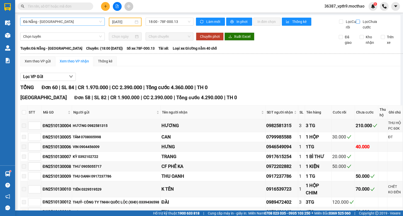
click at [66, 20] on span "Đà Nẵng - Tuy Hoà" at bounding box center [62, 22] width 79 height 8
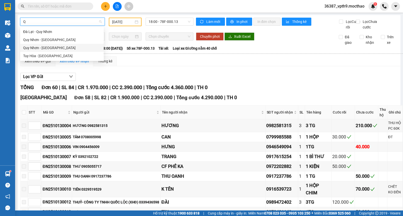
click at [49, 49] on div "Quy Nhơn - Tuy Hòa" at bounding box center [62, 48] width 78 height 6
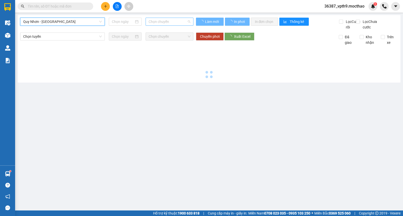
click at [174, 20] on span "Chọn chuyến" at bounding box center [170, 22] width 42 height 8
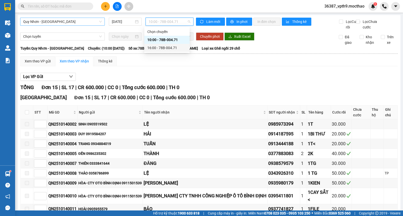
click at [173, 47] on div "16:00 - 78B-004.71" at bounding box center [166, 48] width 39 height 6
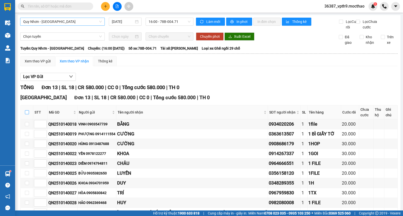
click at [28, 114] on input "checkbox" at bounding box center [27, 112] width 4 height 4
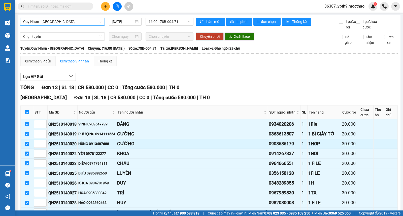
click at [26, 147] on label at bounding box center [27, 144] width 4 height 6
click at [26, 146] on input "checkbox" at bounding box center [27, 144] width 4 height 4
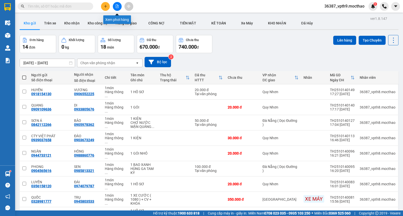
click at [116, 6] on icon "file-add" at bounding box center [117, 7] width 4 height 4
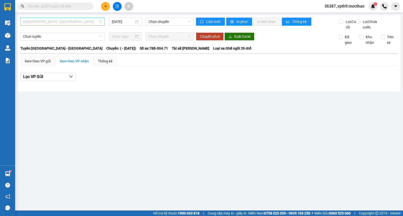
click at [47, 20] on span "Sài Gòn - Tuy Hòa" at bounding box center [62, 22] width 79 height 8
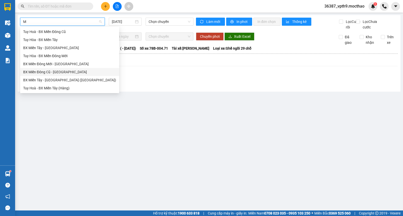
click at [53, 72] on div "BX Miền Đông Cũ - Tuy Hoà" at bounding box center [69, 72] width 93 height 6
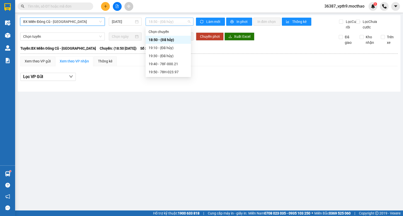
click at [190, 22] on span "18:50 - (Đã hủy)" at bounding box center [170, 22] width 42 height 8
click at [174, 72] on div "19:50 - 78H-023.97" at bounding box center [168, 72] width 39 height 6
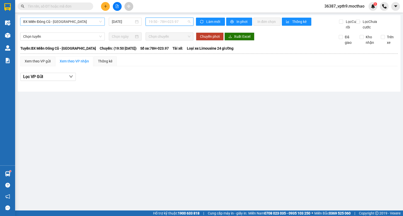
click at [170, 23] on span "19:50 - 78H-023.97" at bounding box center [170, 22] width 42 height 8
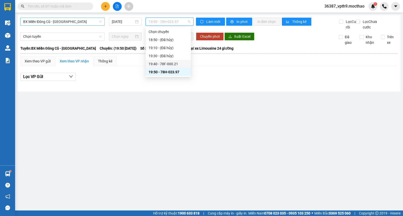
click at [163, 67] on div "19:40 - 78F-000.21" at bounding box center [168, 64] width 45 height 8
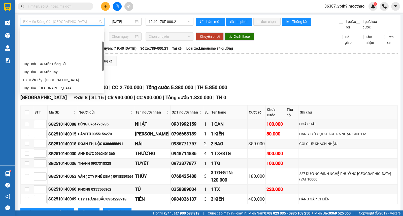
click at [79, 22] on span "BX Miền Đông Cũ - Tuy Hoà" at bounding box center [62, 22] width 79 height 8
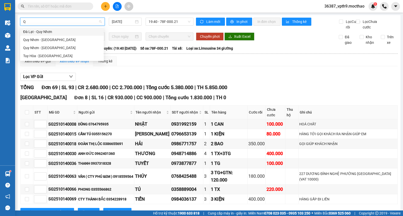
click at [49, 33] on div "Đà Lạt - Quy Nhơn" at bounding box center [62, 32] width 78 height 6
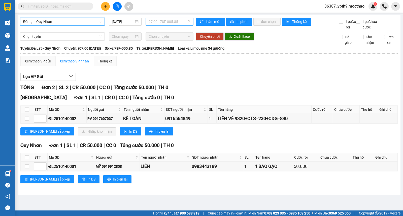
click at [182, 23] on span "07:00 - 78F-005.85" at bounding box center [170, 22] width 42 height 8
click at [165, 50] on div "18:00 - 78F-005.29" at bounding box center [168, 48] width 39 height 6
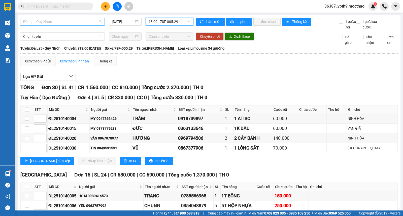
click at [70, 19] on span "Đà Lạt - Quy Nhơn" at bounding box center [62, 22] width 79 height 8
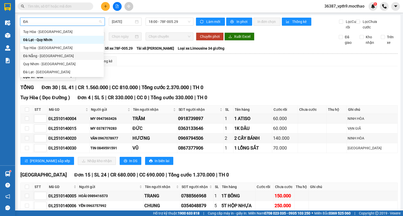
click at [46, 56] on div "Đà Nẵng - Tuy Hoà" at bounding box center [62, 56] width 78 height 6
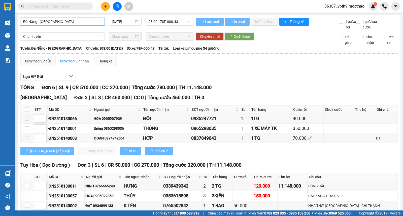
click at [173, 24] on span "08:00 - 78F-000.43" at bounding box center [170, 22] width 42 height 8
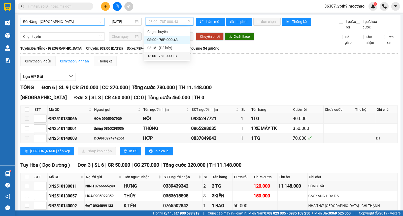
click at [166, 56] on div "18:00 - 78F-000.13" at bounding box center [166, 56] width 39 height 6
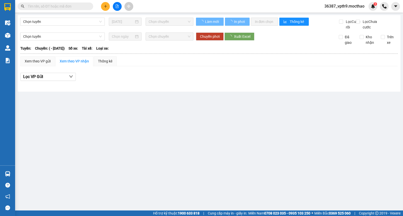
click at [79, 6] on input "text" at bounding box center [57, 7] width 59 height 6
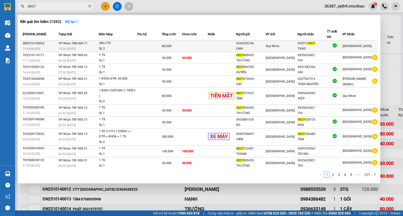
type input "0837"
click at [357, 42] on td "[GEOGRAPHIC_DATA]" at bounding box center [361, 46] width 36 height 12
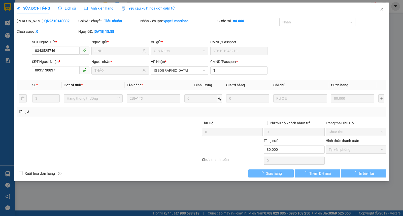
type input "0343525746"
type input "LINH"
type input "0935130837"
type input "THẢO"
type input "T"
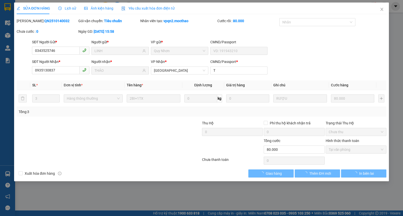
type input "0"
type input "80.000"
checkbox input "true"
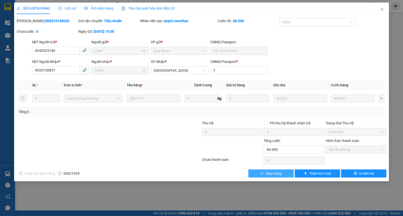
click at [282, 174] on span "Giao hàng" at bounding box center [274, 174] width 16 height 6
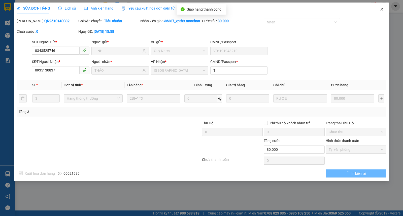
click at [384, 8] on icon "close" at bounding box center [382, 9] width 4 height 4
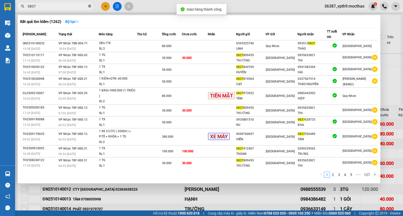
click at [89, 7] on icon "close-circle" at bounding box center [89, 6] width 3 height 3
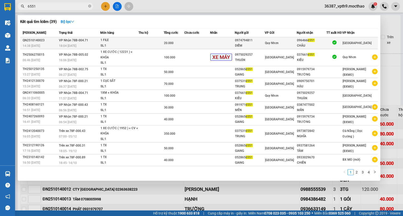
type input "6551"
click at [95, 37] on td "VP Nhận 78B-004.71 18:04 [DATE]" at bounding box center [79, 43] width 43 height 12
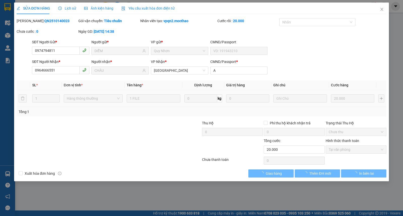
type input "0974794811"
type input "DIỄM"
type input "0964666551"
type input "CHÂU"
type input "A"
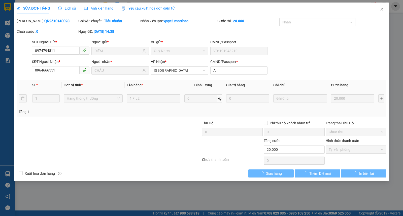
type input "0"
type input "20.000"
checkbox input "true"
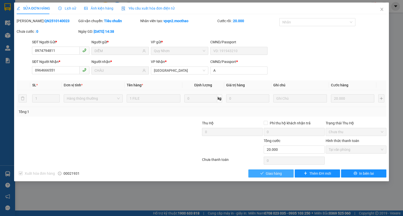
click at [268, 173] on span "Giao hàng" at bounding box center [274, 174] width 16 height 6
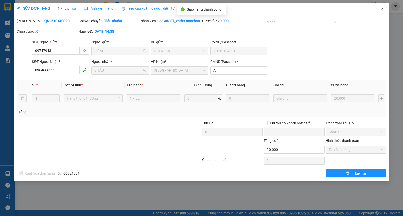
click at [383, 12] on span "Close" at bounding box center [382, 10] width 14 height 14
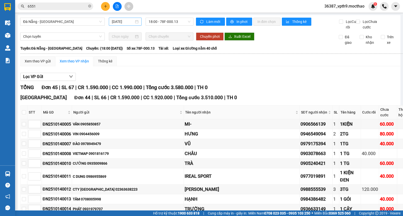
click at [127, 23] on input "[DATE]" at bounding box center [123, 22] width 22 height 6
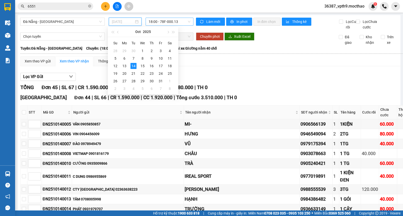
type input "[DATE]"
click at [183, 23] on span "18:00 - 78F-000.13" at bounding box center [170, 22] width 42 height 8
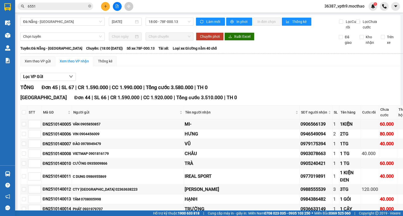
click at [211, 18] on button "Làm mới" at bounding box center [210, 22] width 29 height 8
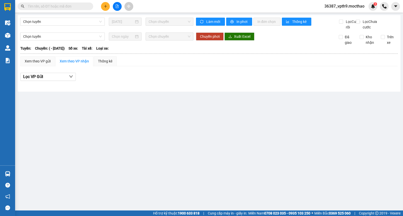
type input "[DATE]"
